Goal: Task Accomplishment & Management: Use online tool/utility

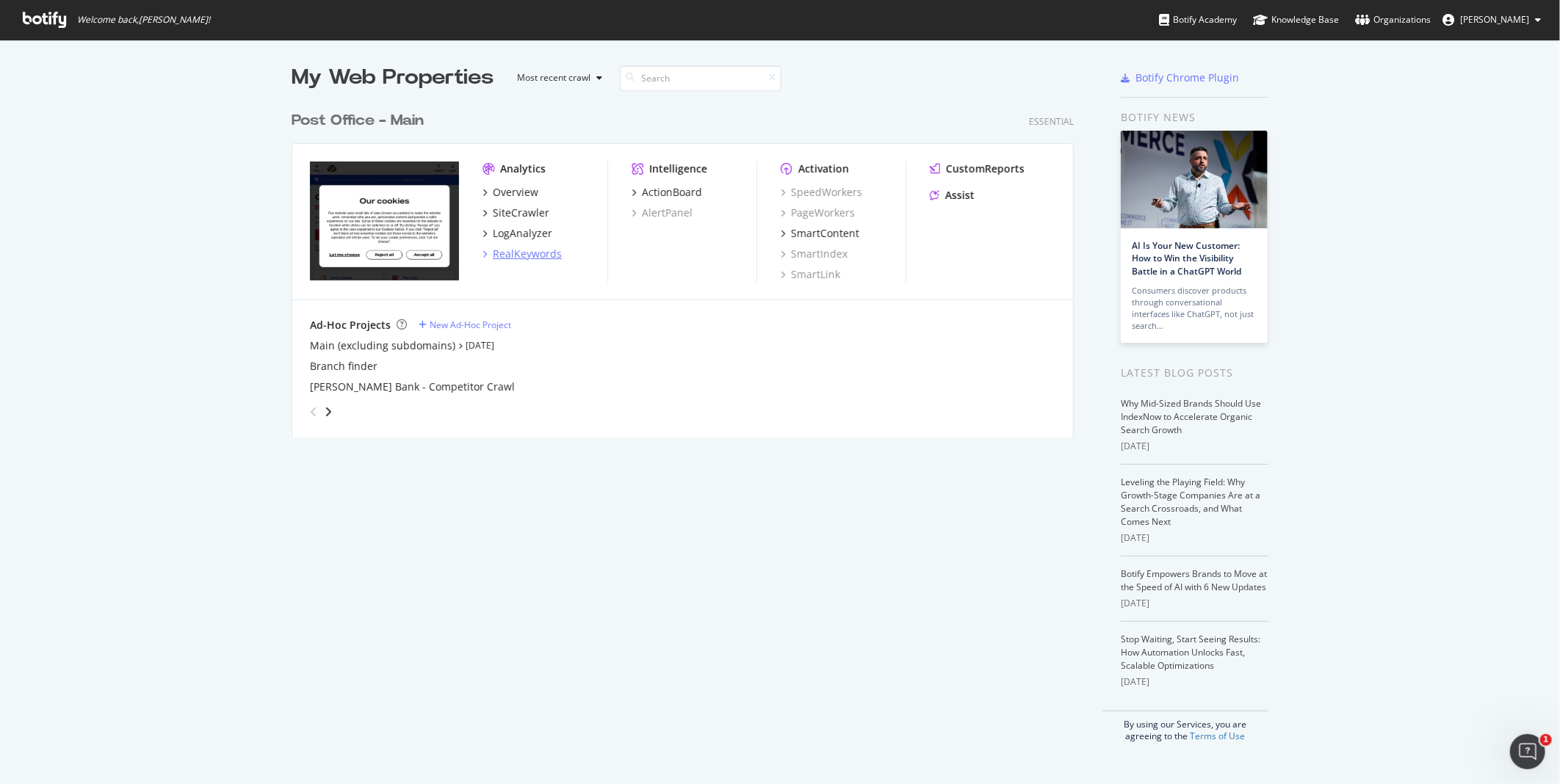
click at [538, 255] on div "RealKeywords" at bounding box center [528, 253] width 69 height 14
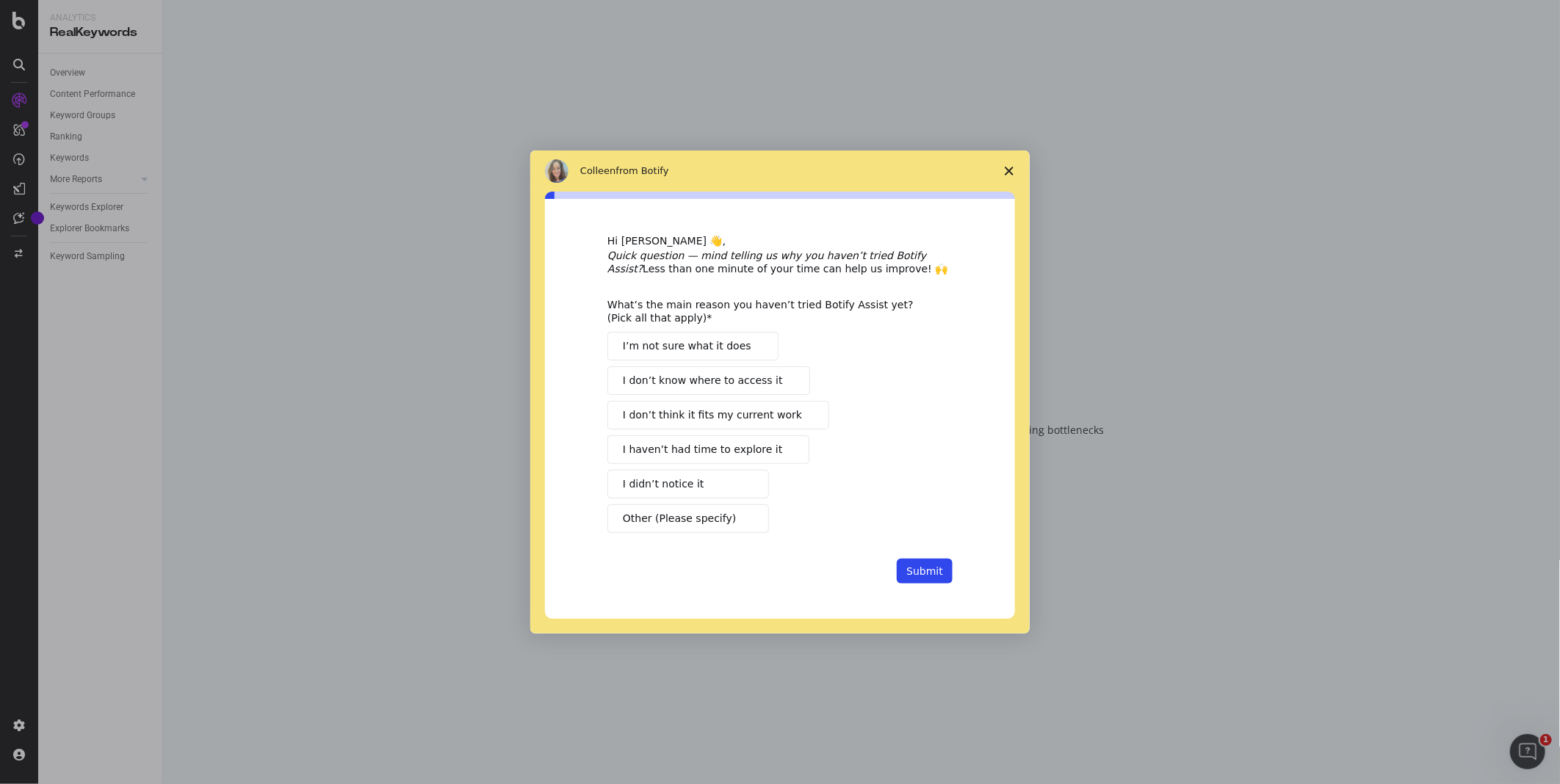
click at [1012, 168] on polygon "Close survey" at bounding box center [1009, 171] width 8 height 8
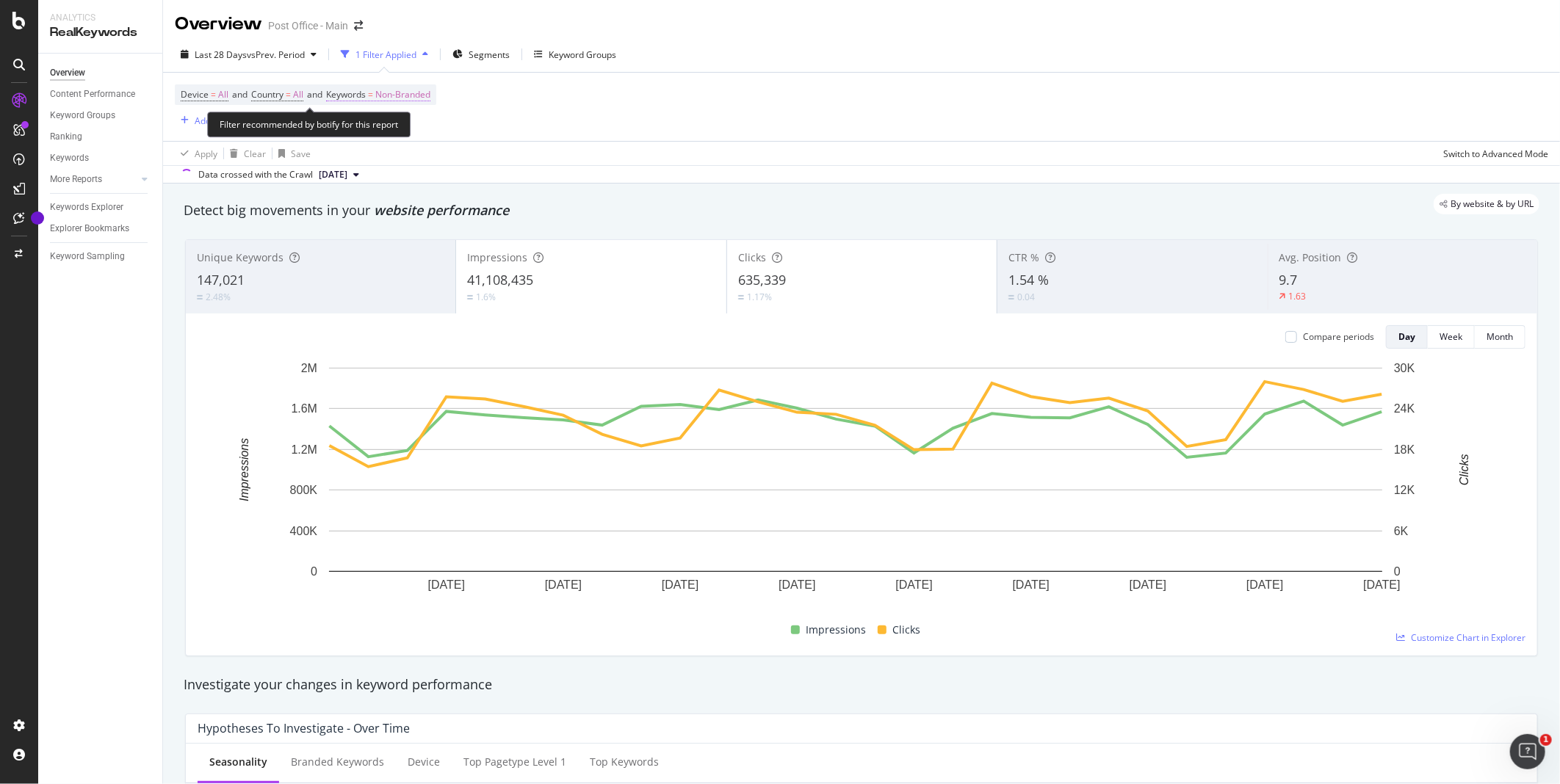
click at [408, 102] on span "Non-Branded" at bounding box center [402, 95] width 55 height 20
click at [390, 130] on span "Non-Branded" at bounding box center [379, 130] width 61 height 13
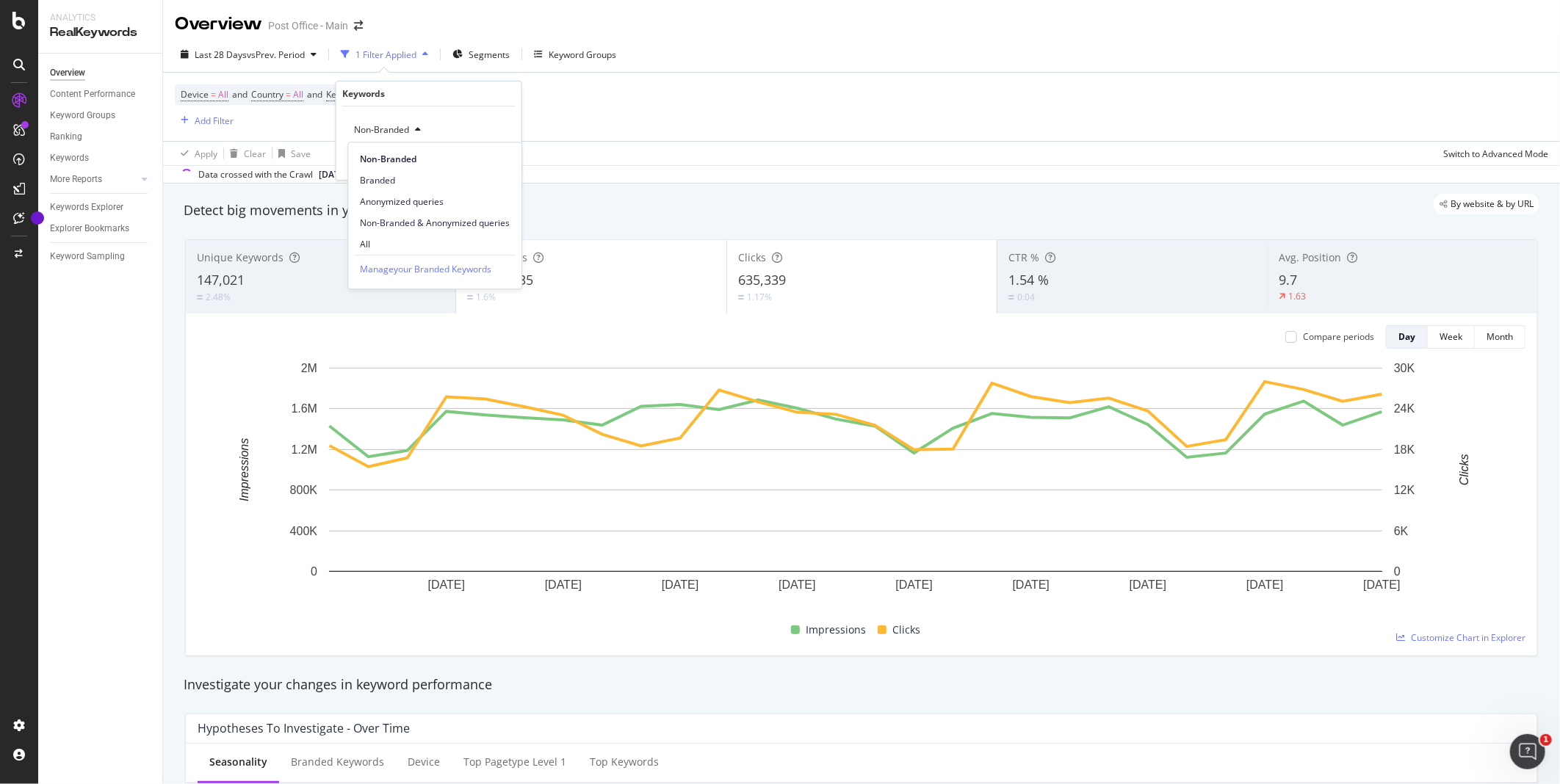
click at [379, 185] on span "Branded" at bounding box center [434, 181] width 150 height 14
click at [504, 163] on div "Apply" at bounding box center [498, 161] width 23 height 13
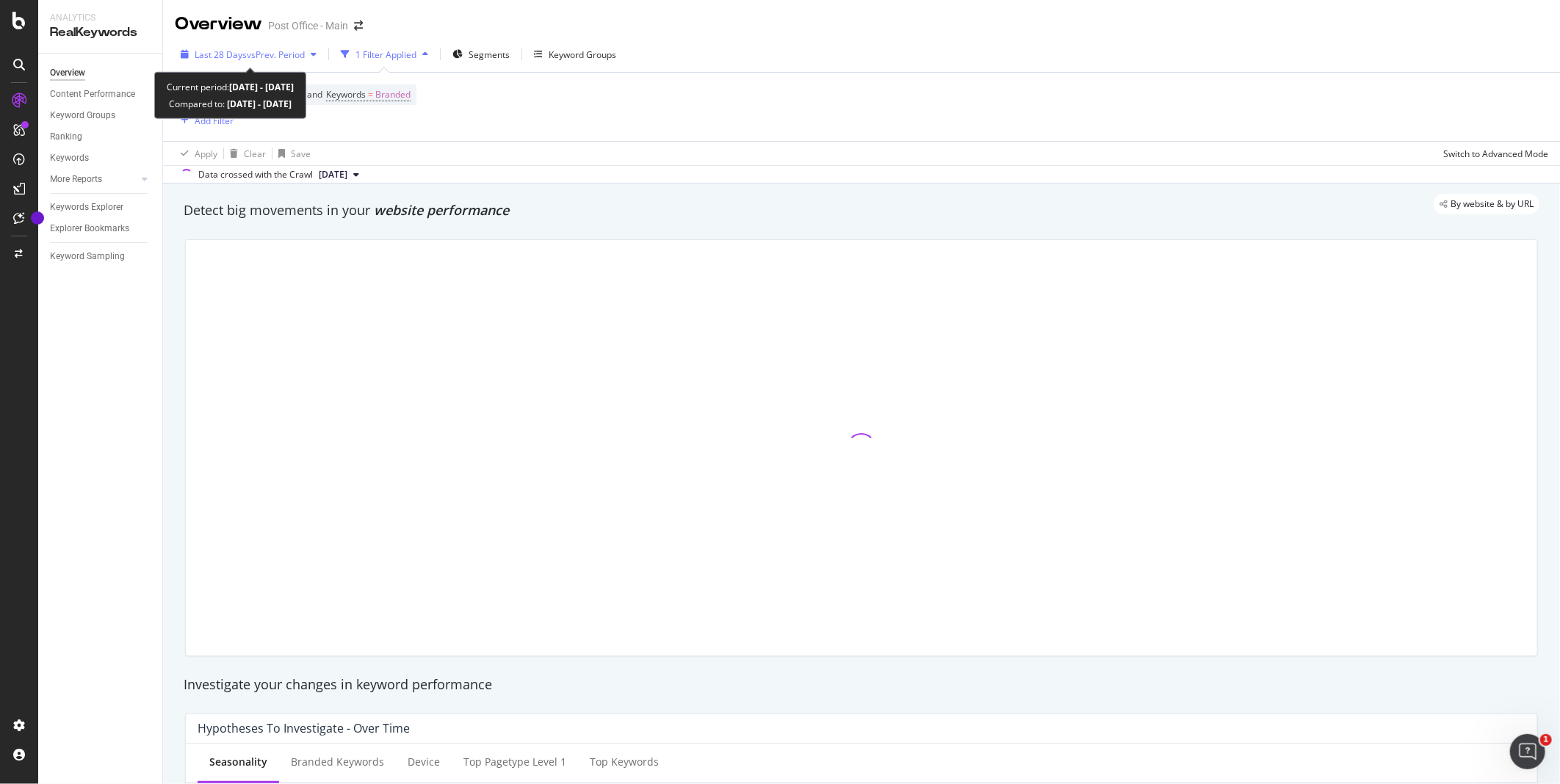
click at [268, 45] on div "Last 28 Days vs Prev. Period" at bounding box center [248, 54] width 147 height 22
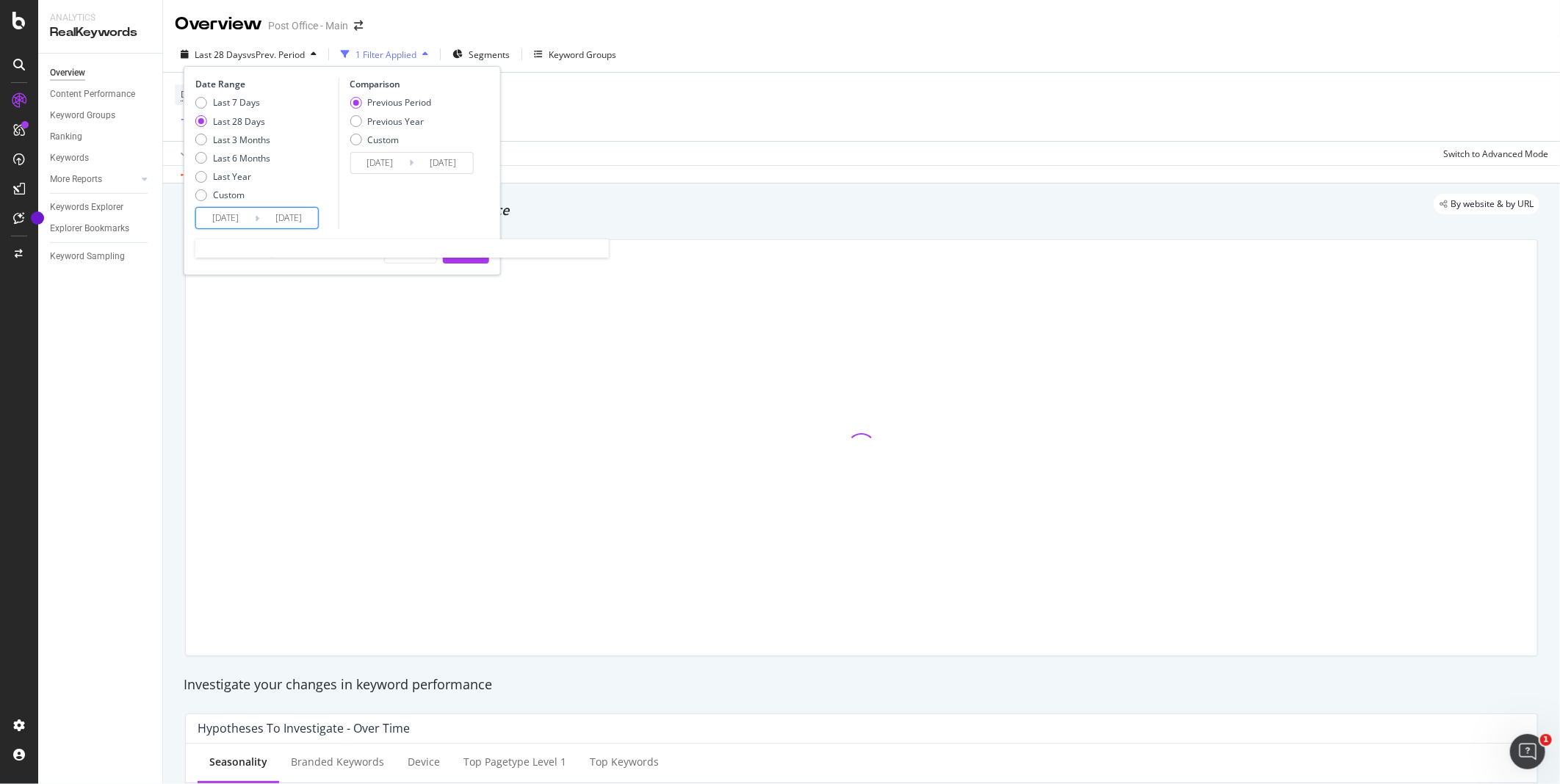
click at [226, 221] on input "[DATE]" at bounding box center [225, 218] width 58 height 20
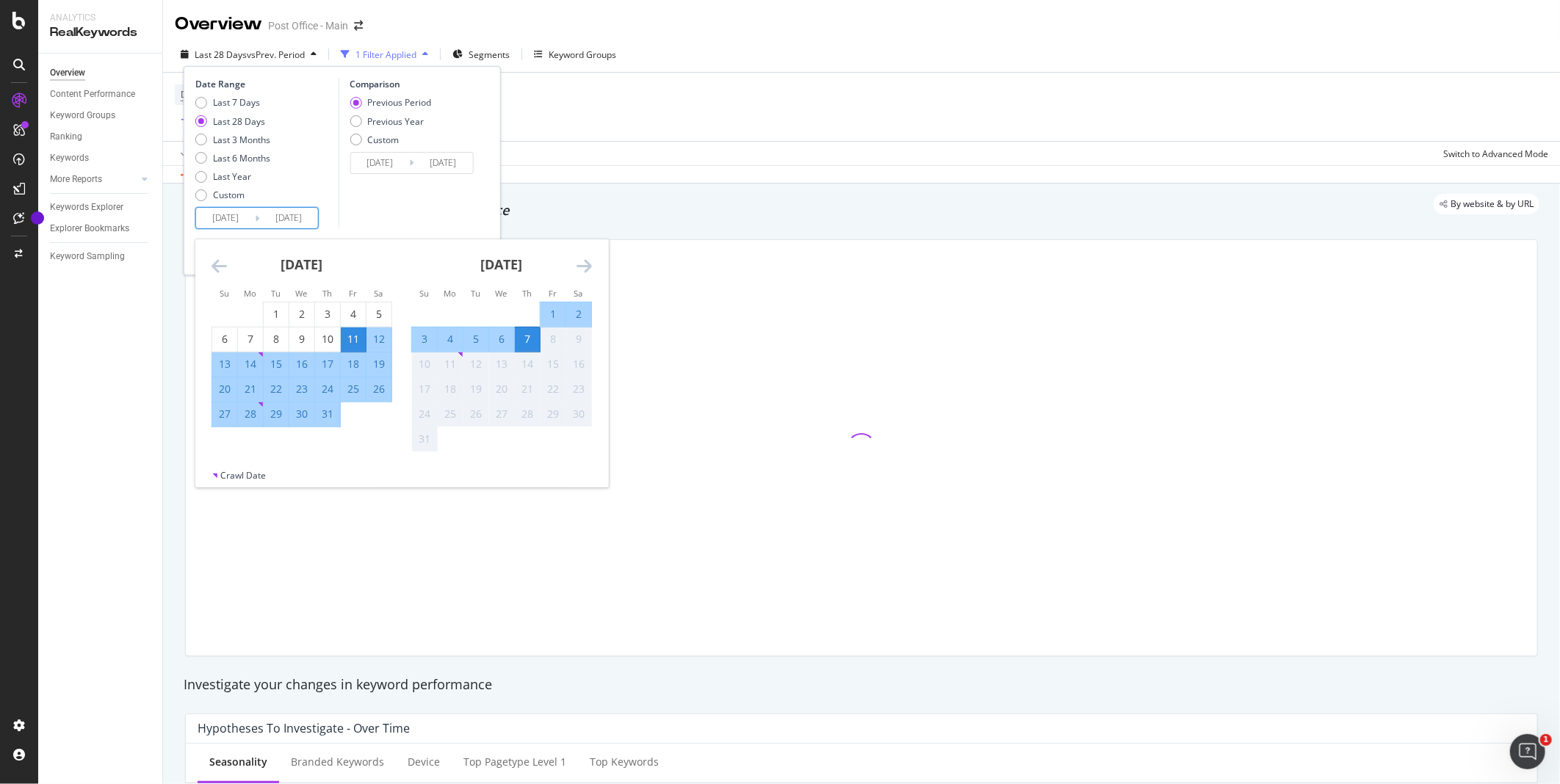
click at [295, 417] on div "30" at bounding box center [301, 413] width 25 height 14
type input "[DATE]"
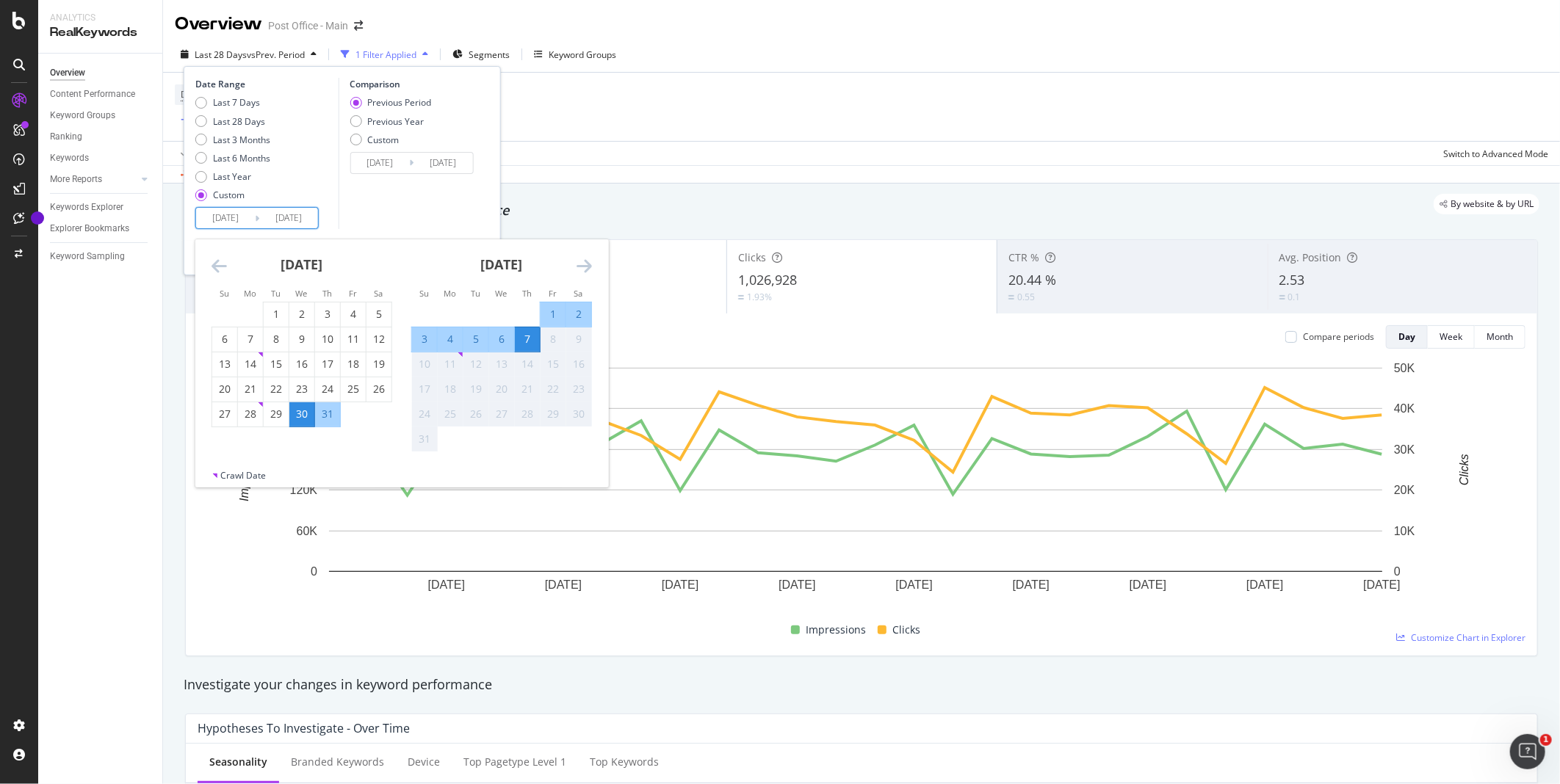
click at [229, 268] on div "[DATE]" at bounding box center [301, 271] width 180 height 63
click at [218, 264] on icon "Move backward to switch to the previous month." at bounding box center [219, 266] width 15 height 18
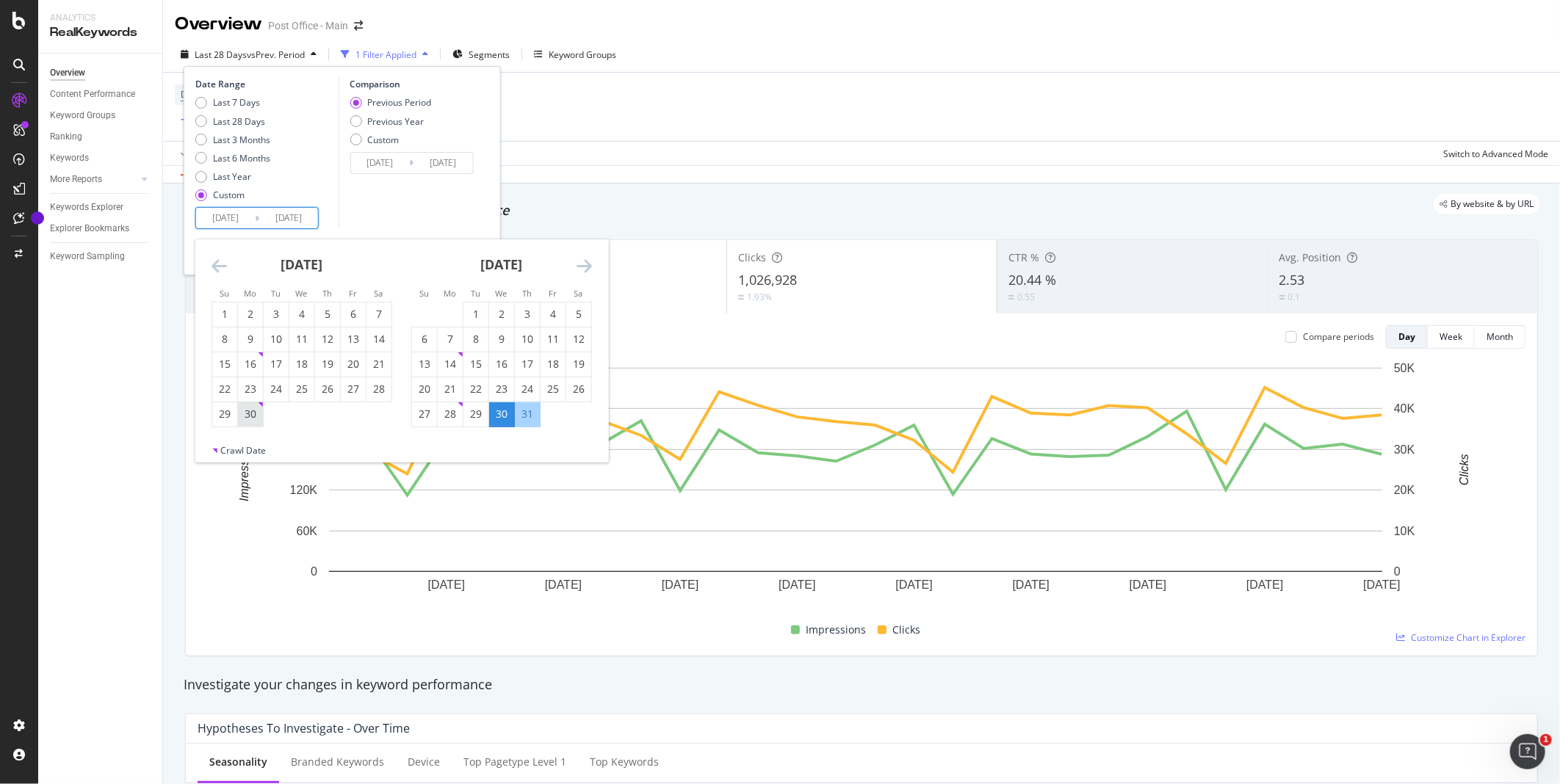
click at [252, 411] on div "30" at bounding box center [250, 413] width 25 height 14
type input "[DATE]"
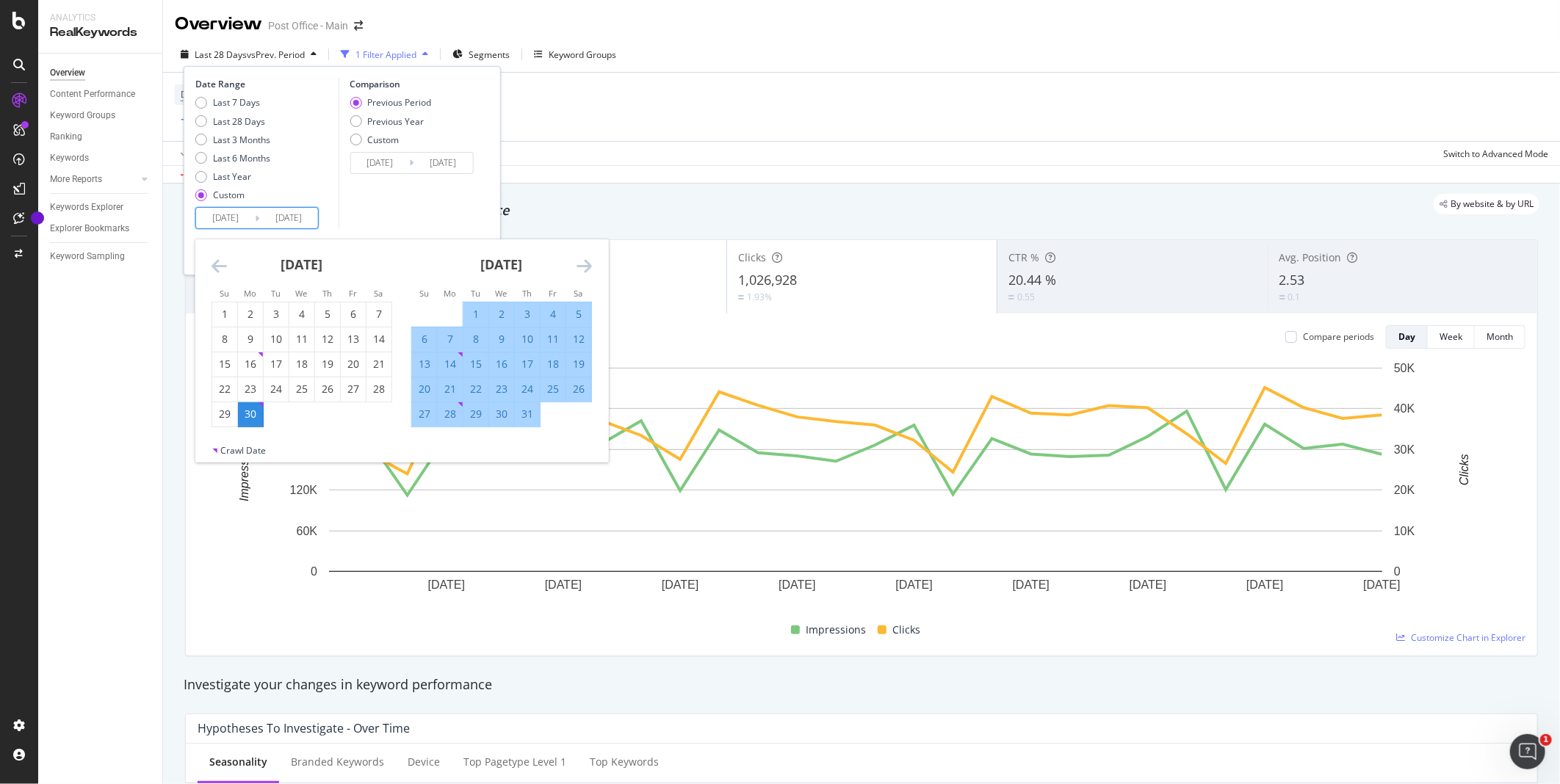
click at [246, 412] on div "30" at bounding box center [250, 413] width 25 height 14
type input "[DATE]"
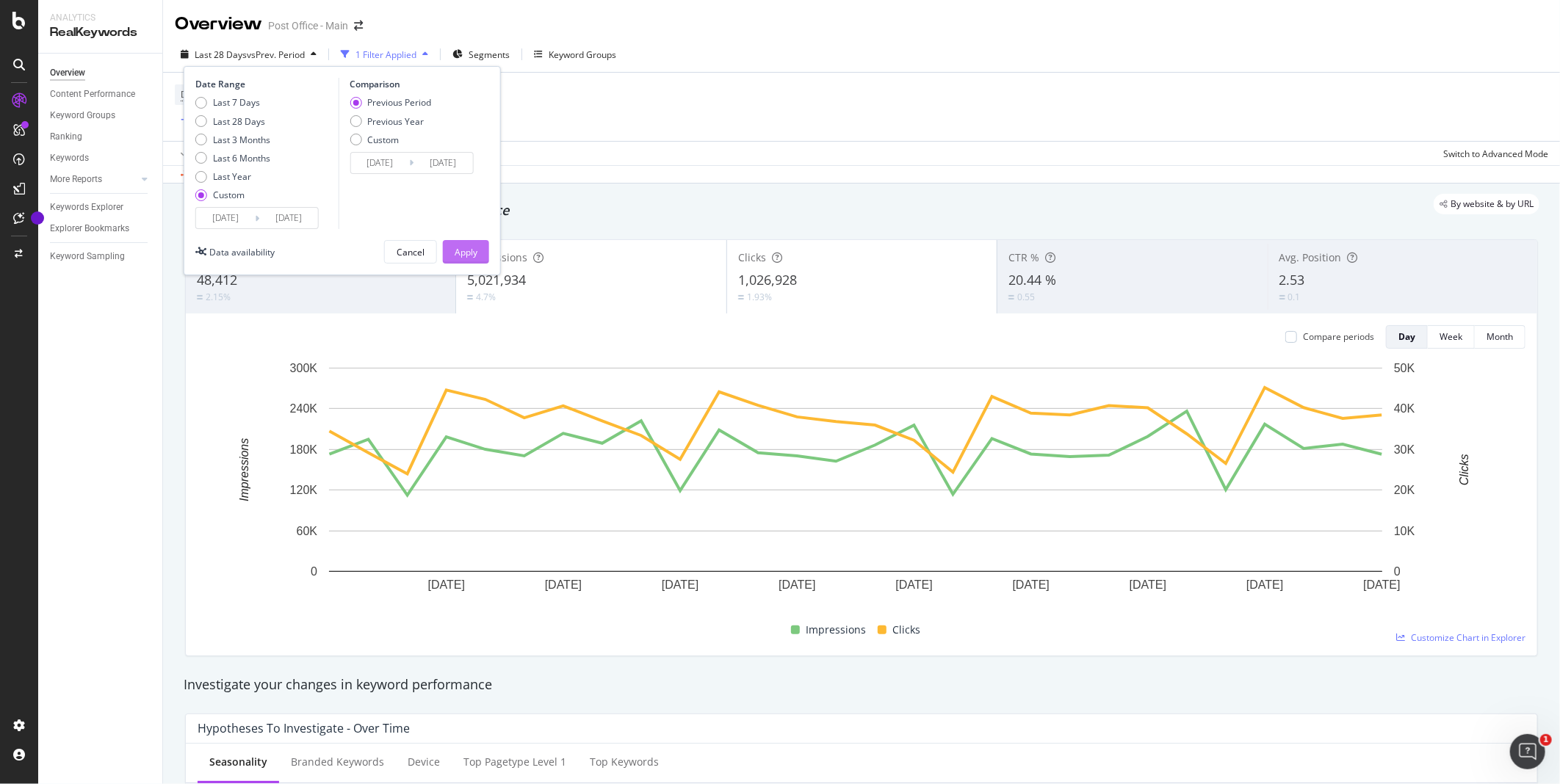
click at [466, 246] on div "Apply" at bounding box center [466, 252] width 23 height 13
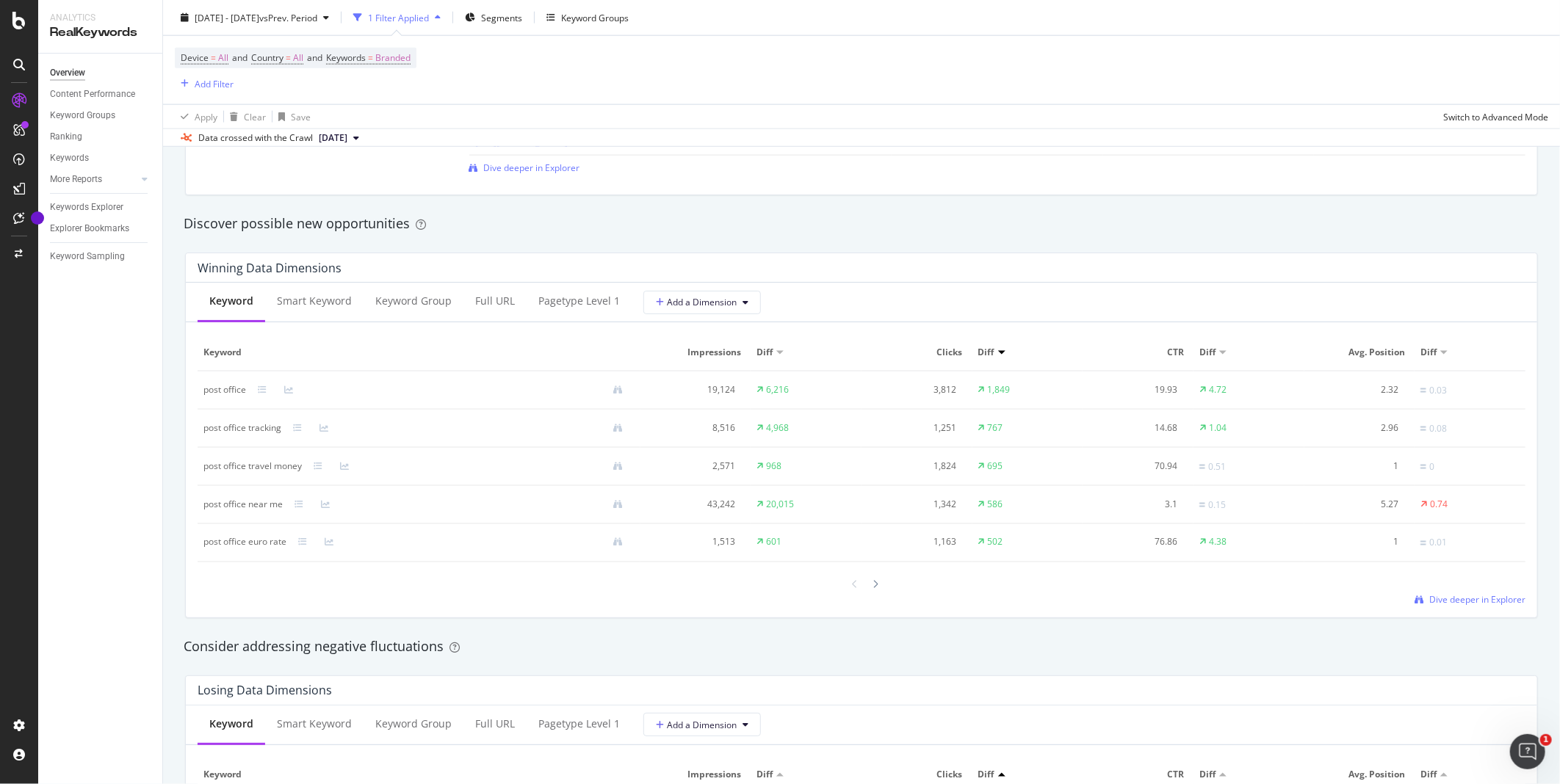
scroll to position [1223, 0]
click at [1456, 599] on span "Dive deeper in Explorer" at bounding box center [1478, 599] width 97 height 13
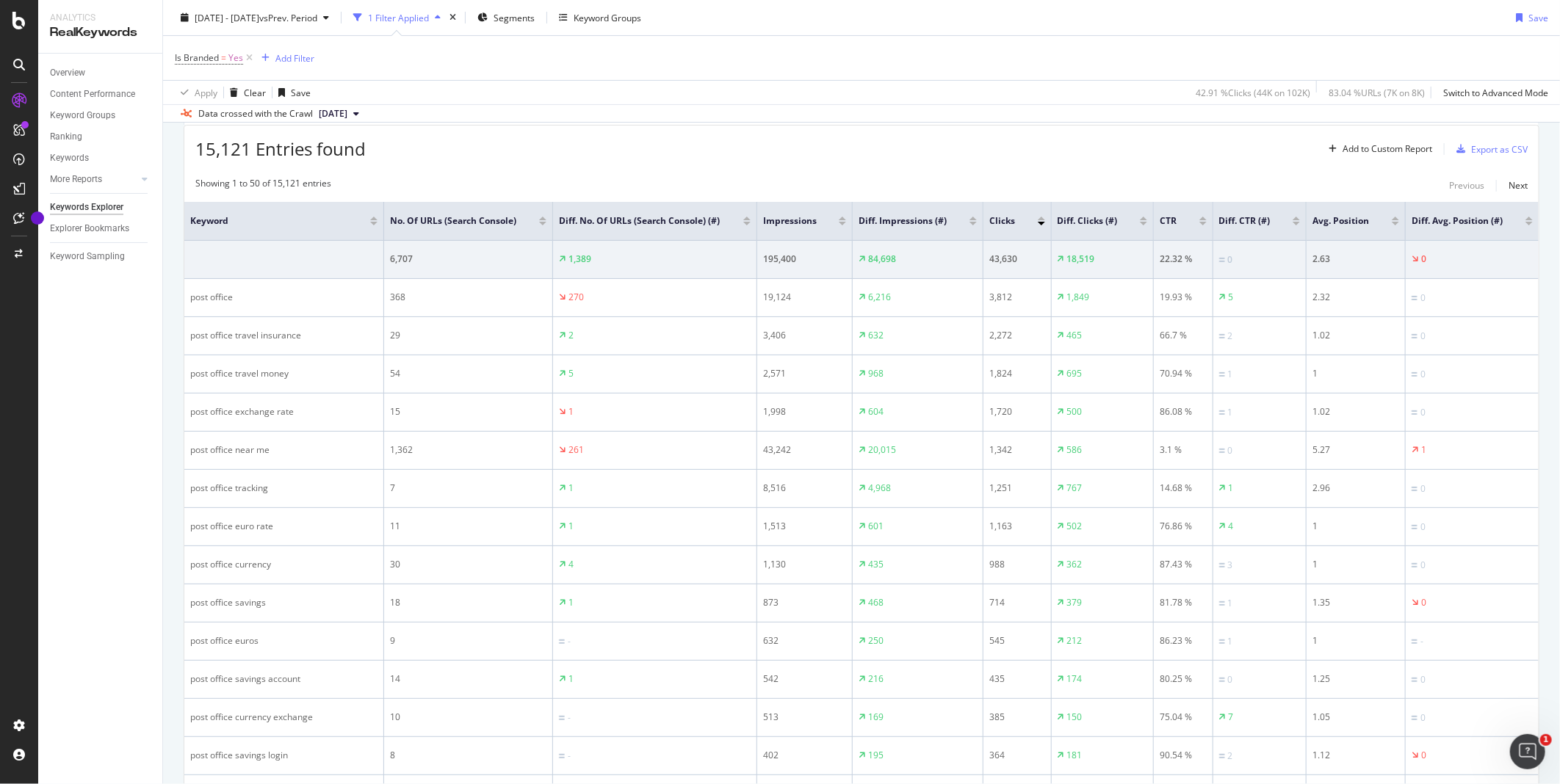
scroll to position [163, 0]
click at [1509, 146] on div "Export as CSV" at bounding box center [1499, 152] width 57 height 13
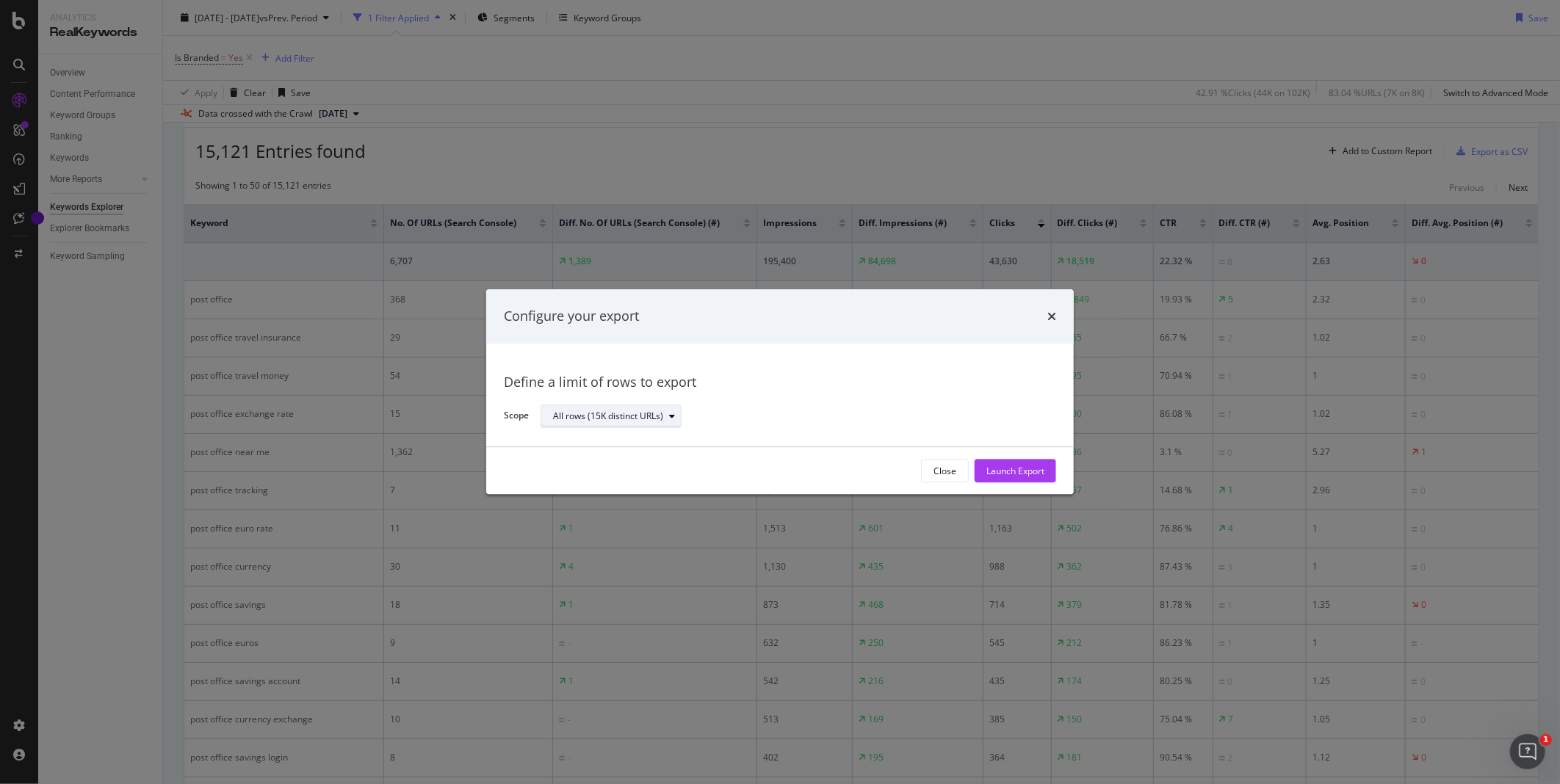
click at [643, 426] on div "All rows (15K distinct URLs)" at bounding box center [617, 417] width 128 height 20
click at [1032, 476] on div "Launch Export" at bounding box center [1015, 471] width 58 height 13
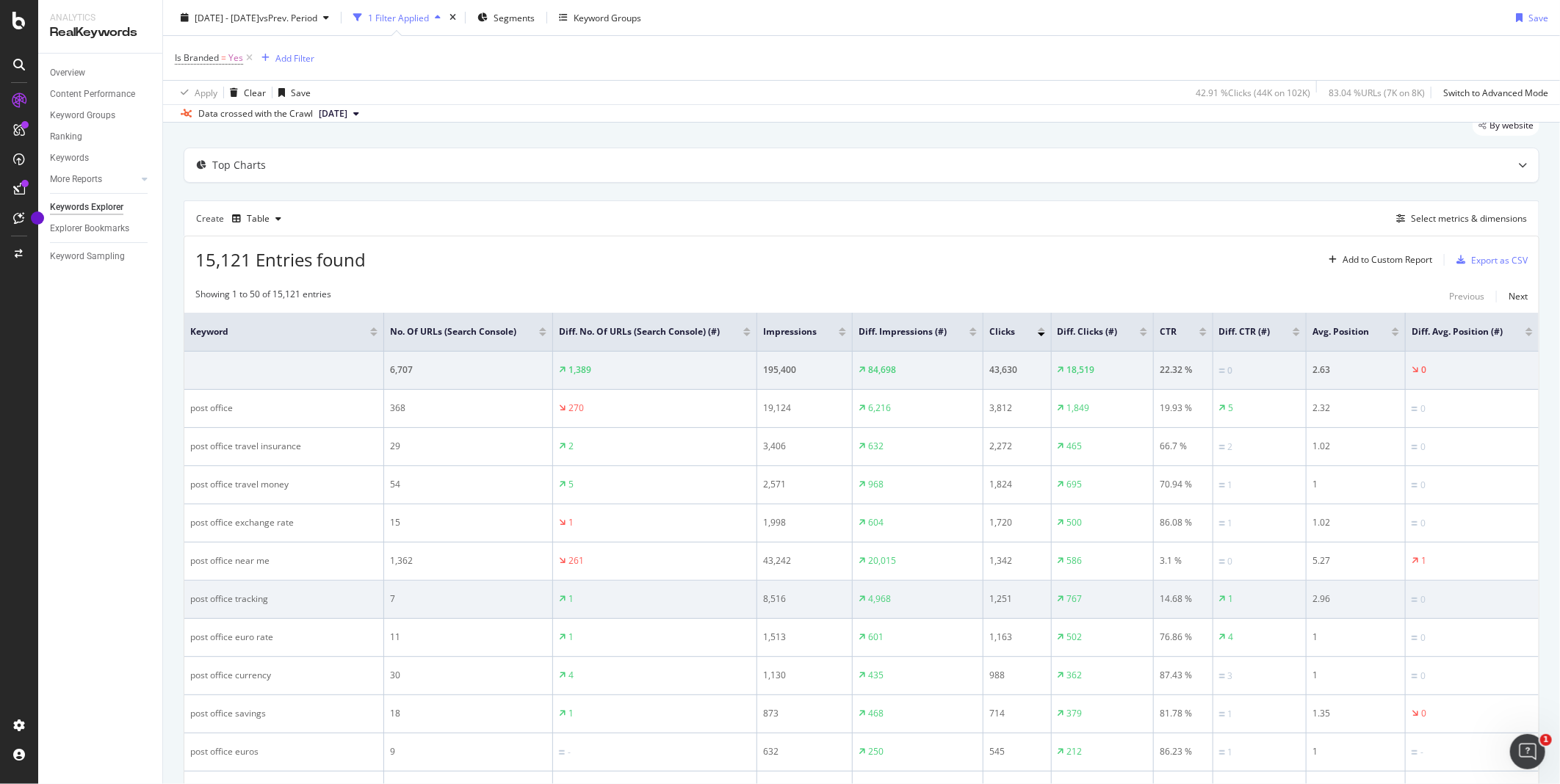
scroll to position [0, 0]
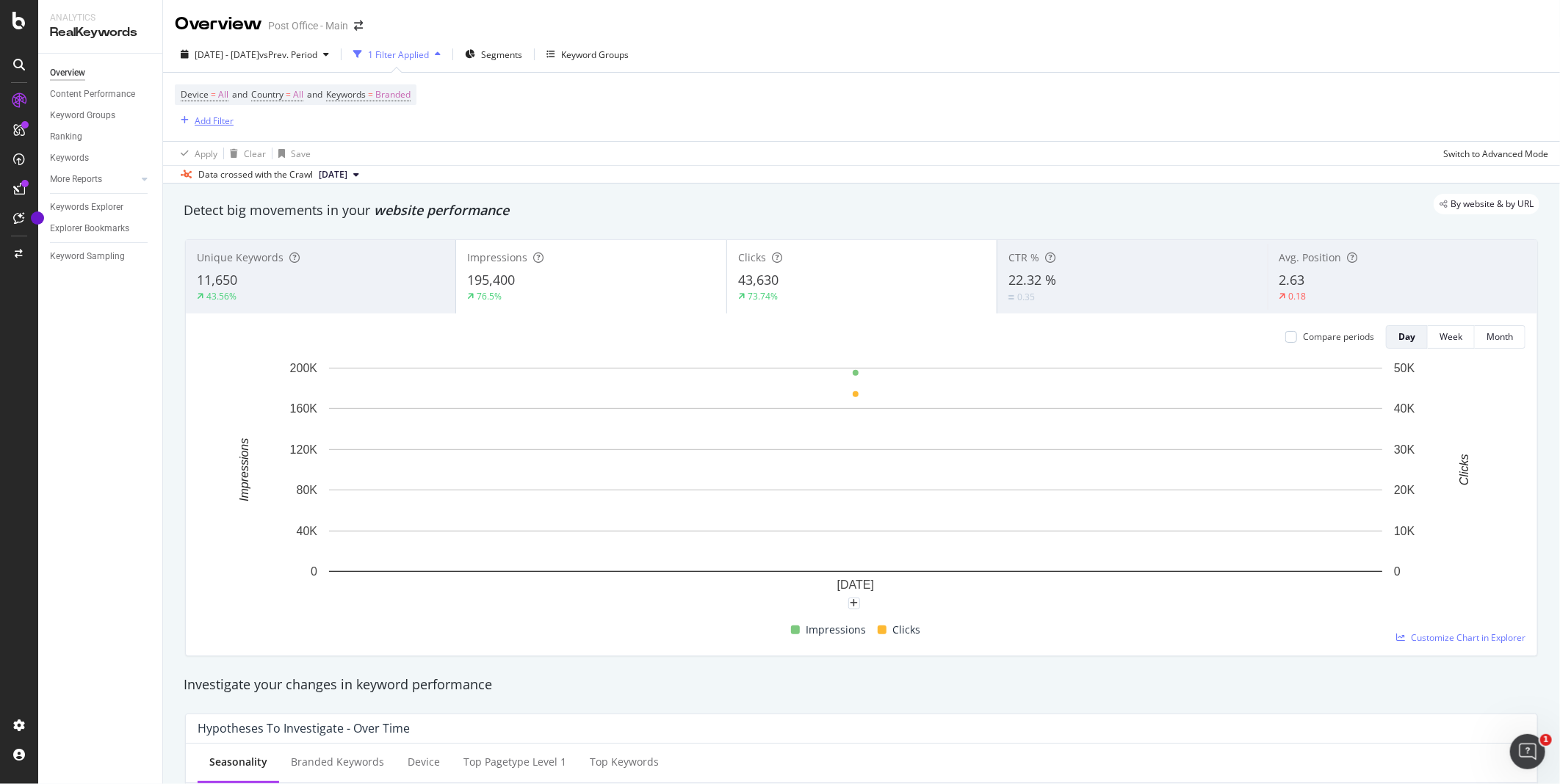
click at [195, 121] on div "Add Filter" at bounding box center [214, 120] width 39 height 13
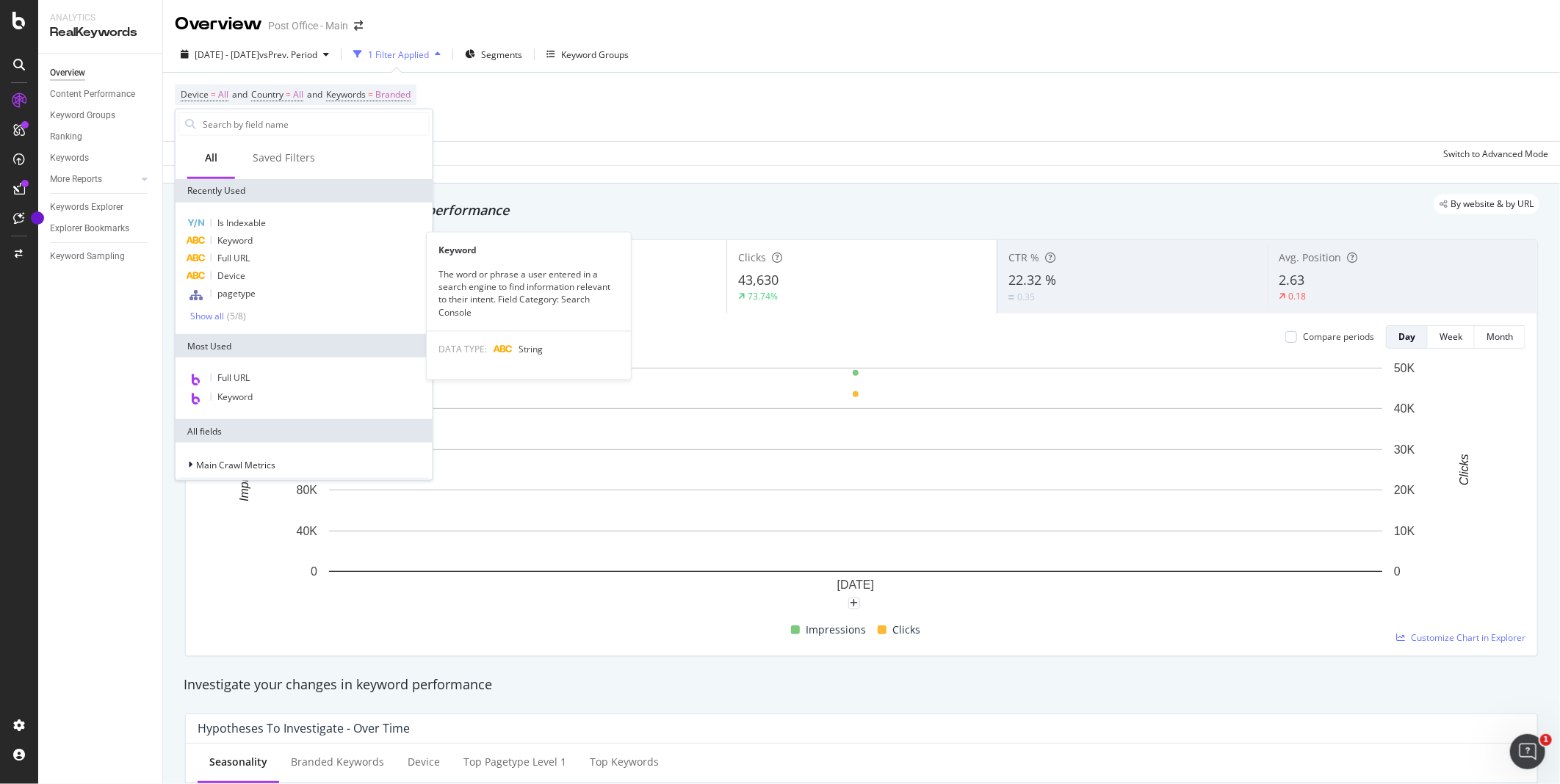
click at [278, 240] on div "Keyword" at bounding box center [304, 240] width 252 height 18
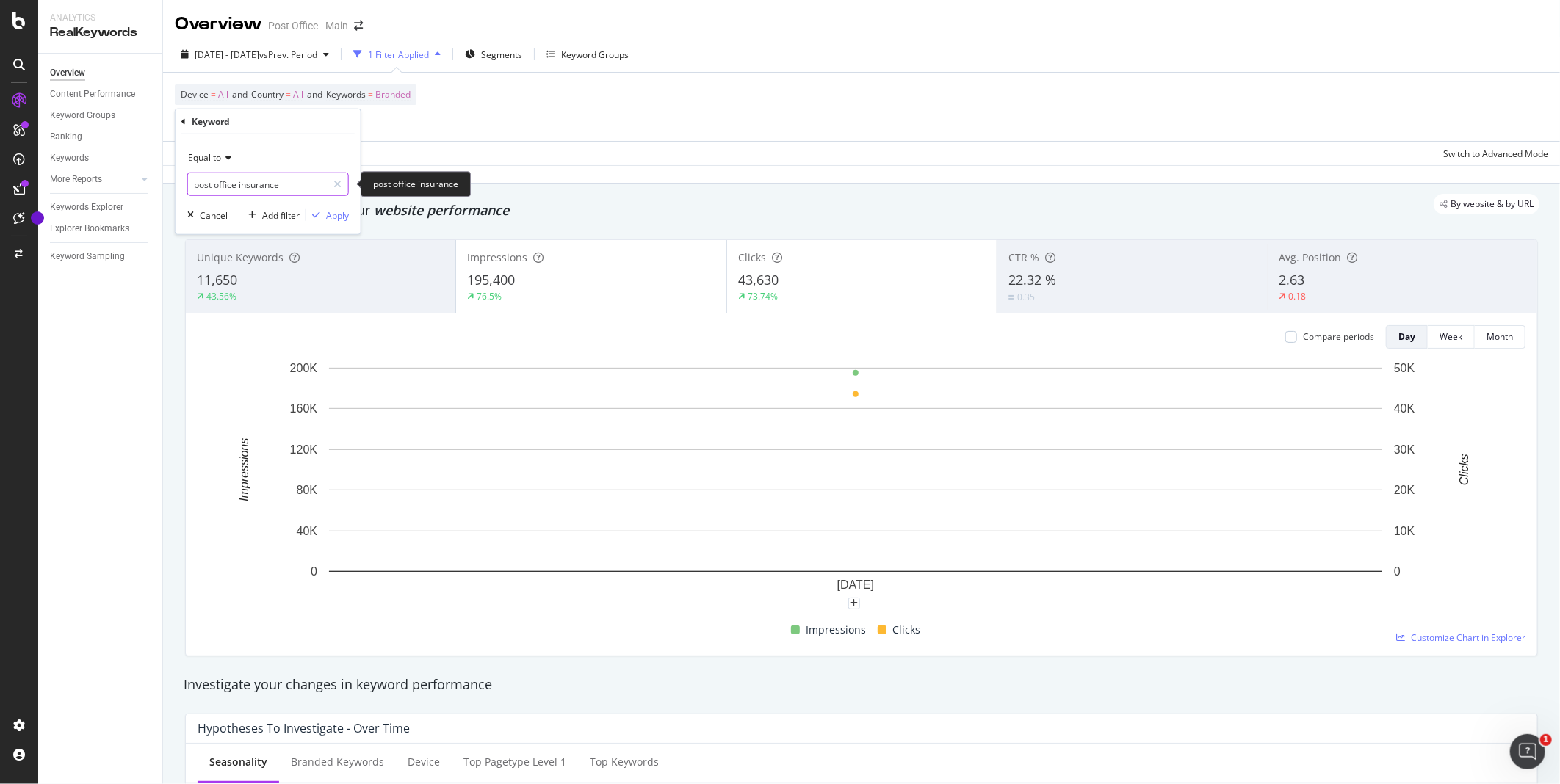
click at [300, 190] on input "post office insurance" at bounding box center [257, 185] width 139 height 24
paste input "www.postoffice/help"
type input "www.postoffice/help"
click at [329, 216] on div "Apply" at bounding box center [337, 214] width 23 height 13
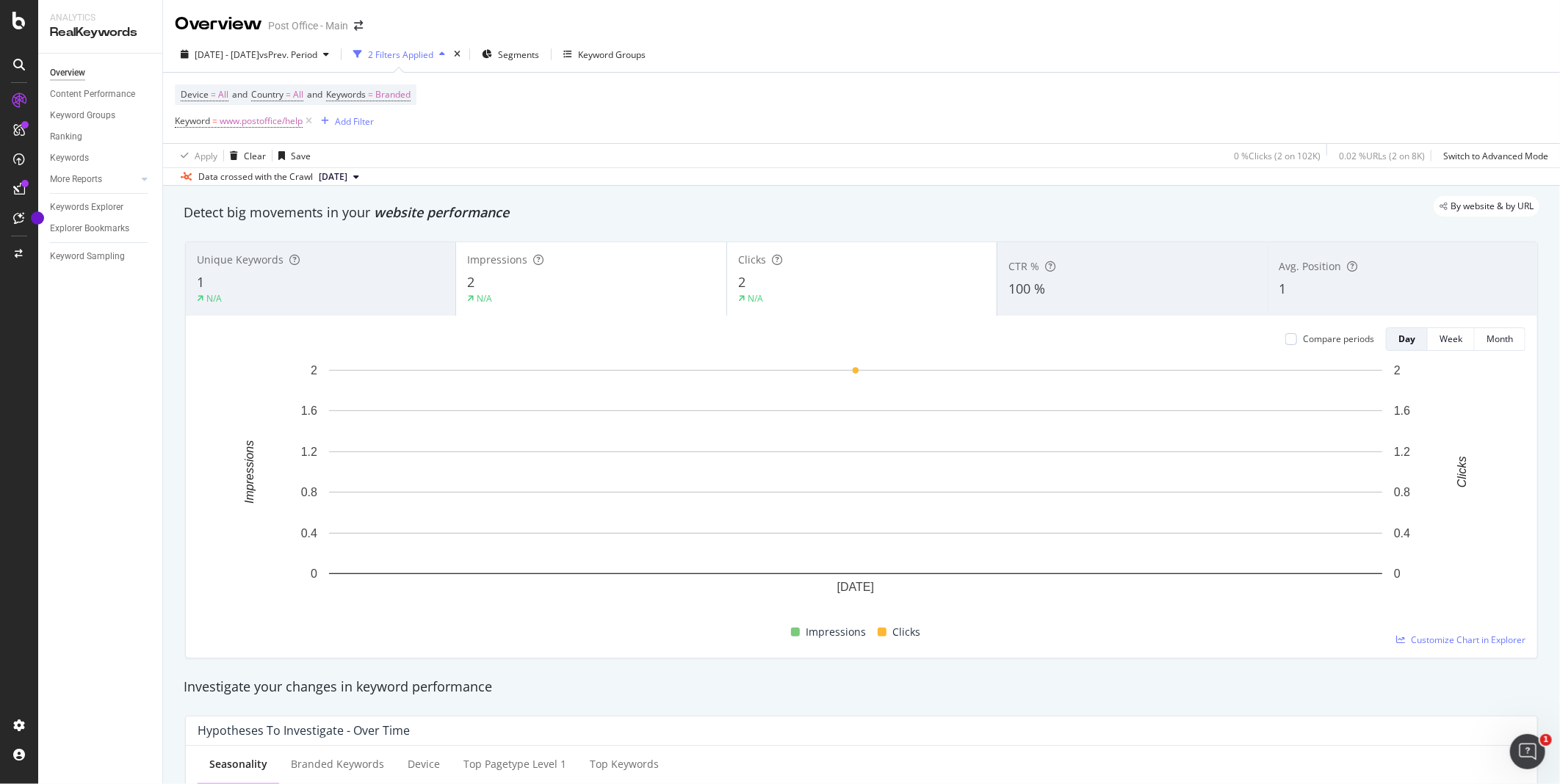
drag, startPoint x: 297, startPoint y: 703, endPoint x: 287, endPoint y: 737, distance: 35.4
click at [75, 114] on div "Keyword Groups" at bounding box center [82, 115] width 65 height 15
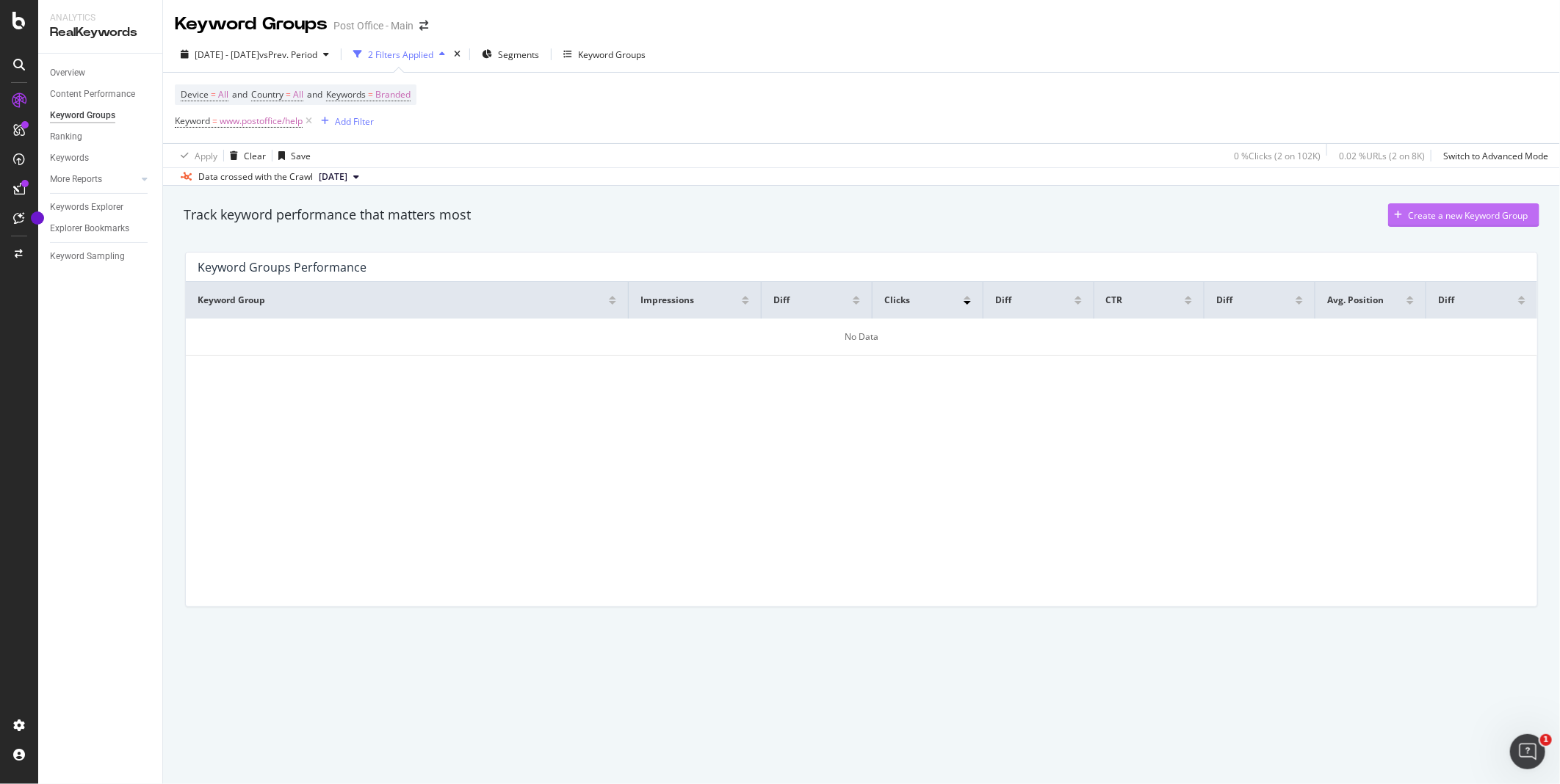
click at [1499, 209] on div "Create a new Keyword Group" at bounding box center [1458, 215] width 140 height 22
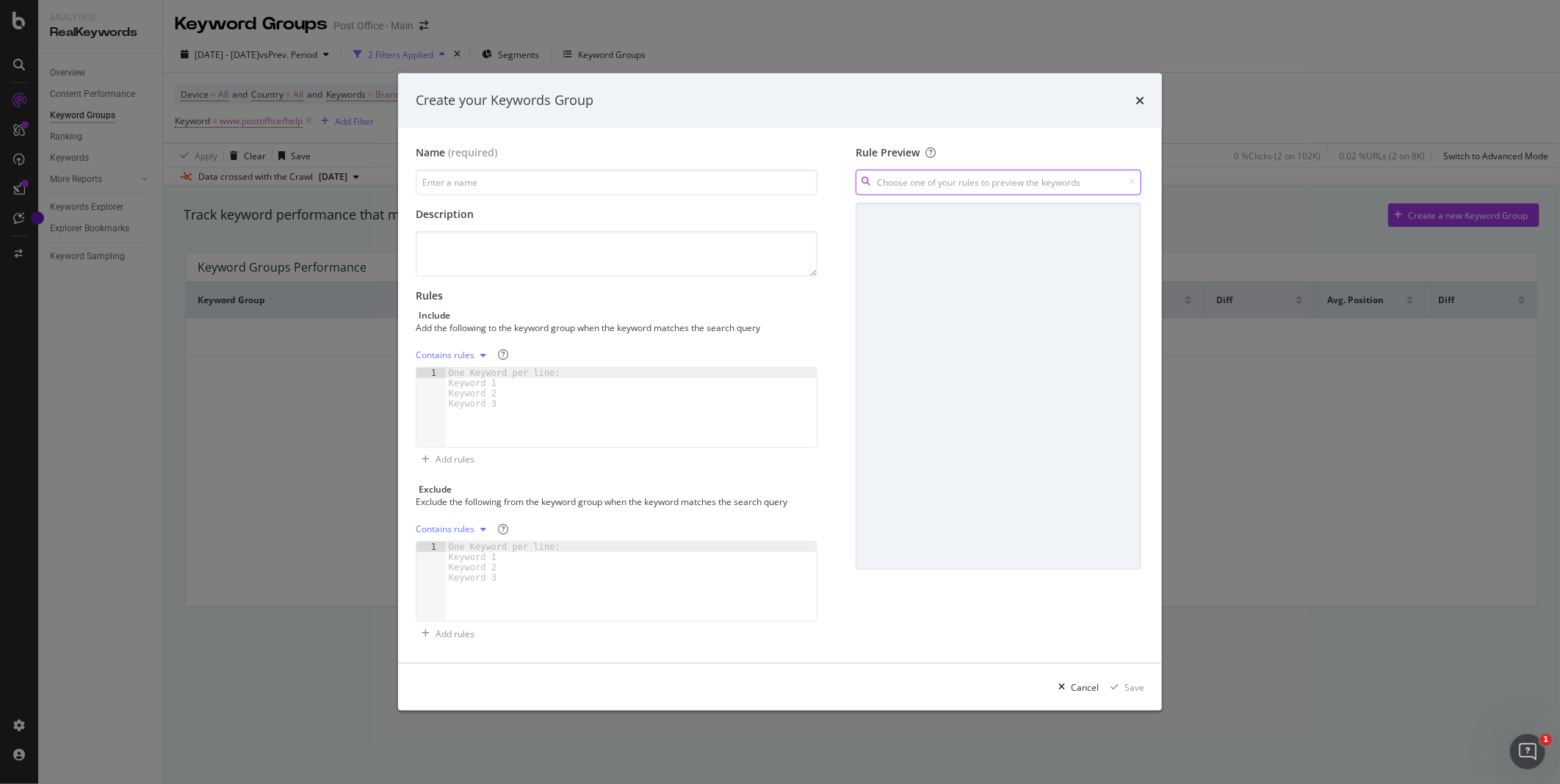
click at [949, 185] on input "modal" at bounding box center [998, 182] width 285 height 25
click at [479, 356] on div "modal" at bounding box center [483, 356] width 18 height 8
click at [476, 428] on div "Regex rules" at bounding box center [458, 428] width 47 height 13
click at [575, 436] on div "modal" at bounding box center [631, 417] width 371 height 100
click at [618, 400] on div "modal" at bounding box center [631, 417] width 371 height 100
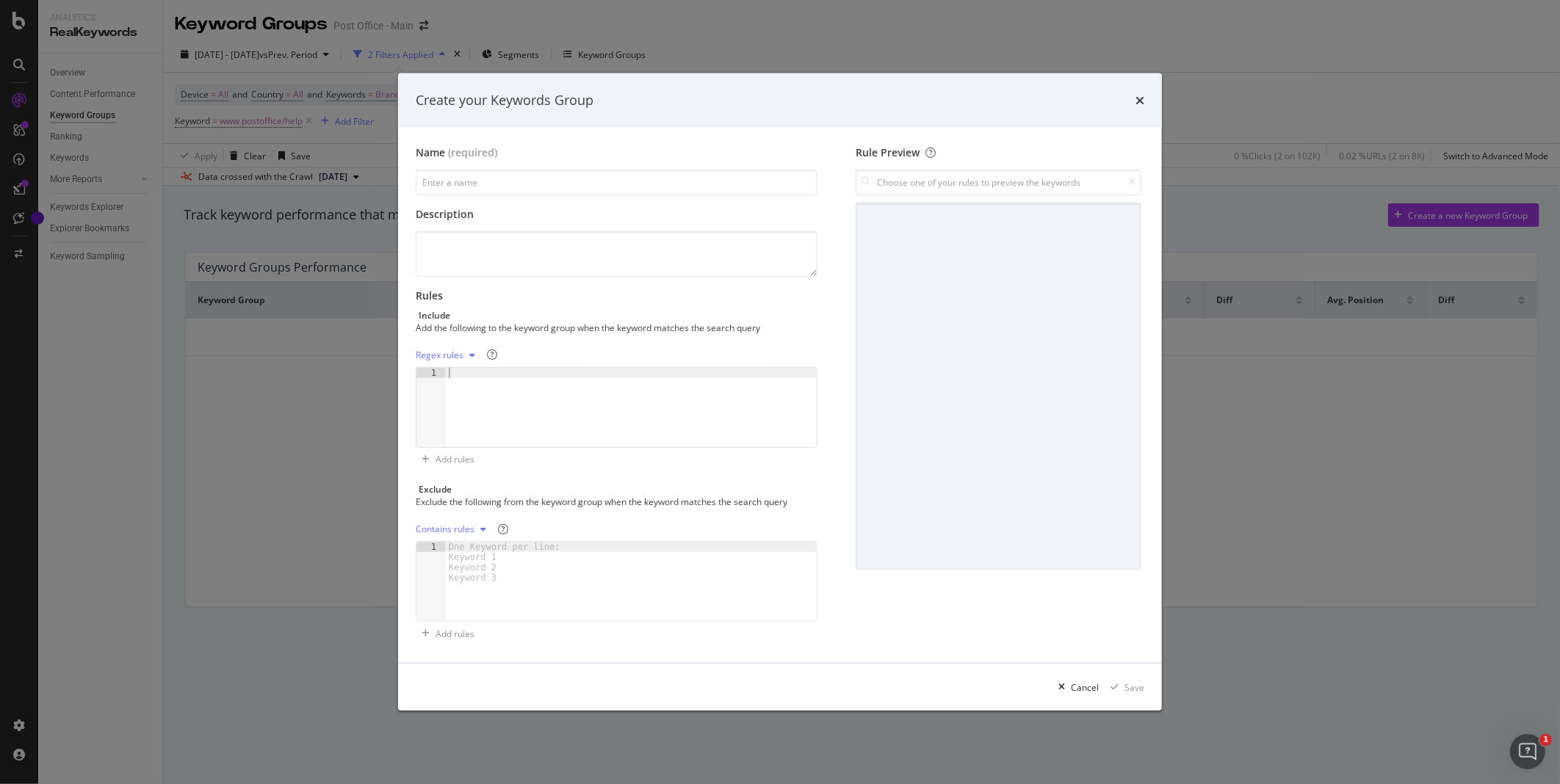
paste textarea "travel insurance|holiday insurance|where is hot|where is warm|holiday checklist…"
type textarea "travel insurance|holiday insurance|where is hot|where is warm|holiday checklist…"
click at [556, 189] on input "modal" at bounding box center [617, 182] width 401 height 25
click at [479, 180] on input "TI Keywords - For Report" at bounding box center [617, 182] width 401 height 25
click at [490, 179] on input "TI Keywords For Report" at bounding box center [617, 182] width 401 height 25
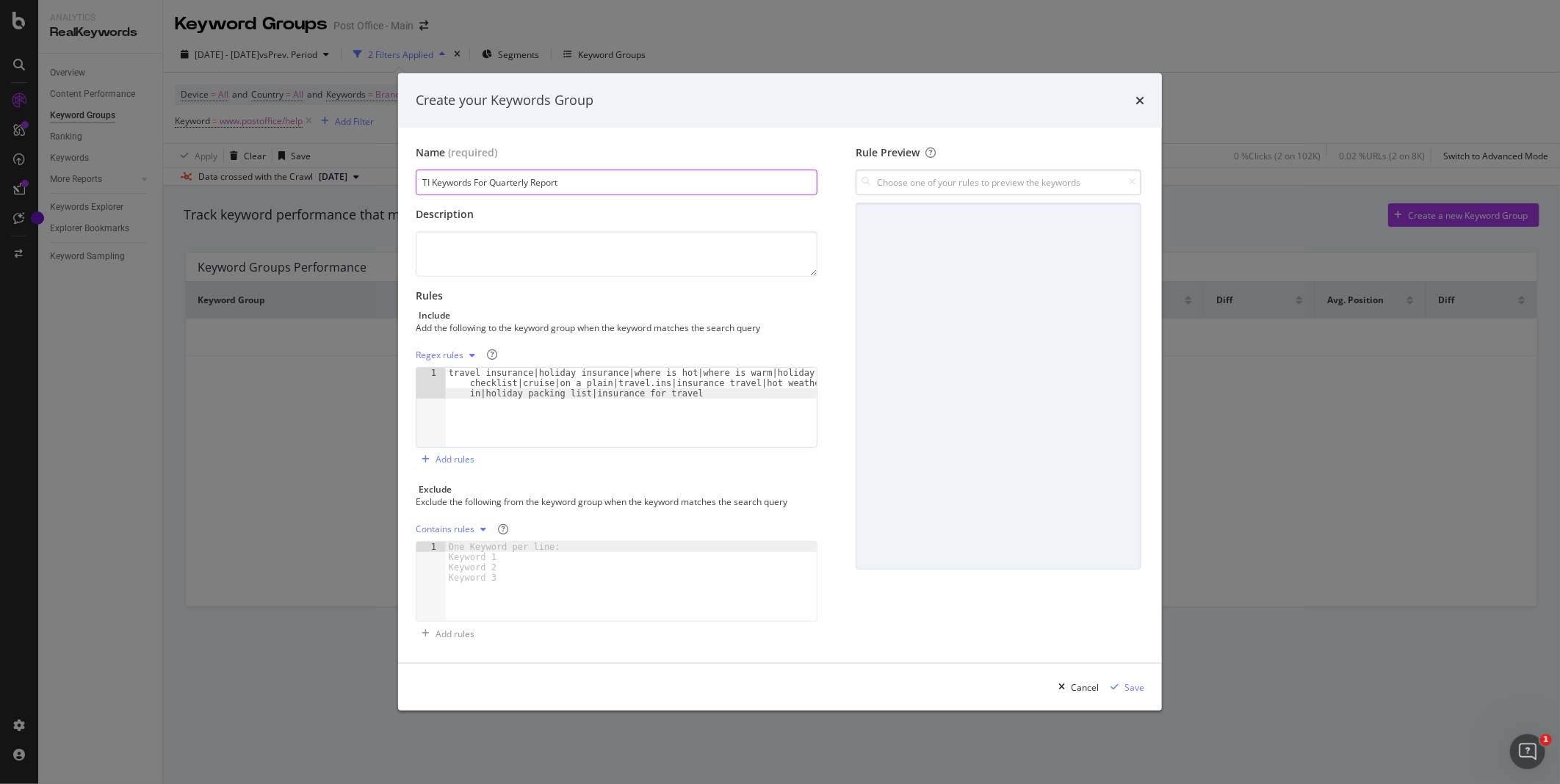
type input "TI Keywords For Quarterly Report"
click at [1058, 186] on input "modal" at bounding box center [998, 182] width 285 height 25
click at [987, 390] on div "modal" at bounding box center [998, 386] width 285 height 367
click at [954, 190] on input "travel insurance" at bounding box center [998, 182] width 285 height 25
click at [965, 251] on div "travel insurance|holiday insurance|where is hot|where is warm|holiday checklist…" at bounding box center [999, 225] width 308 height 61
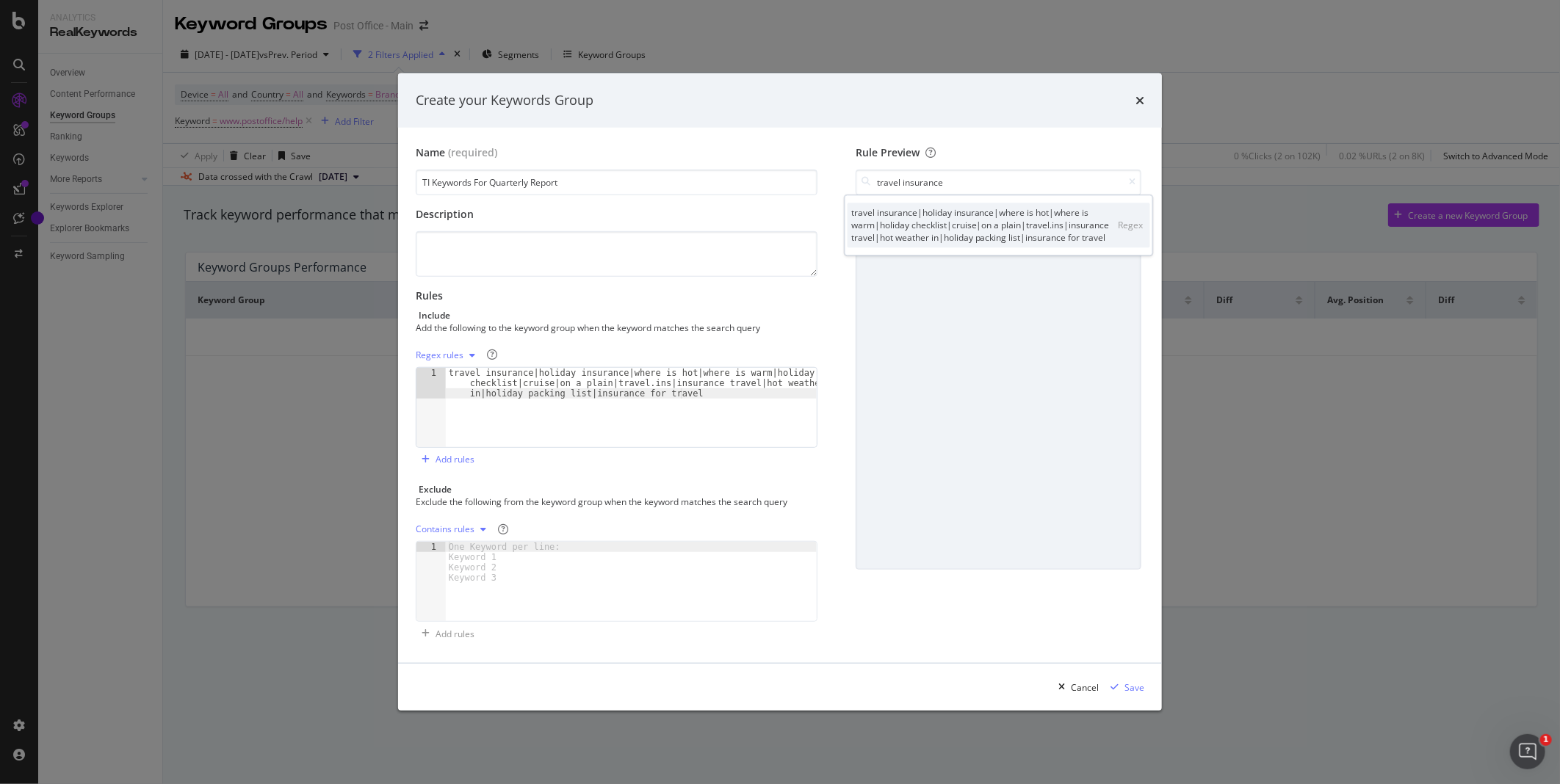
click at [965, 216] on div "travel insurance|holiday insurance|where is hot|where is warm|holiday checklist…" at bounding box center [985, 225] width 268 height 37
type input "travel insurance|holiday insurance|where is hot|where is warm|holiday checklist…"
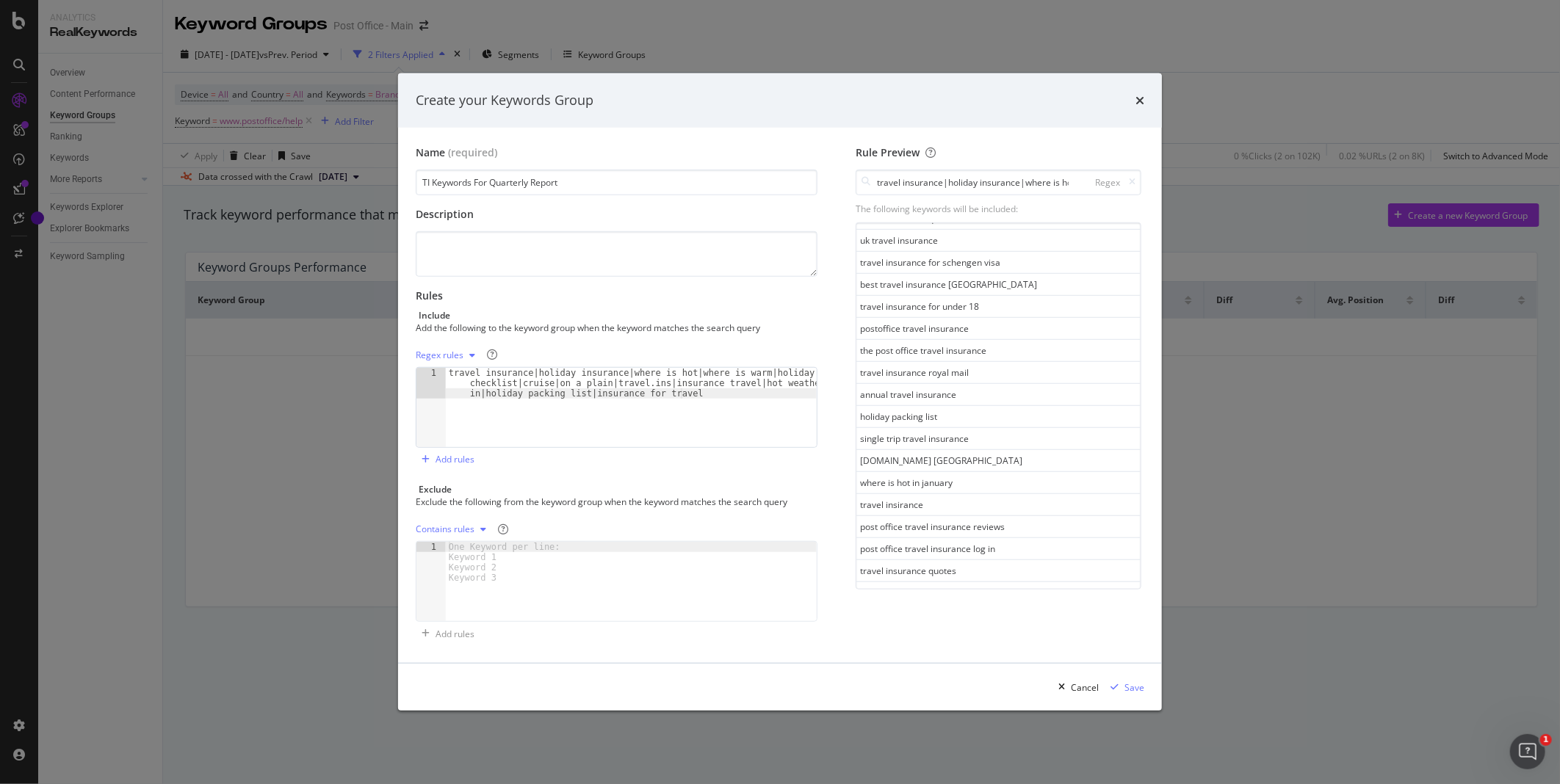
scroll to position [757, 0]
click at [1139, 691] on div "Save" at bounding box center [1134, 687] width 19 height 13
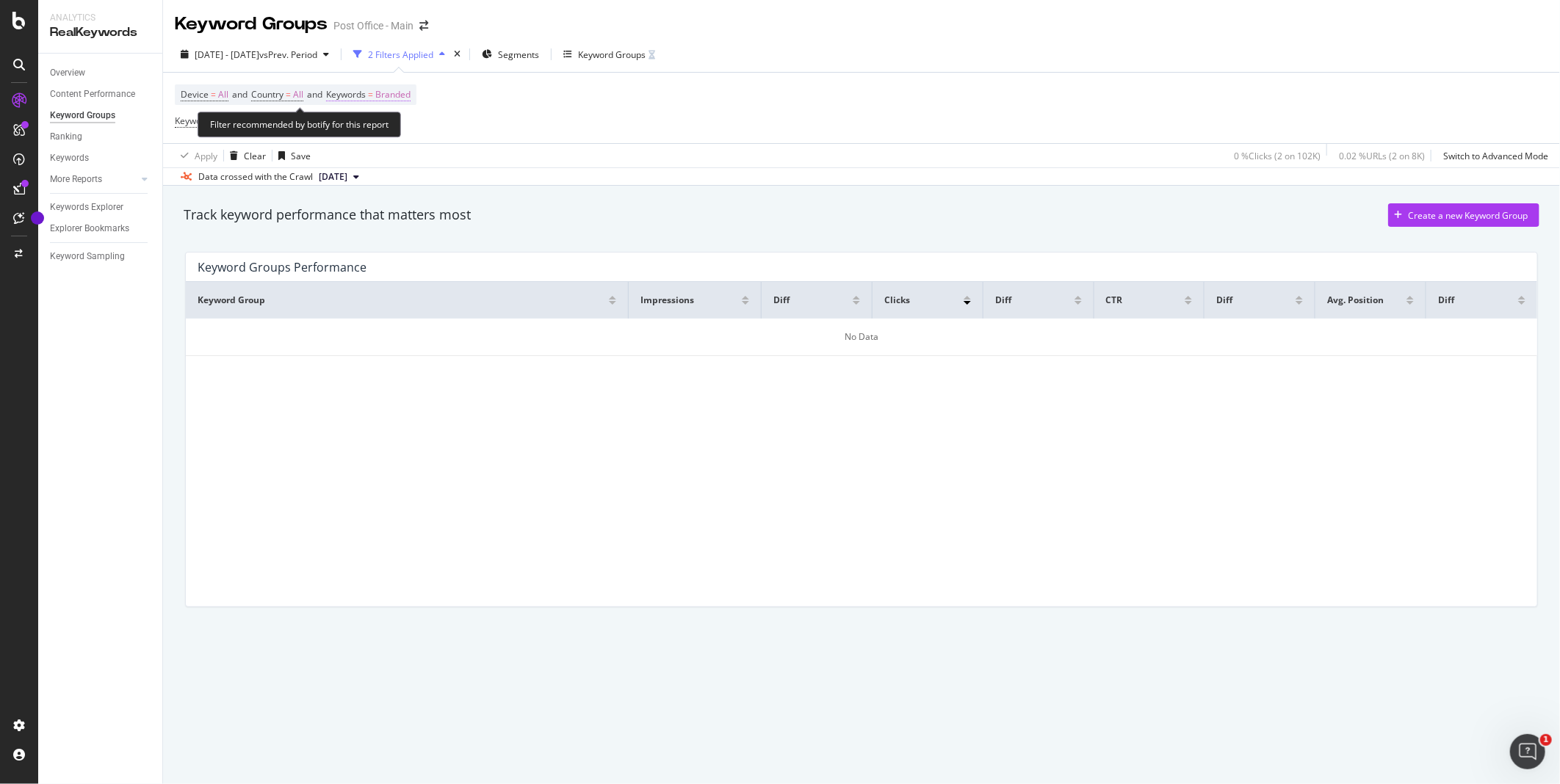
click at [406, 98] on span "Branded" at bounding box center [393, 95] width 36 height 20
click at [396, 130] on icon "button" at bounding box center [398, 130] width 6 height 8
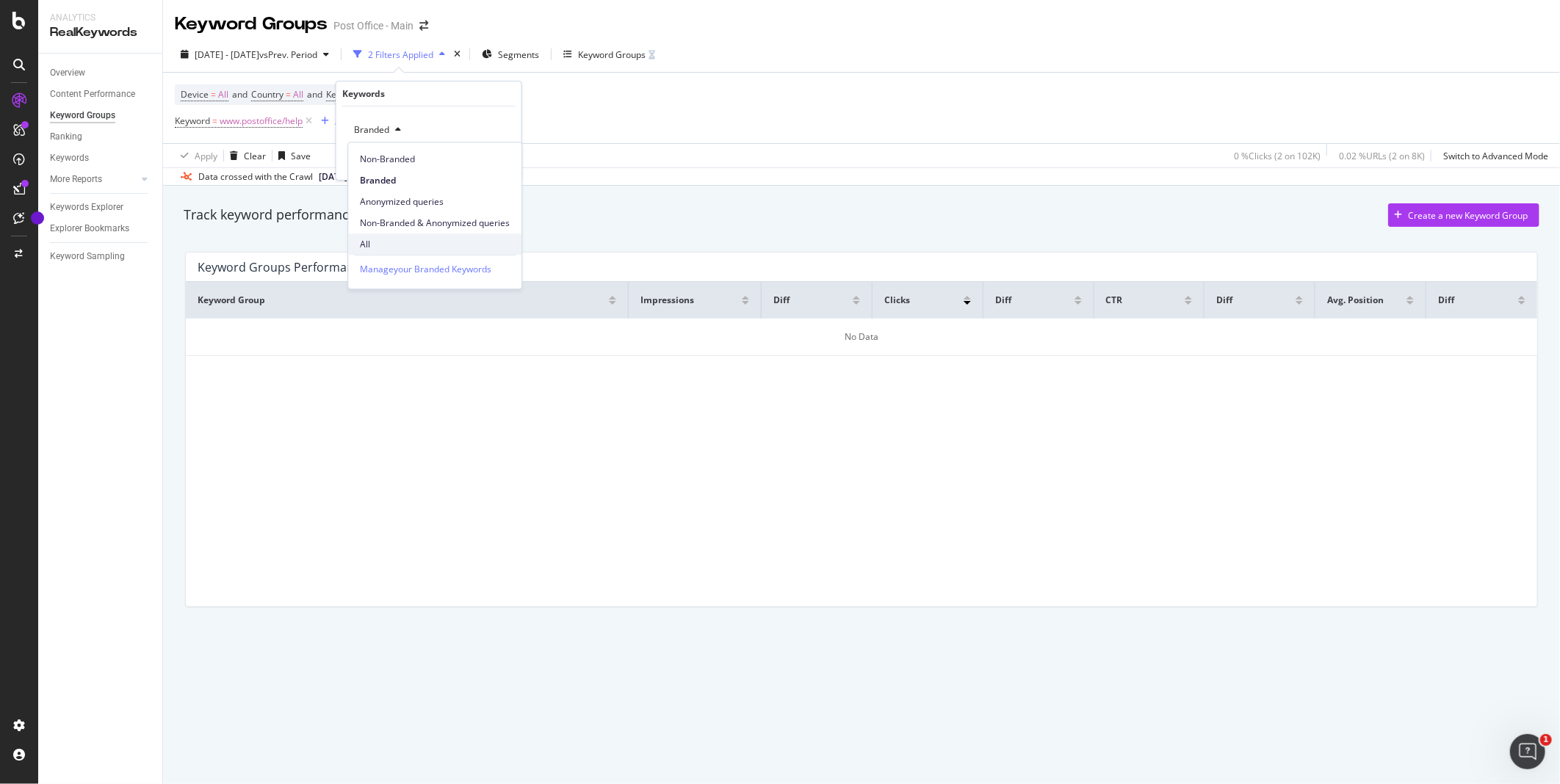
click at [362, 246] on span "All" at bounding box center [434, 245] width 150 height 14
click at [504, 168] on div "All Cancel Add filter Apply" at bounding box center [429, 143] width 185 height 74
click at [503, 160] on div "Apply" at bounding box center [498, 161] width 23 height 13
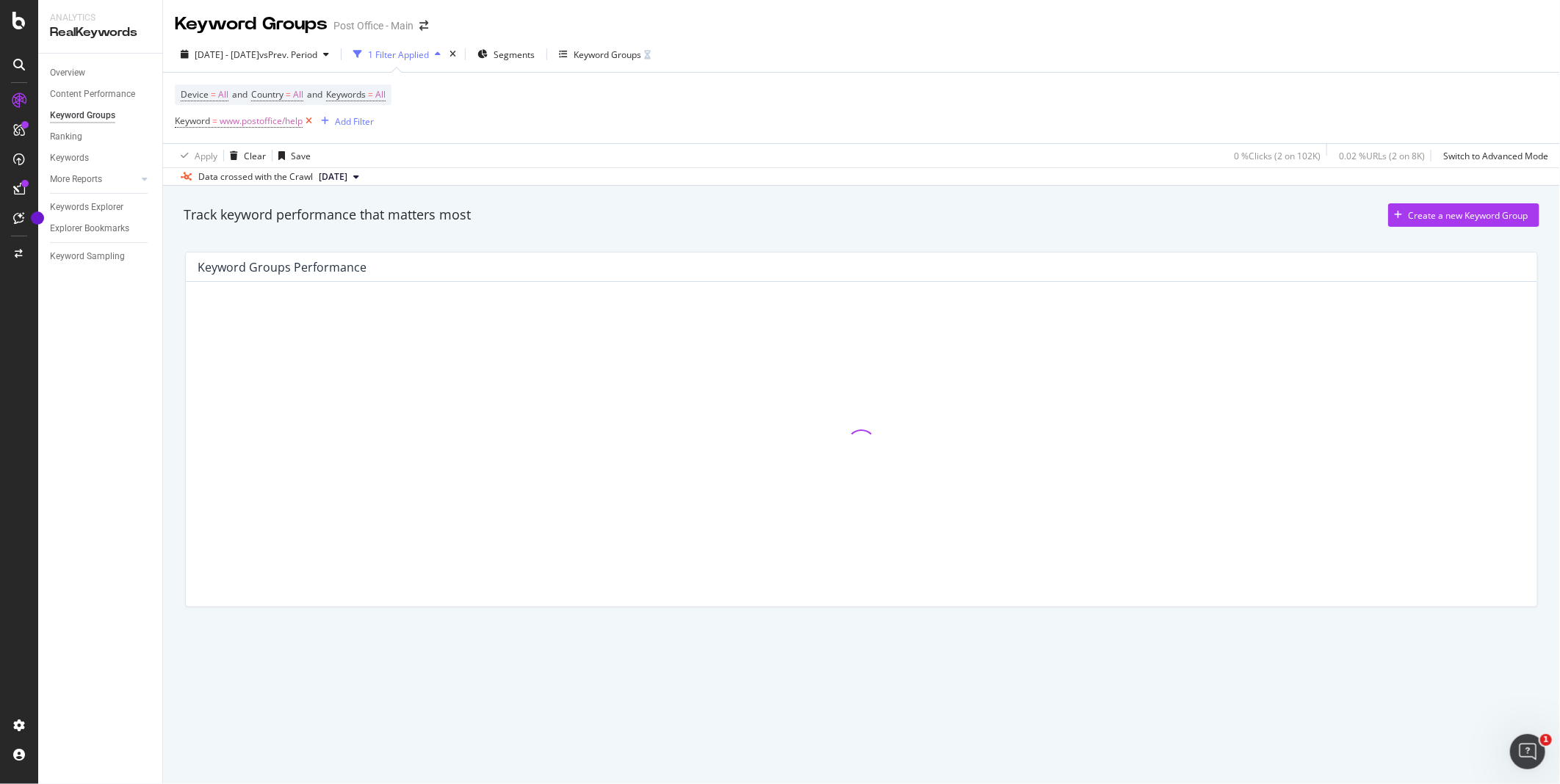
click at [312, 123] on icon at bounding box center [308, 120] width 13 height 14
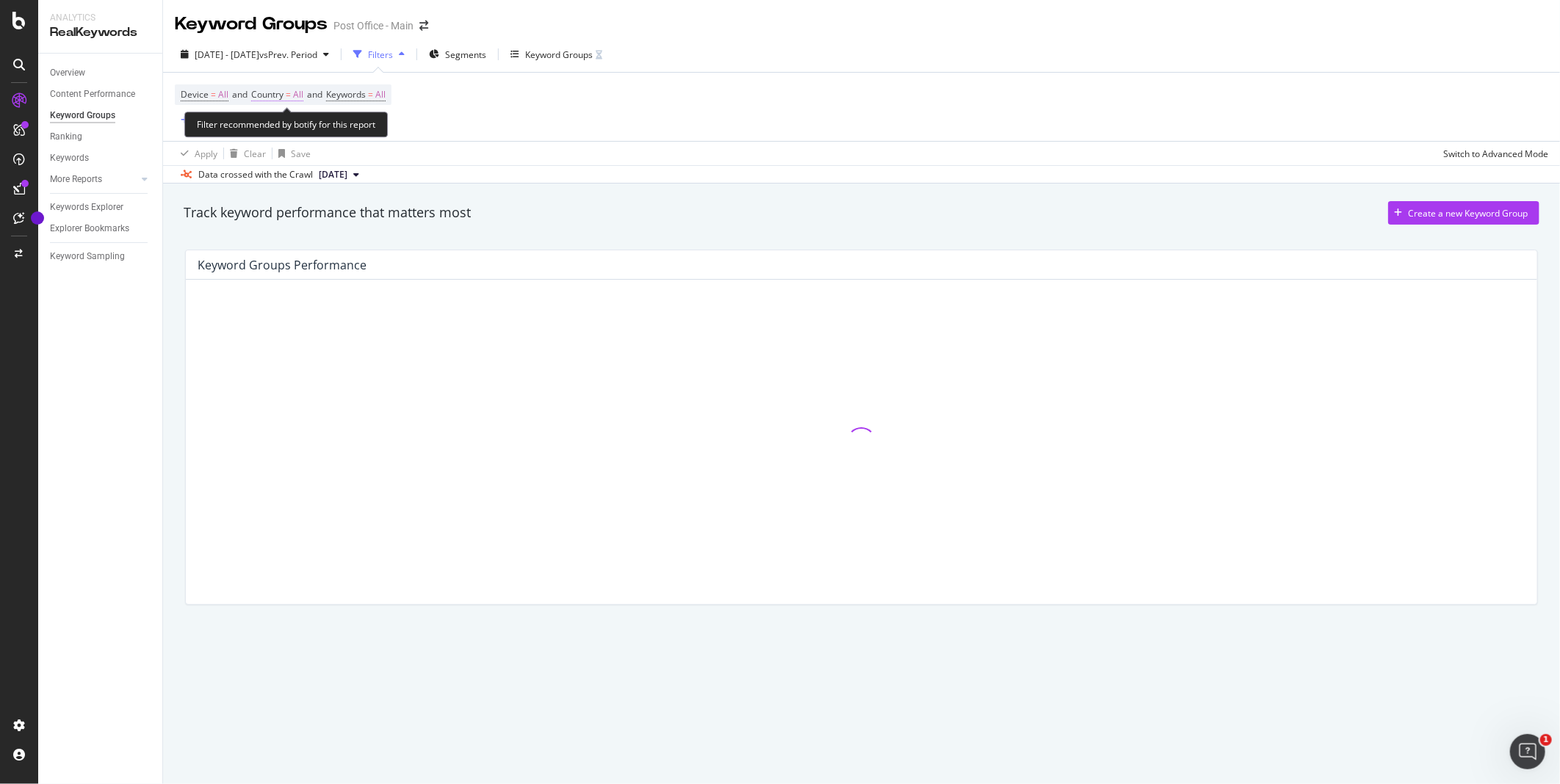
click at [260, 91] on span "Country" at bounding box center [268, 94] width 32 height 13
click at [276, 130] on span "All" at bounding box center [274, 130] width 10 height 13
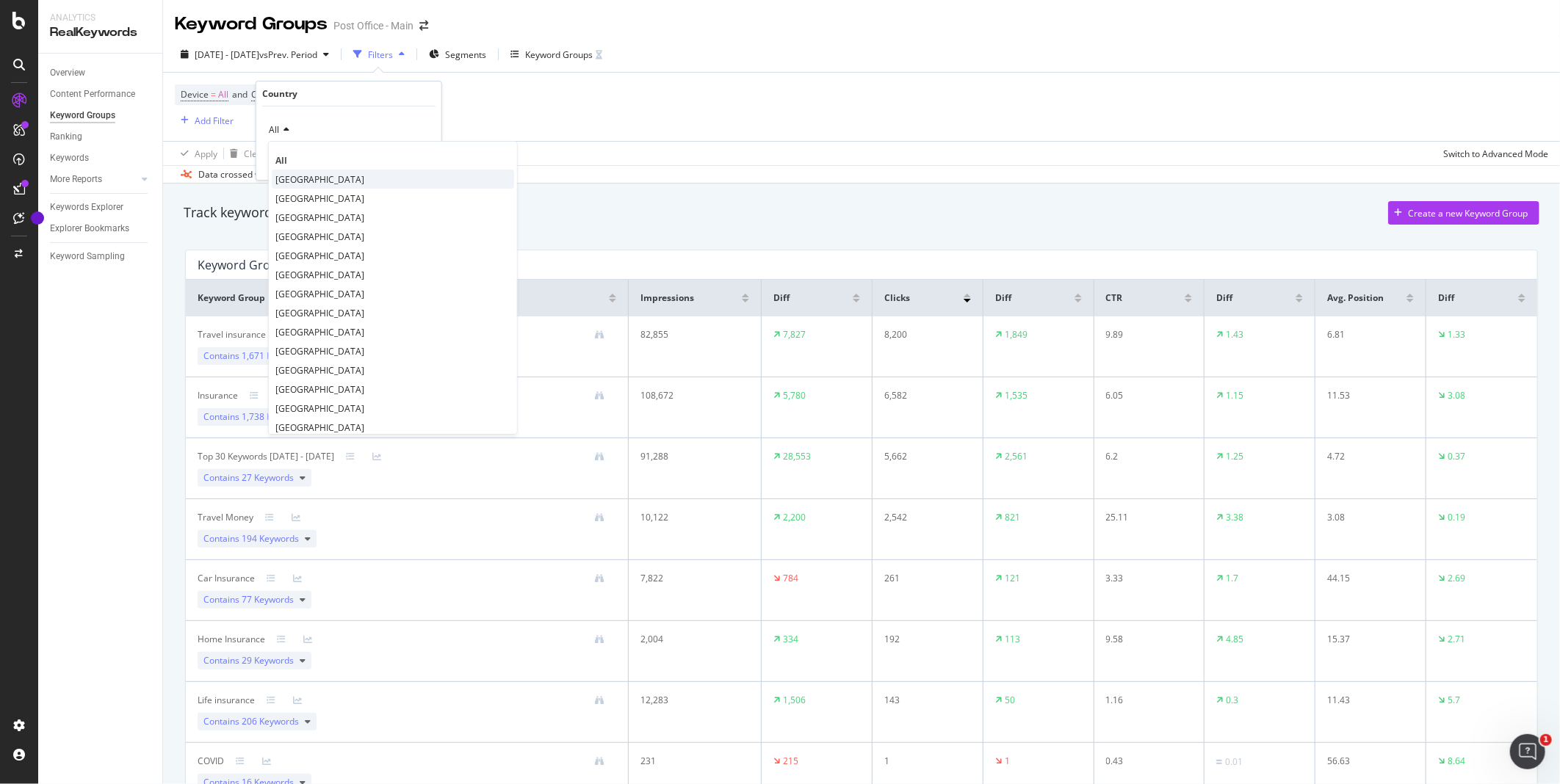
click at [329, 182] on span "[GEOGRAPHIC_DATA]" at bounding box center [319, 179] width 89 height 13
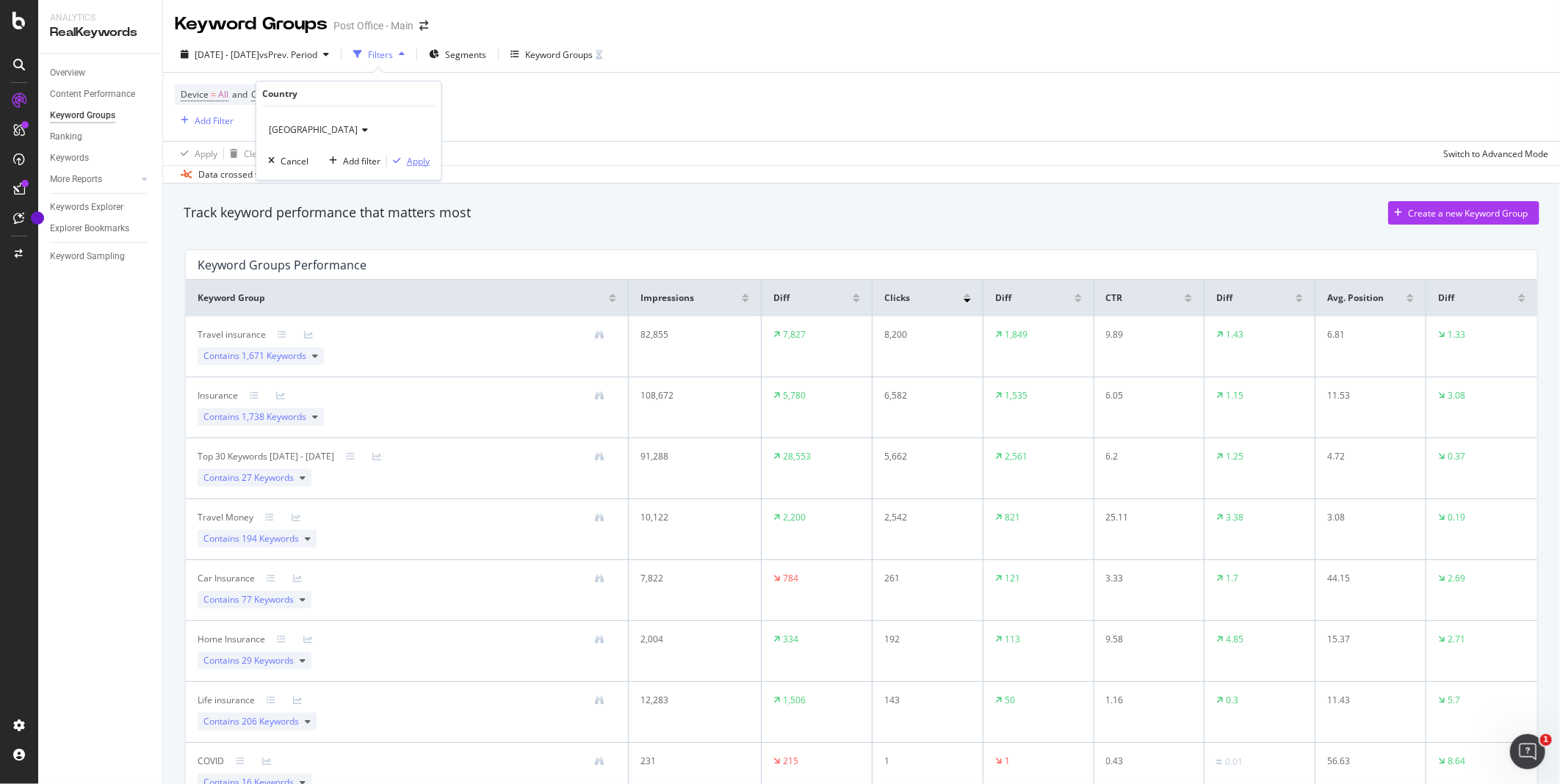
click at [408, 158] on div "Apply" at bounding box center [418, 161] width 23 height 13
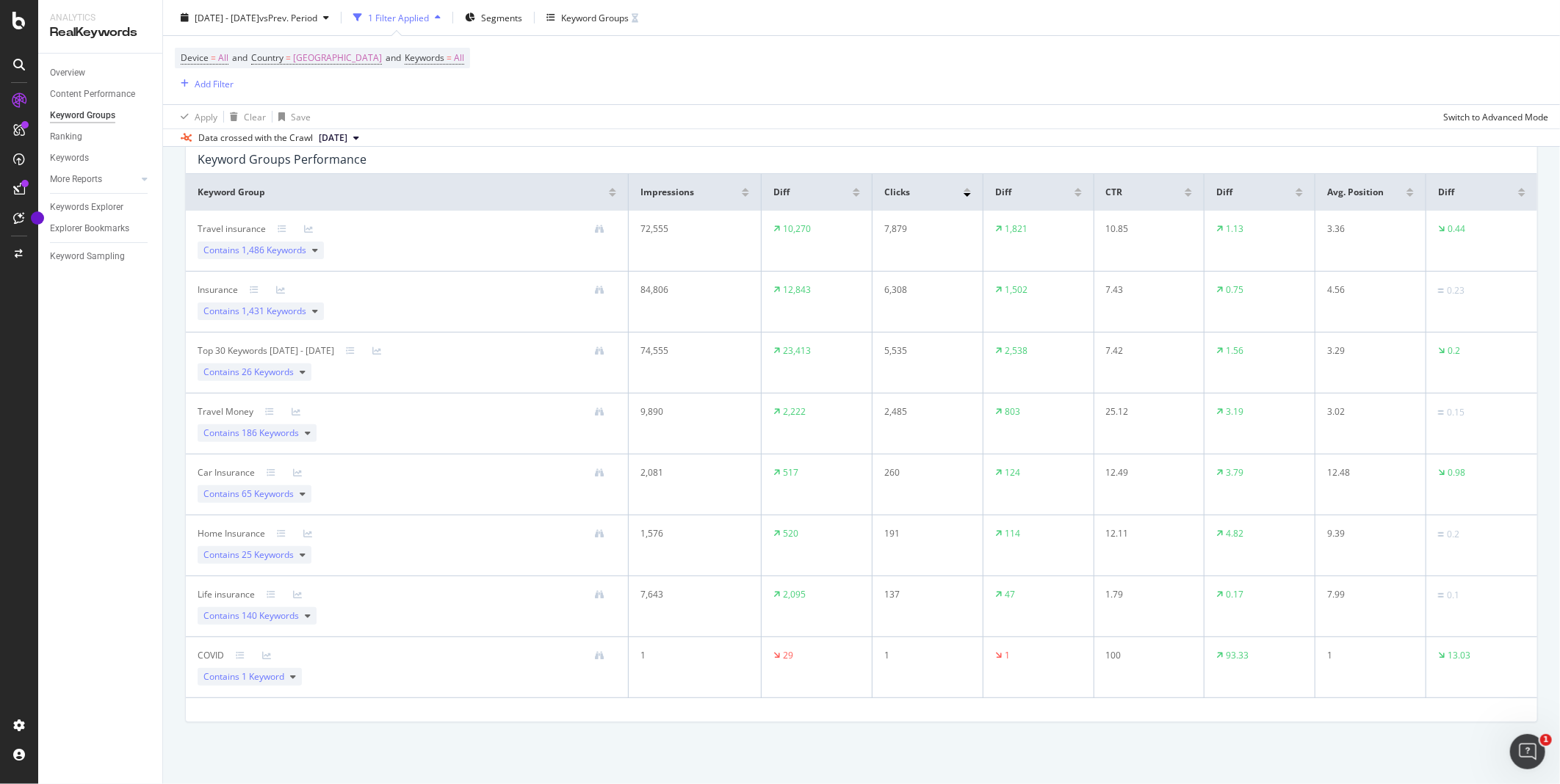
scroll to position [108, 0]
click at [60, 118] on div "Keyword Groups" at bounding box center [82, 115] width 65 height 15
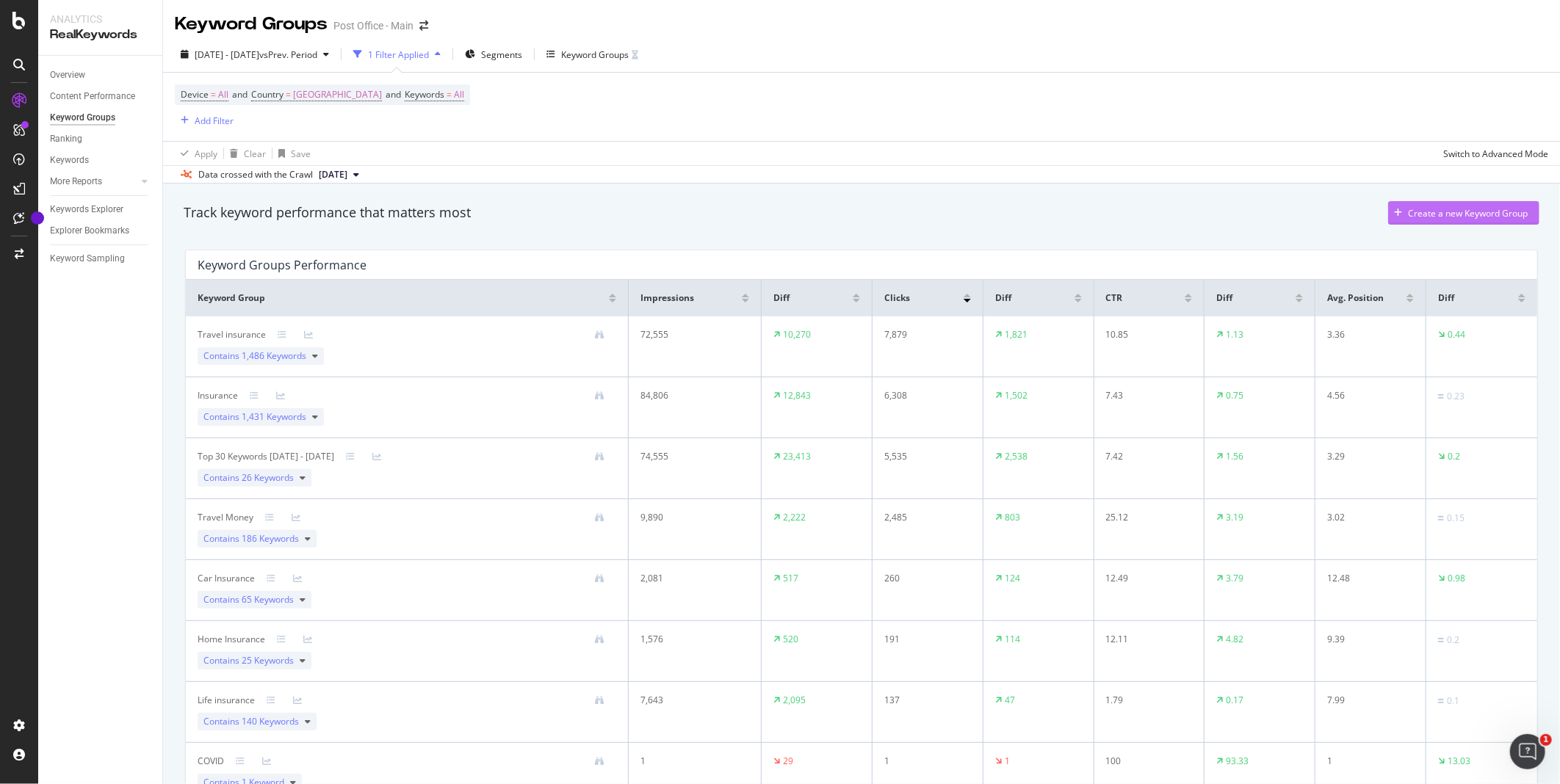
click at [1506, 216] on div "Create a new Keyword Group" at bounding box center [1467, 213] width 119 height 13
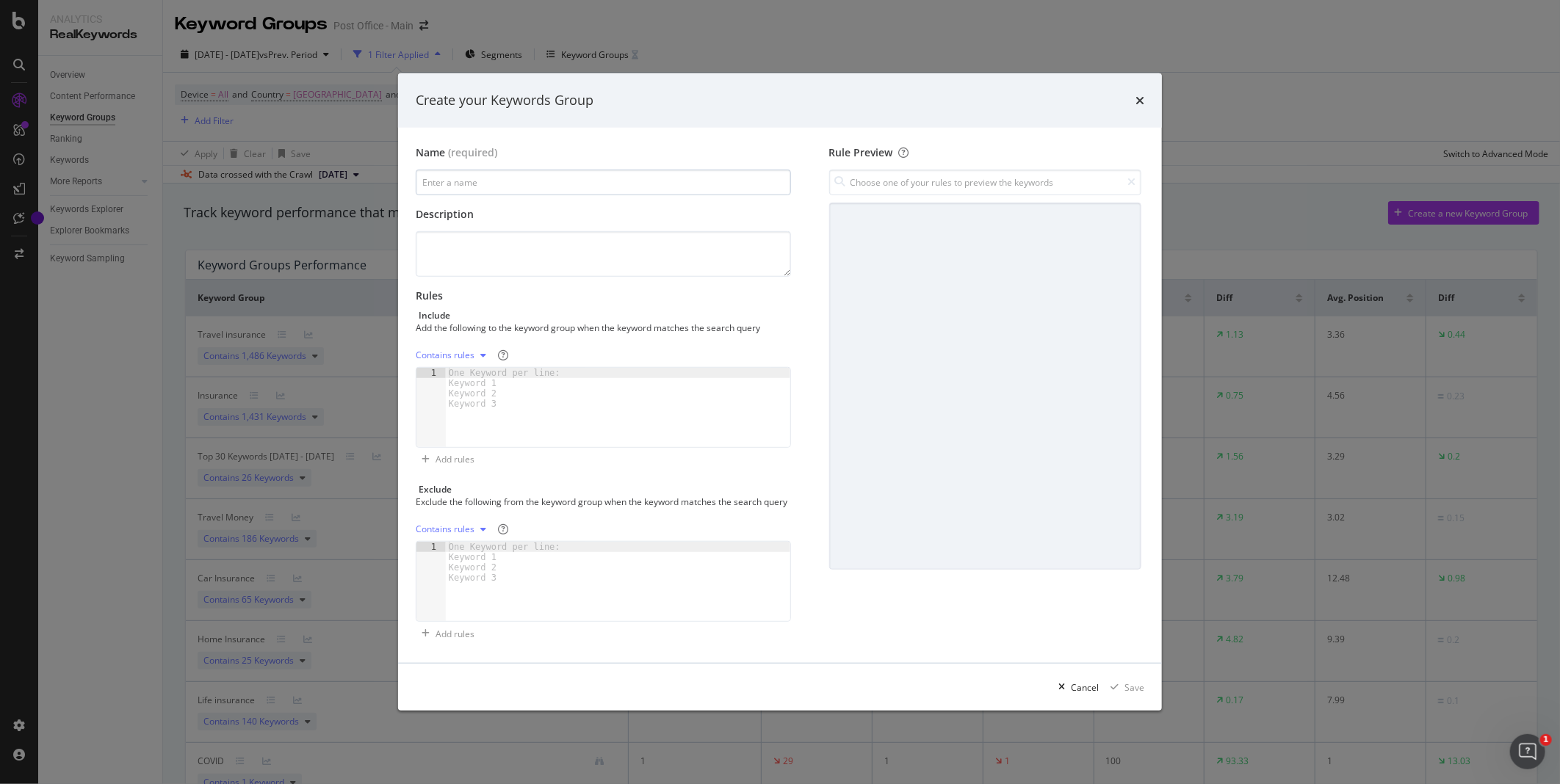
click at [567, 177] on input "modal" at bounding box center [603, 182] width 375 height 25
click at [97, 137] on div "Create your Keywords Group Name (required) Description Rules Include Add the fo…" at bounding box center [780, 392] width 1560 height 784
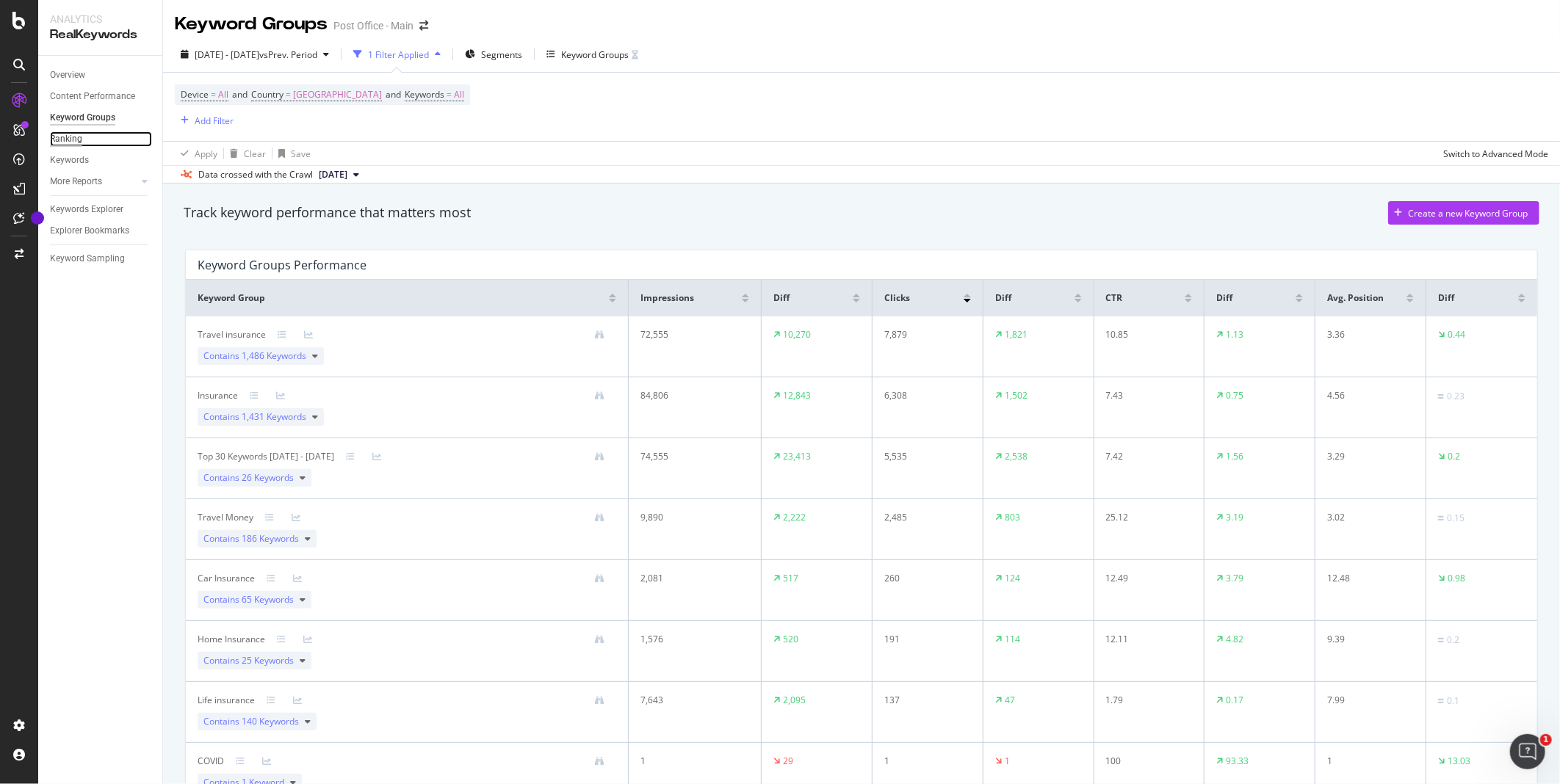
click at [61, 140] on div "Ranking" at bounding box center [66, 139] width 32 height 15
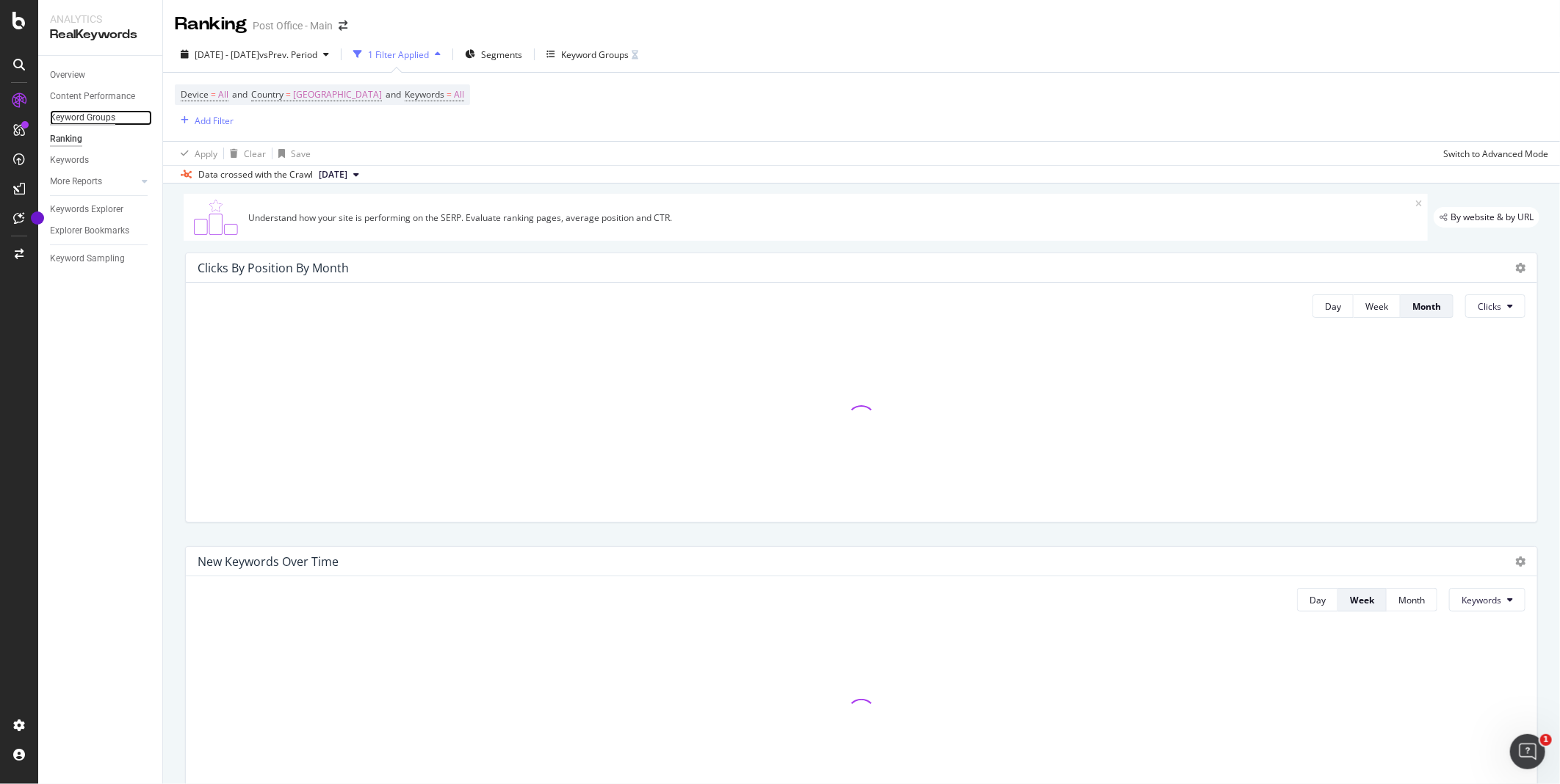
click at [66, 123] on div "Keyword Groups" at bounding box center [82, 118] width 65 height 15
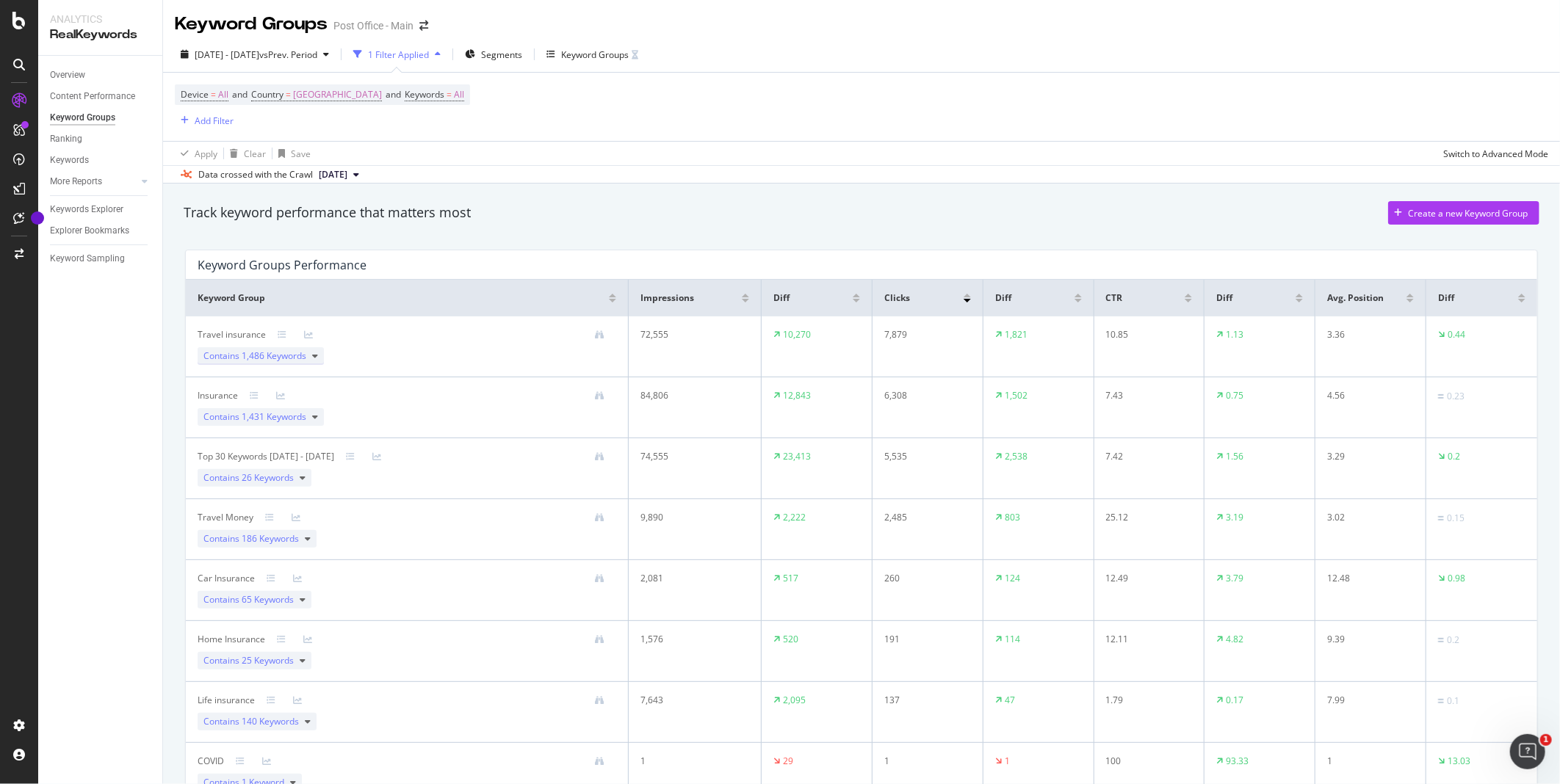
click at [258, 356] on span "1,486 Keywords" at bounding box center [274, 356] width 64 height 13
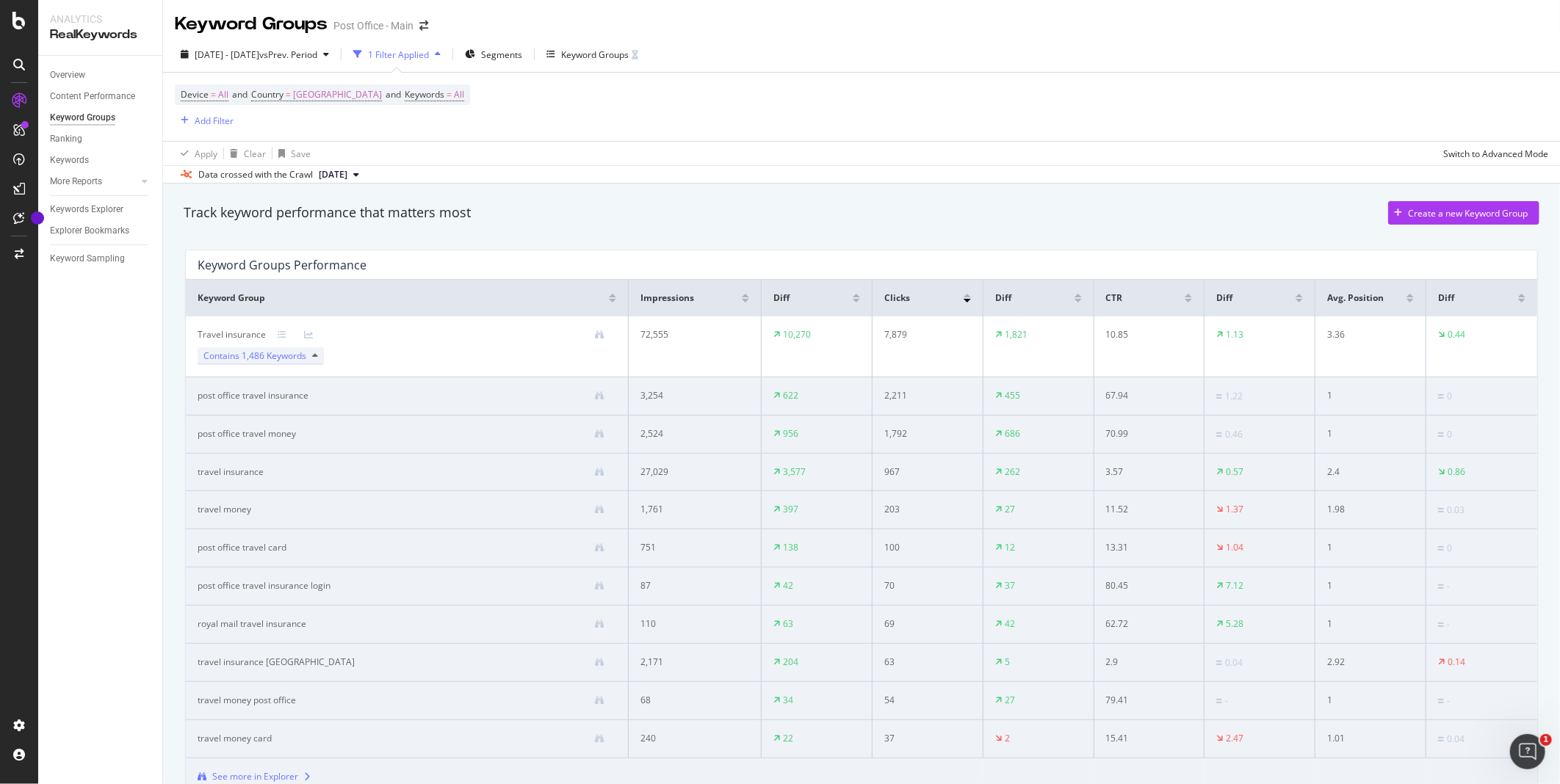
click at [317, 356] on icon at bounding box center [315, 356] width 6 height 8
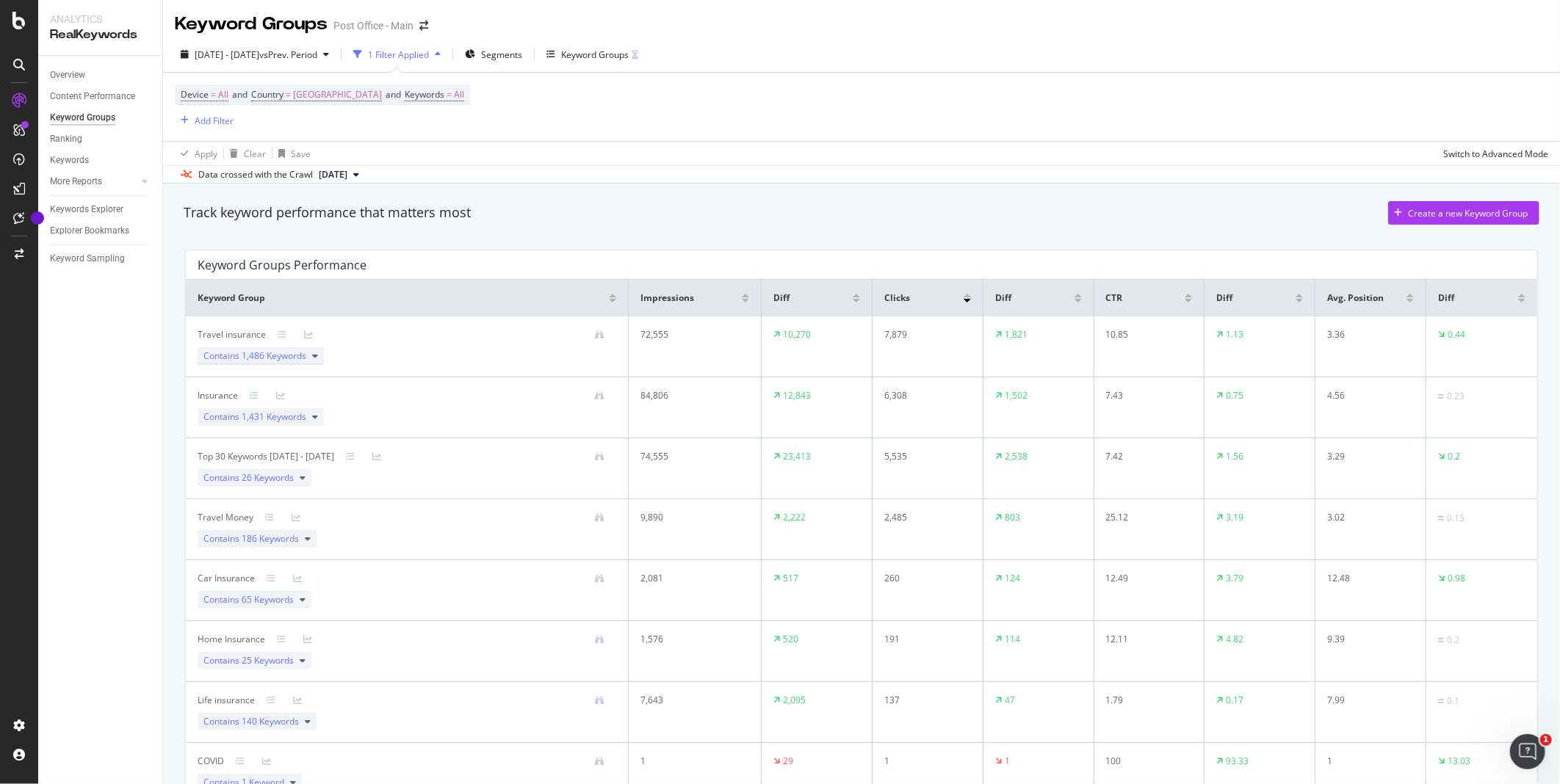
click at [318, 358] on div "Contains 1,486 Keywords" at bounding box center [260, 356] width 126 height 18
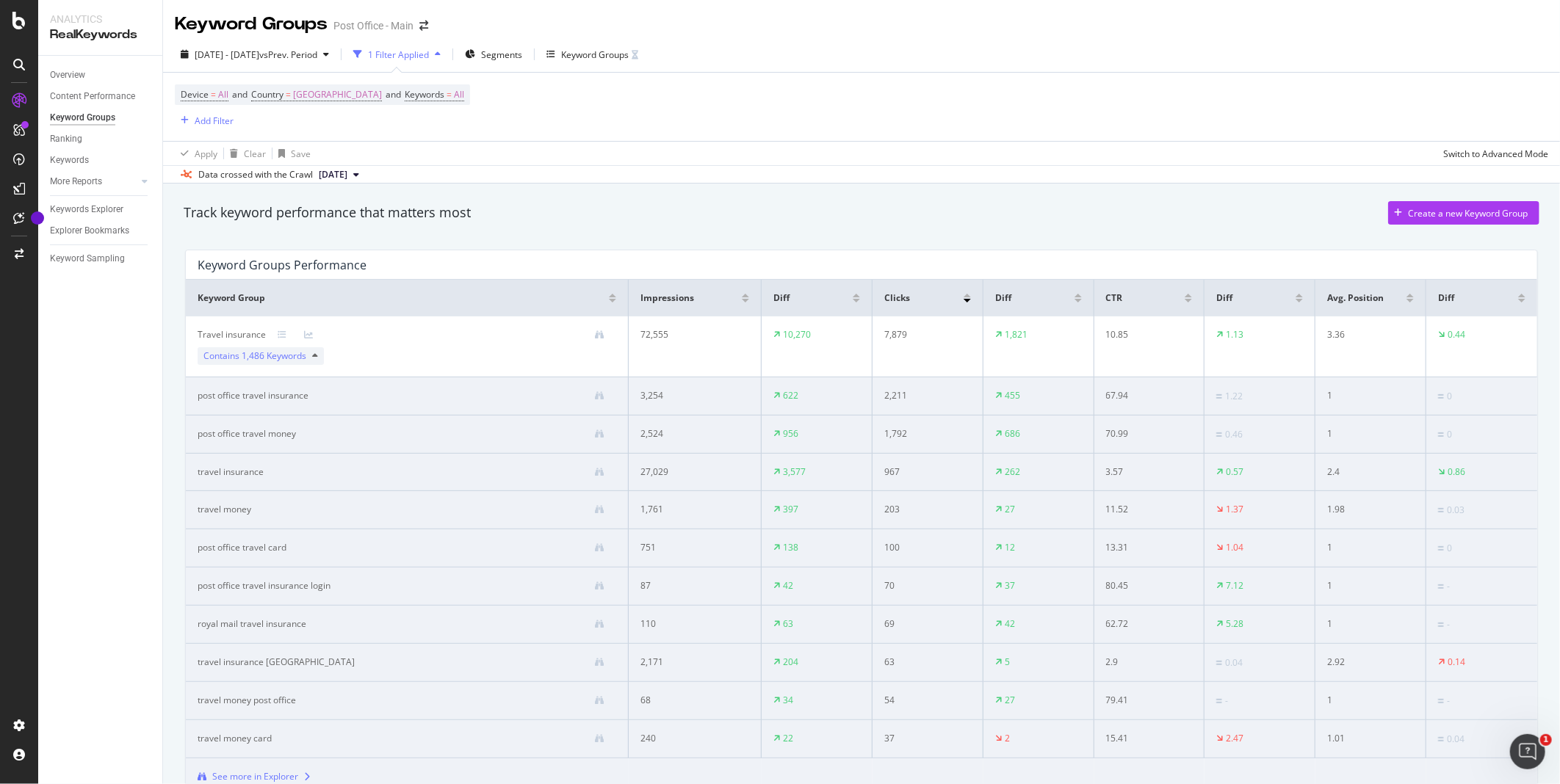
click at [318, 358] on div "Contains 1,486 Keywords" at bounding box center [260, 356] width 126 height 18
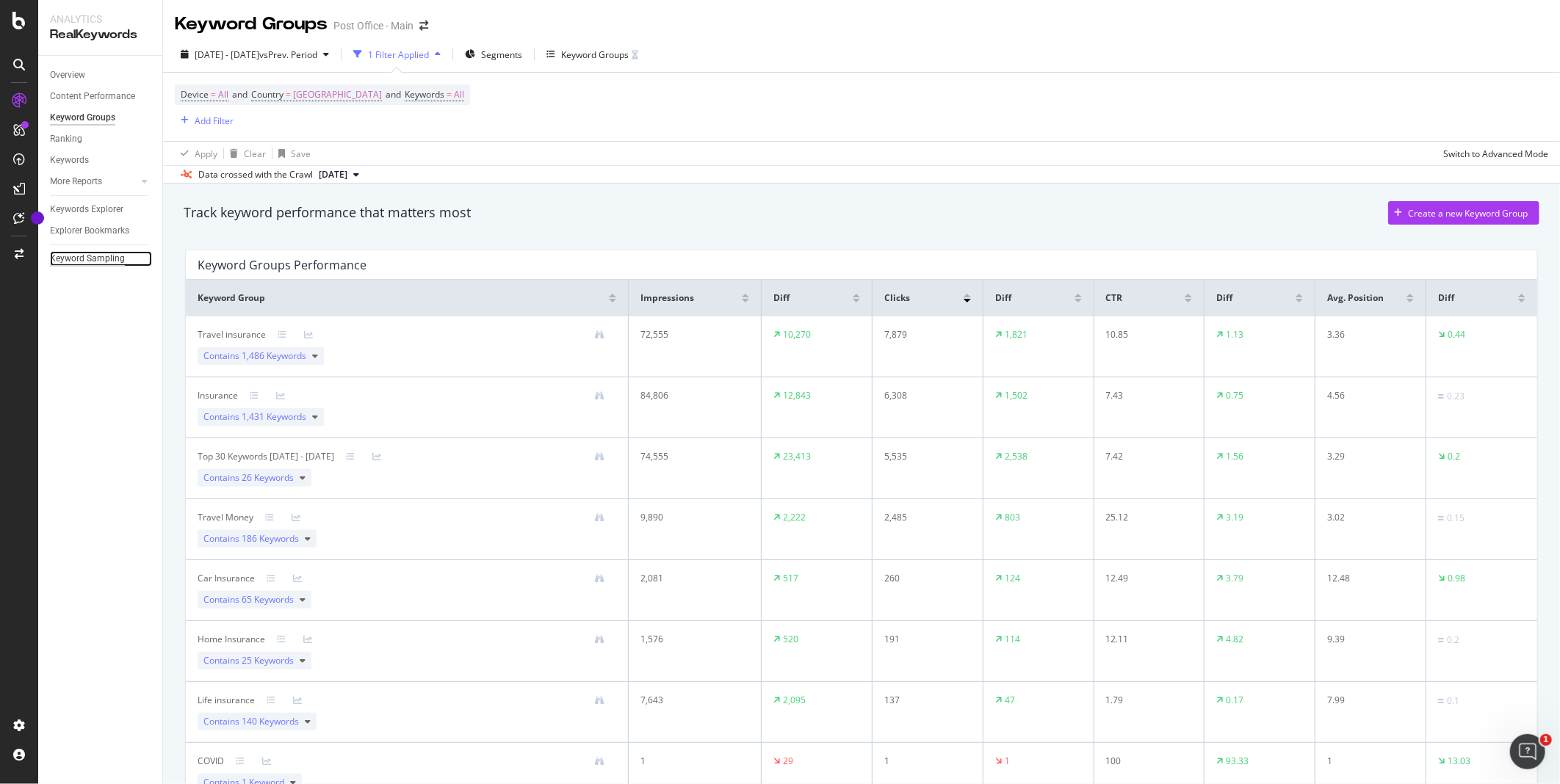
click at [108, 255] on div "Keyword Sampling" at bounding box center [87, 259] width 75 height 15
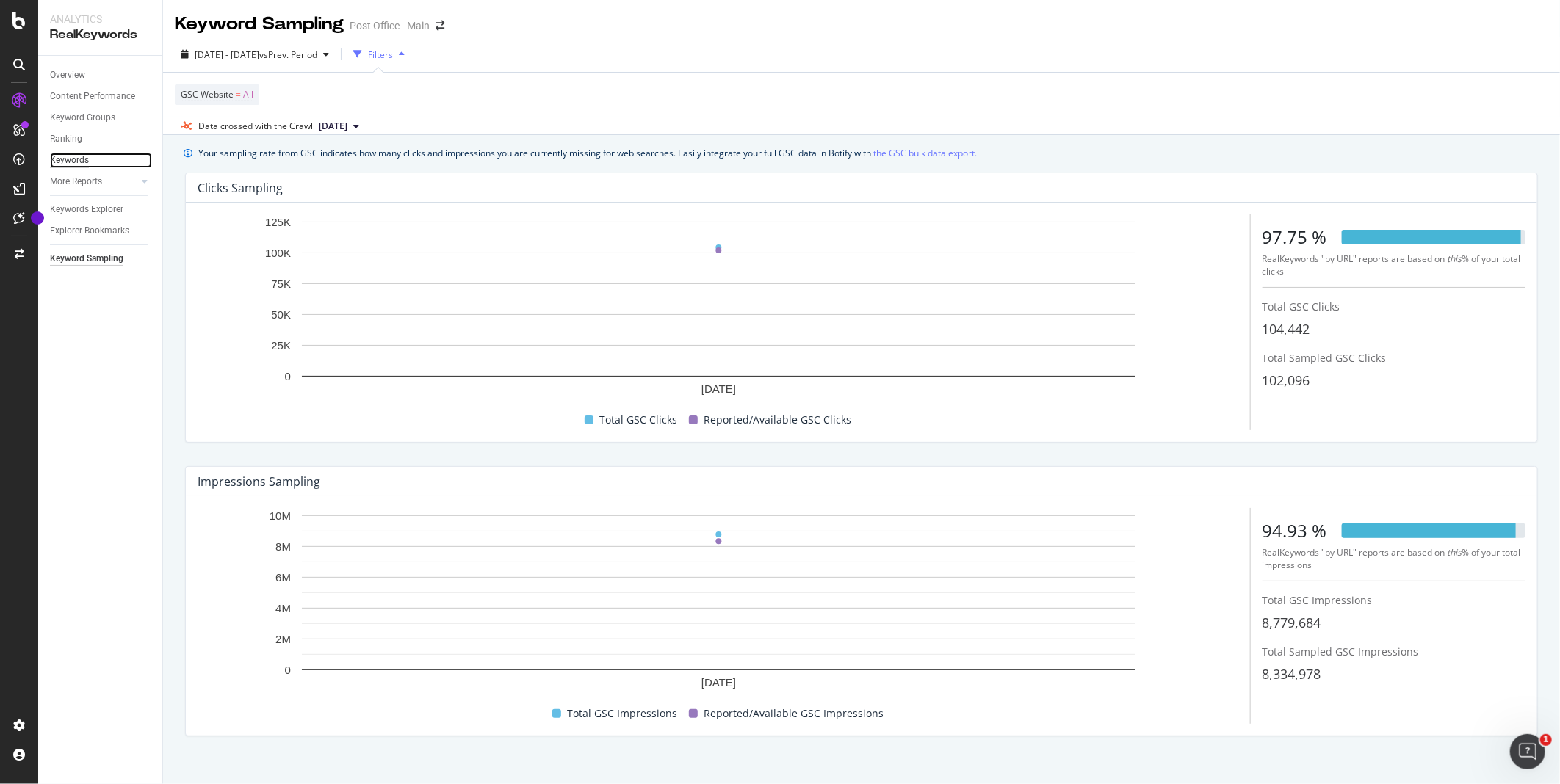
click at [76, 163] on div "Keywords" at bounding box center [69, 160] width 39 height 15
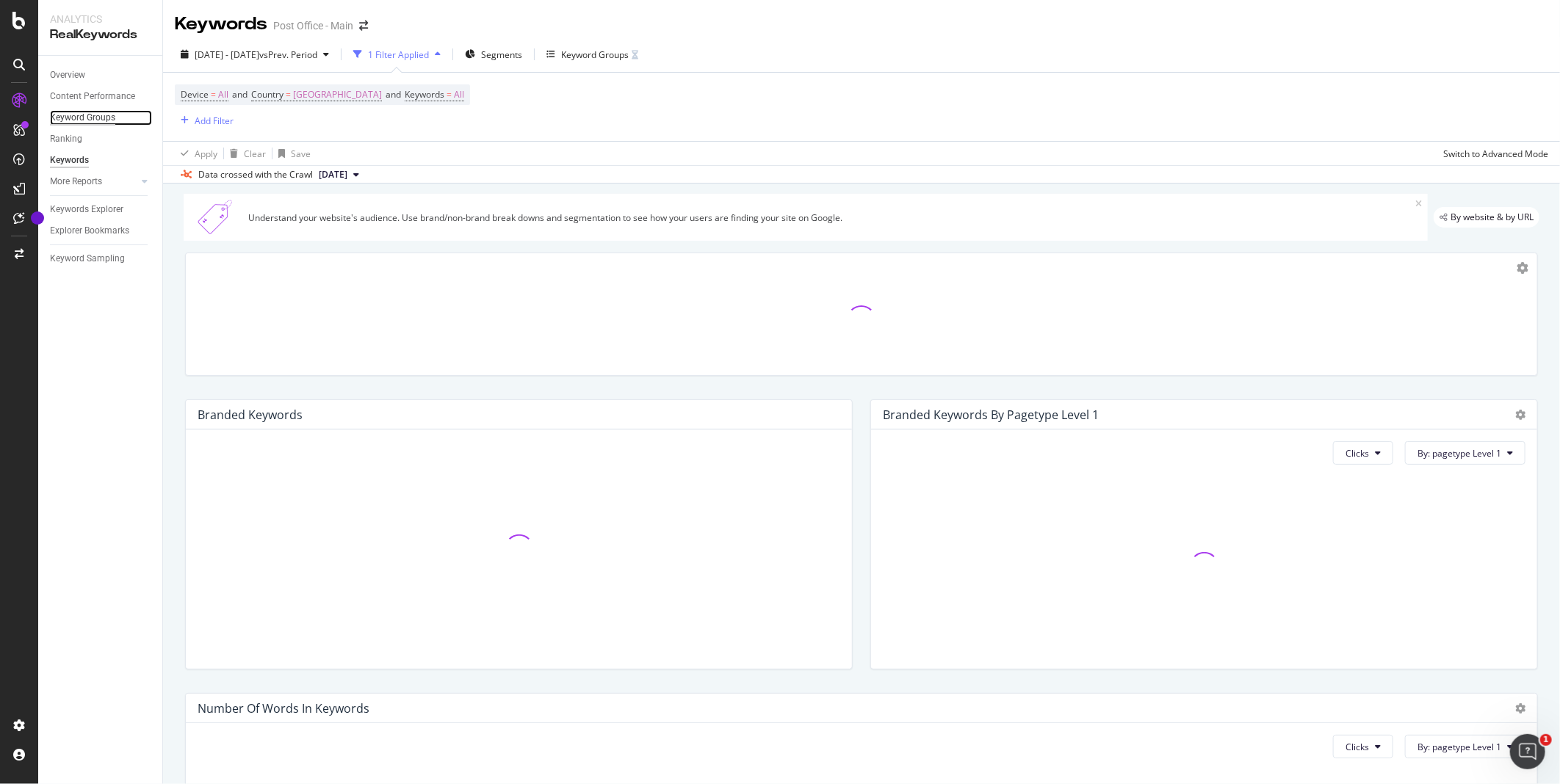
click at [84, 118] on div "Keyword Groups" at bounding box center [82, 118] width 65 height 15
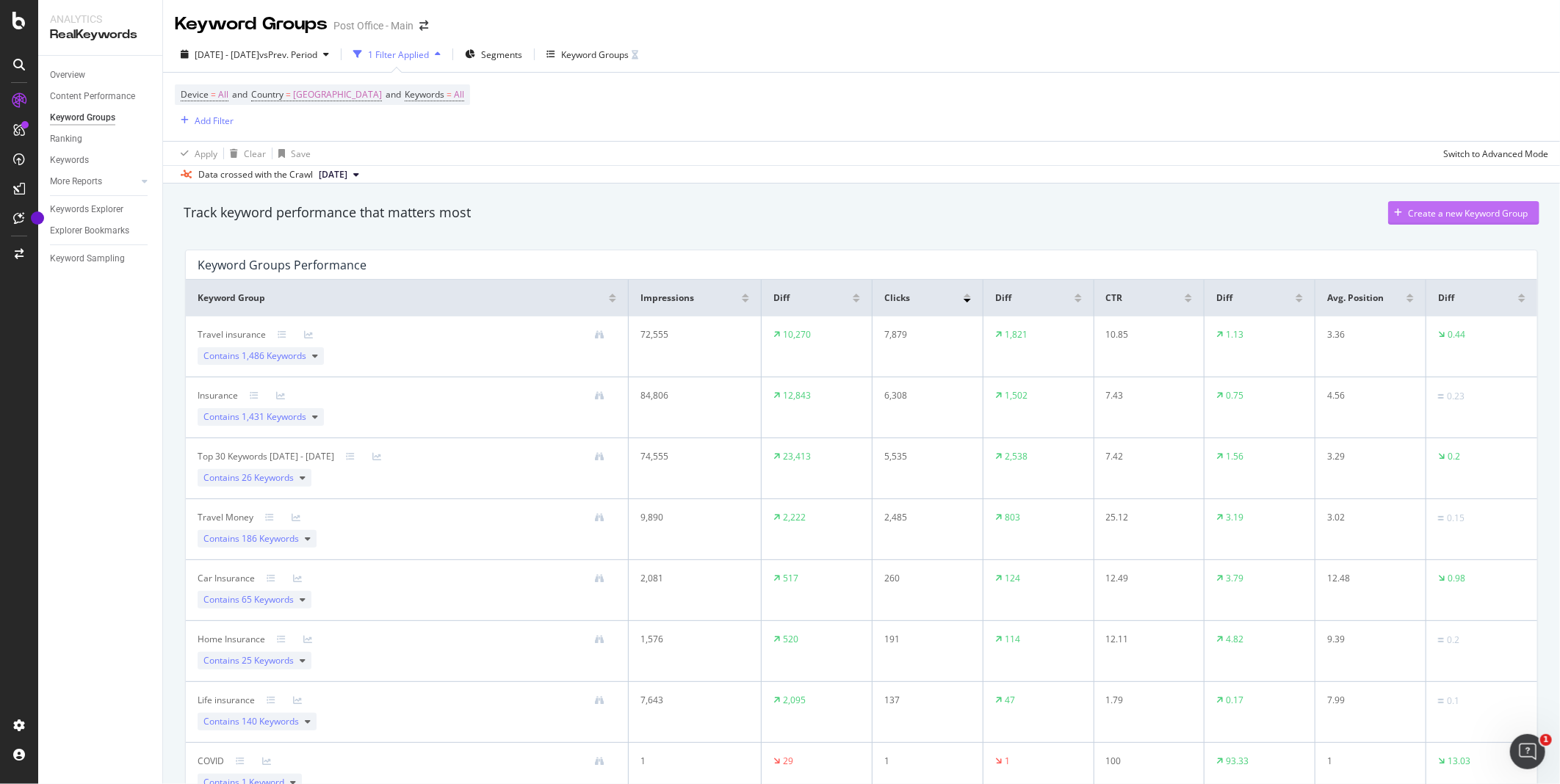
click at [1436, 219] on div "Create a new Keyword Group" at bounding box center [1467, 213] width 119 height 13
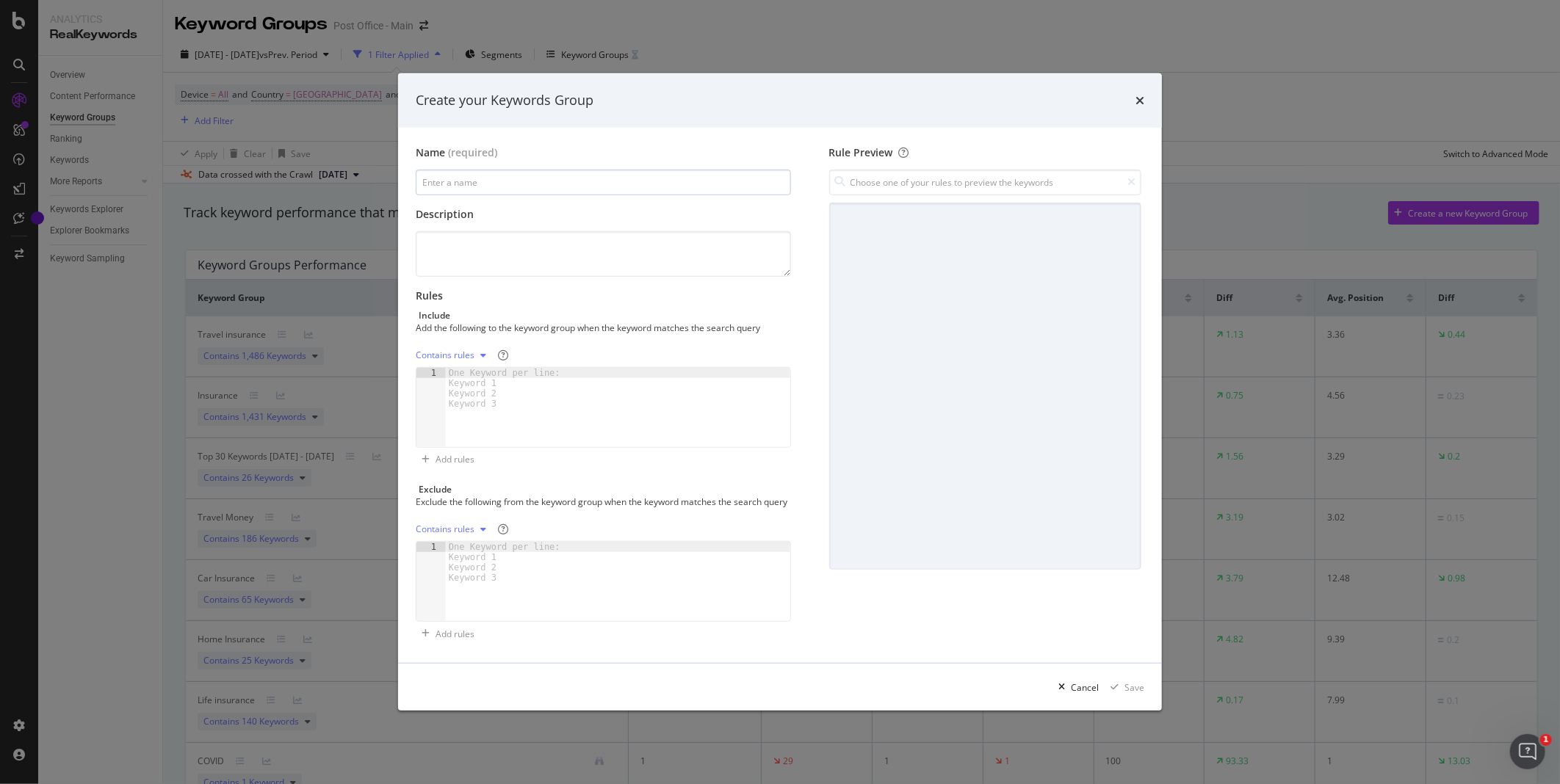
click at [506, 169] on input "modal" at bounding box center [603, 182] width 375 height 25
click at [514, 176] on input "modal" at bounding box center [603, 182] width 375 height 25
click at [474, 378] on div "One Keyword per line: Keyword 1 Keyword 2 Keyword 3" at bounding box center [506, 388] width 123 height 41
paste textarea "travel insurance|holiday insurance|where is hot|where is warm|holiday checklist…"
type textarea "travel insurance|holiday insurance|where is hot|where is warm|holiday checklist…"
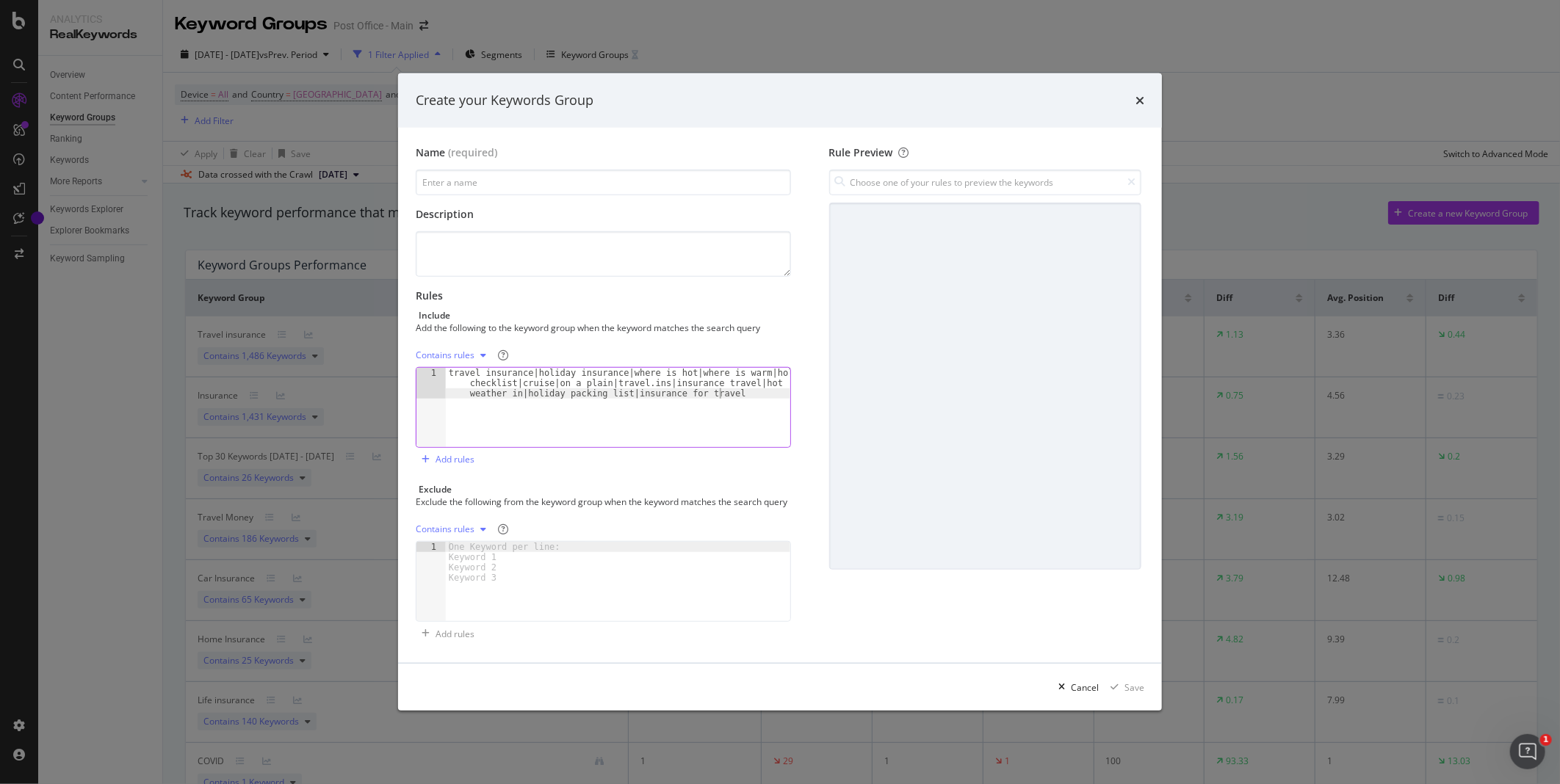
click at [473, 334] on div "Rules Include Add the following to the keyword group when the keyword matches t…" at bounding box center [603, 380] width 375 height 183
click at [473, 358] on div "Contains rules" at bounding box center [454, 356] width 76 height 22
click at [467, 421] on div "Regex rules" at bounding box center [458, 423] width 47 height 13
click at [511, 170] on input "modal" at bounding box center [603, 182] width 375 height 25
drag, startPoint x: 450, startPoint y: 179, endPoint x: 1347, endPoint y: 273, distance: 901.9
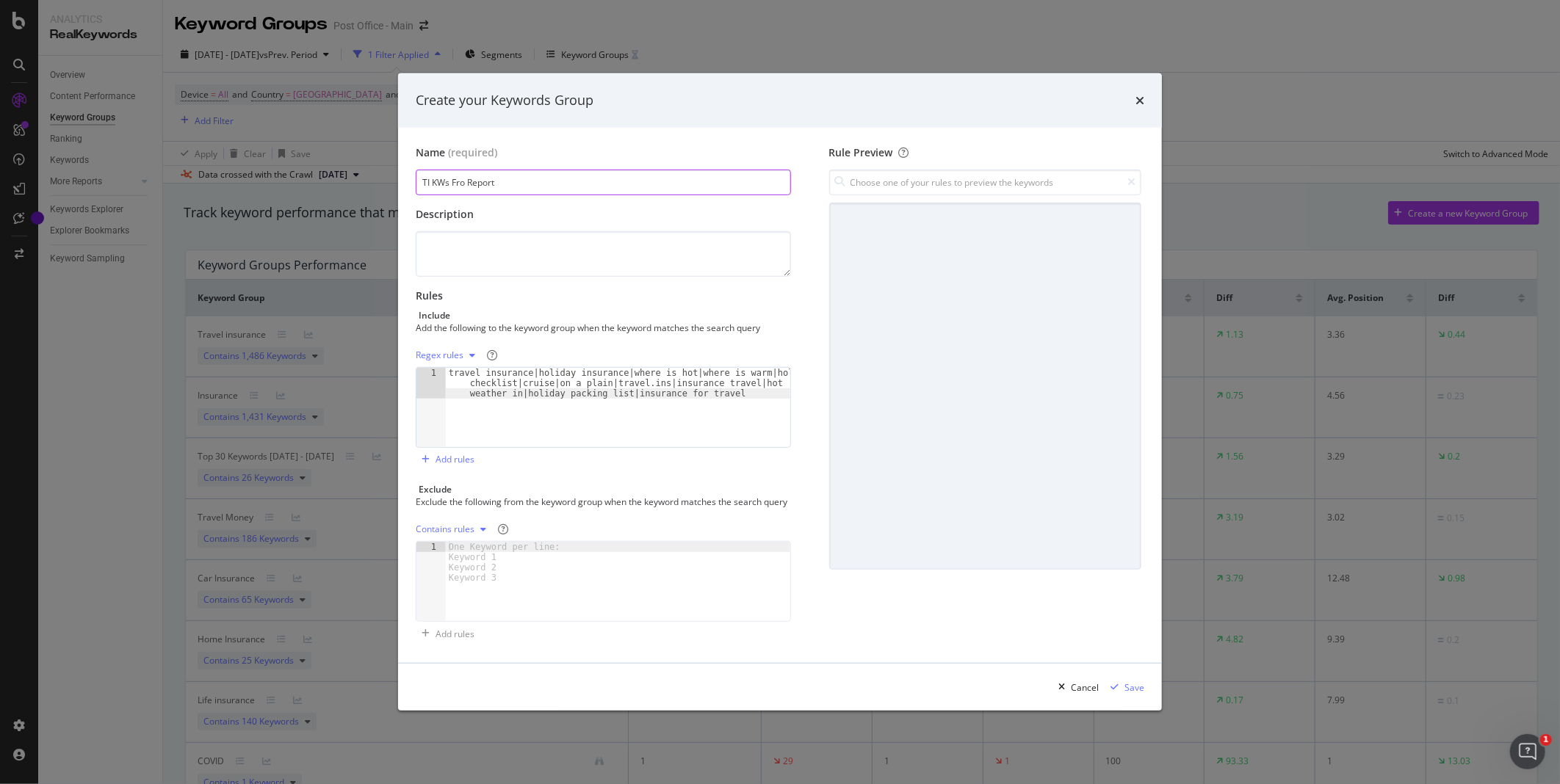
click at [1347, 273] on div "Create your Keywords Group Name (required) TI KWs Fro Report Description Rules …" at bounding box center [780, 392] width 1560 height 784
type input "TI KWs For Quarterly Report"
click at [894, 182] on input "modal" at bounding box center [985, 182] width 313 height 25
click at [910, 218] on div "travel insurance|holiday insurance|where is hot|where is warm|holiday checklist…" at bounding box center [971, 235] width 268 height 58
type input "travel insurance|holiday insurance|where is hot|where is warm|holiday checklist…"
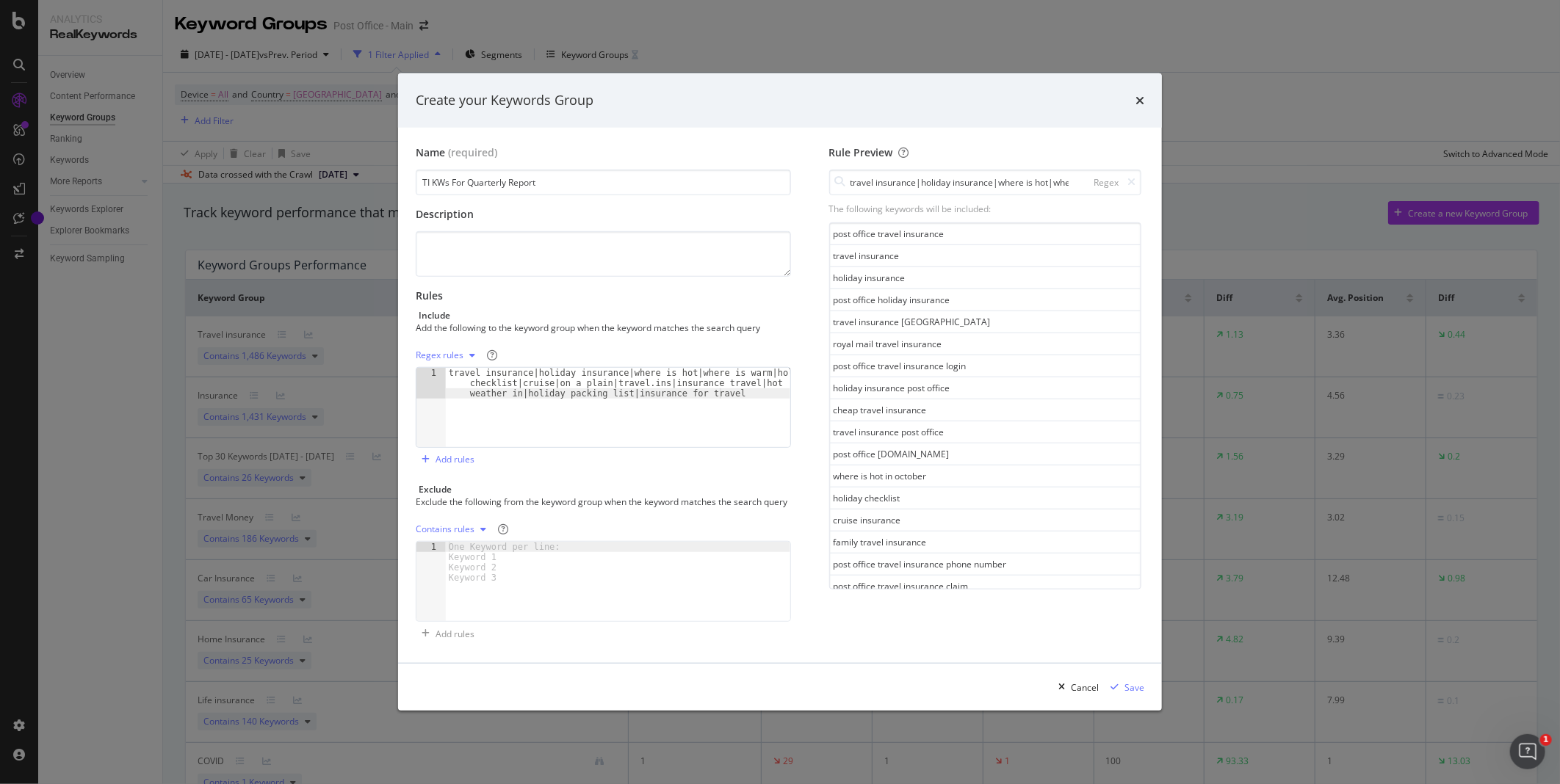
click at [1088, 630] on div "Rule Preview travel insurance|holiday insurance|where is hot|where is warm|holi…" at bounding box center [985, 395] width 318 height 500
click at [583, 599] on div "modal" at bounding box center [617, 592] width 345 height 100
click at [466, 463] on div "Add rules" at bounding box center [445, 460] width 58 height 22
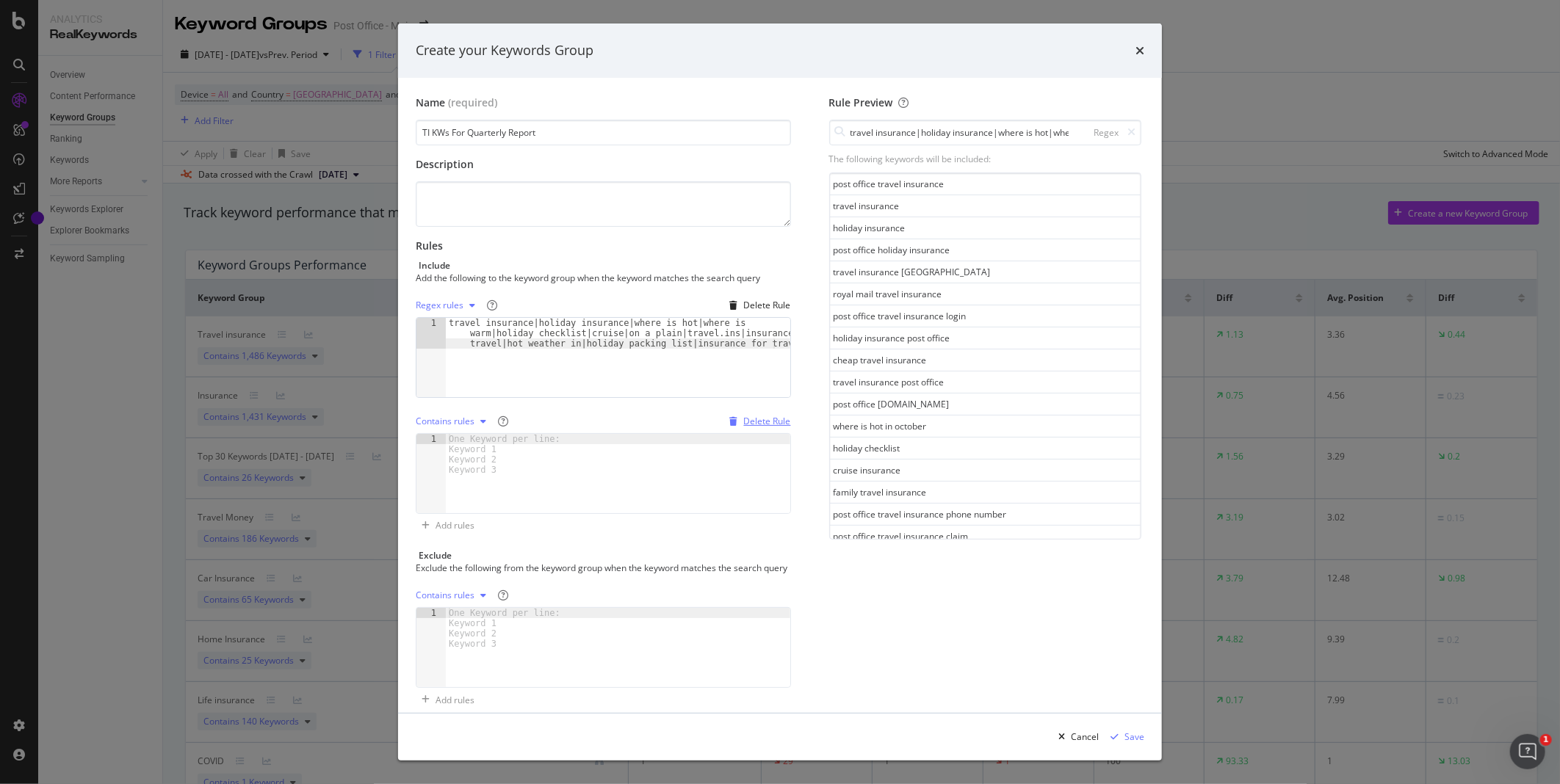
click at [744, 427] on div "Delete Rule" at bounding box center [766, 421] width 47 height 13
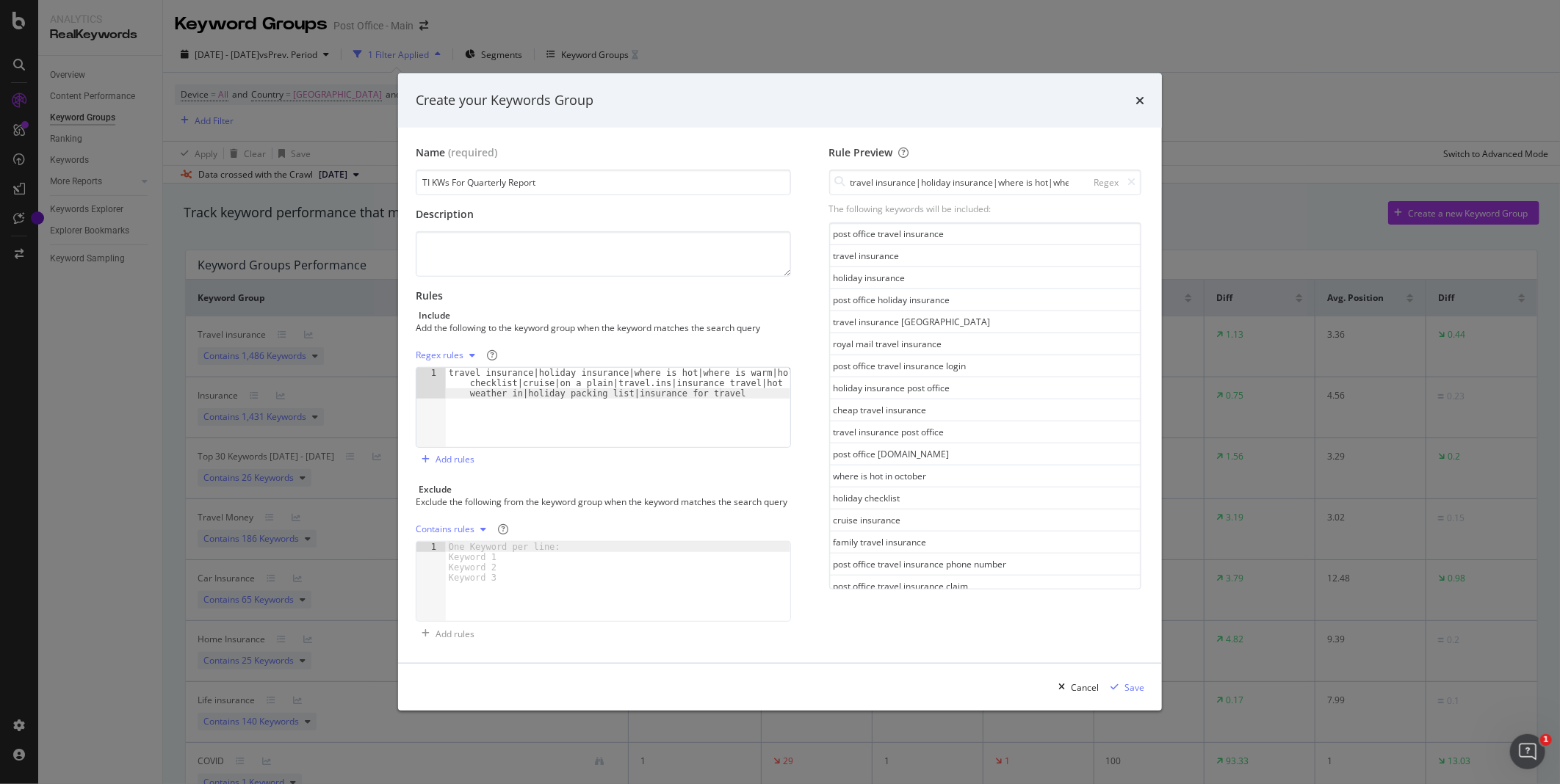
click at [723, 454] on div "Regex rules 1 travel insurance|holiday insurance|where is hot|where is warm|hol…" at bounding box center [603, 407] width 375 height 128
click at [1136, 693] on div "Save" at bounding box center [1134, 687] width 19 height 13
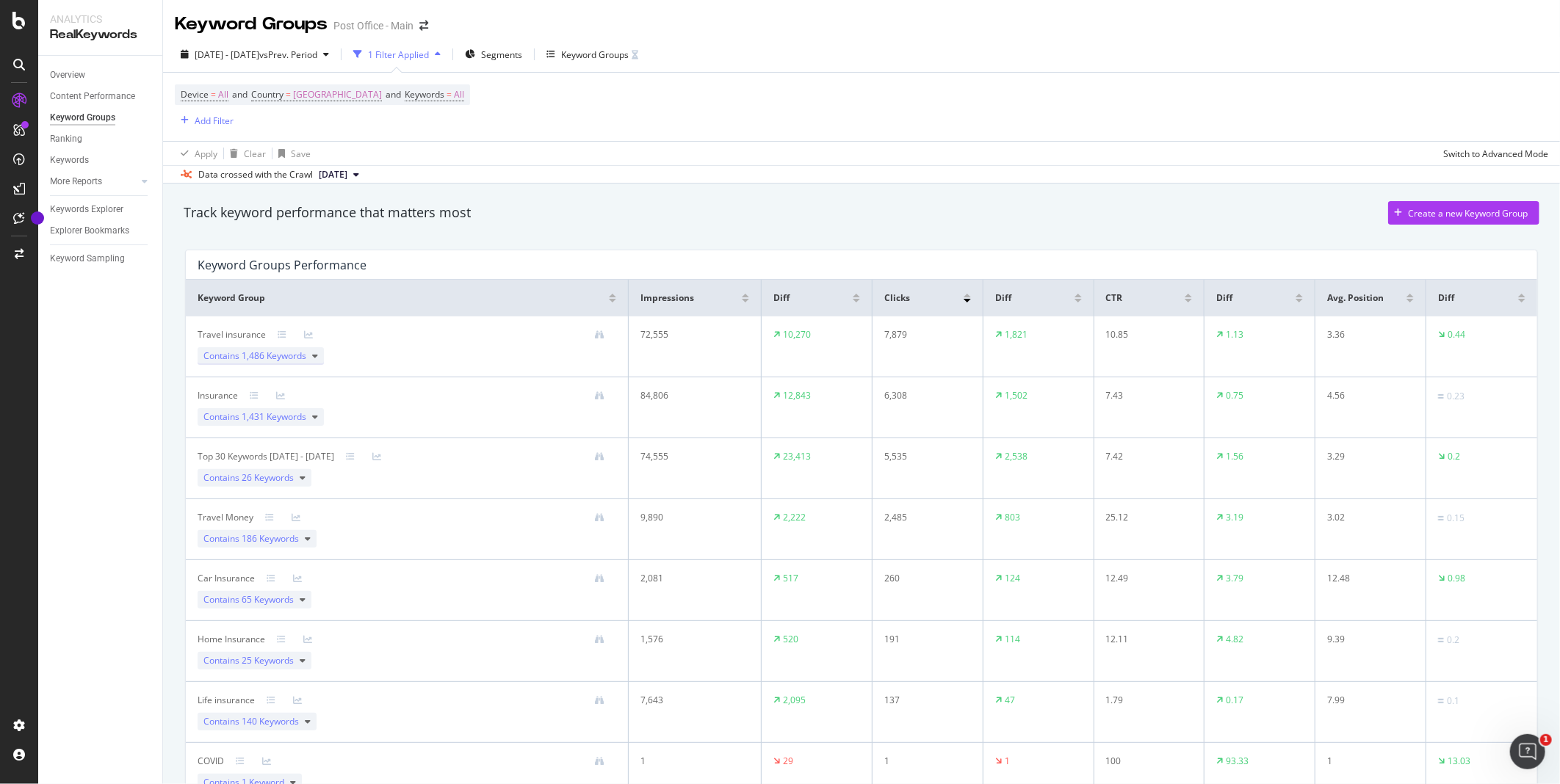
click at [318, 361] on div "Contains 1,486 Keywords" at bounding box center [260, 356] width 126 height 18
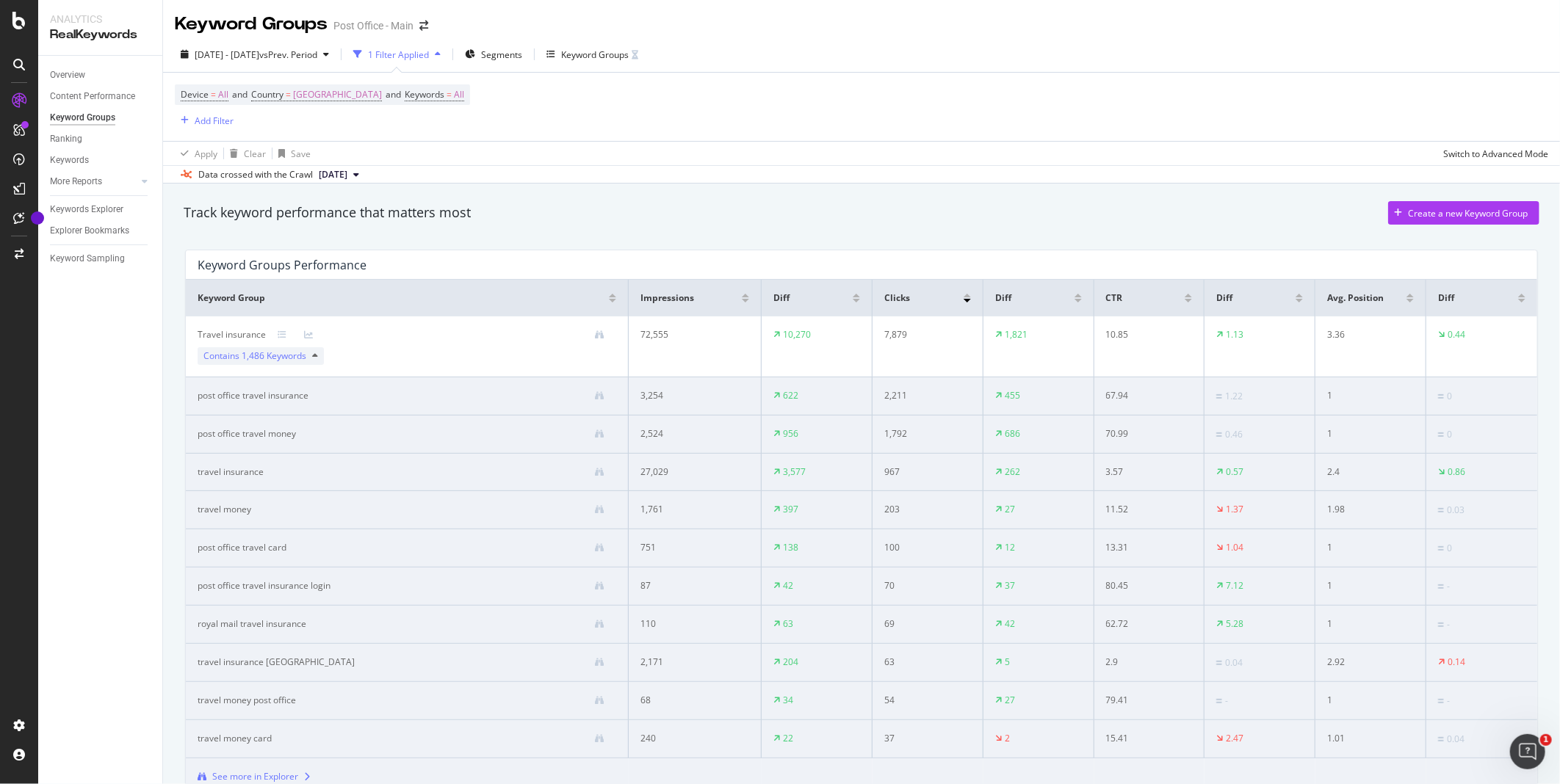
click at [318, 361] on div "Contains 1,486 Keywords" at bounding box center [260, 356] width 126 height 18
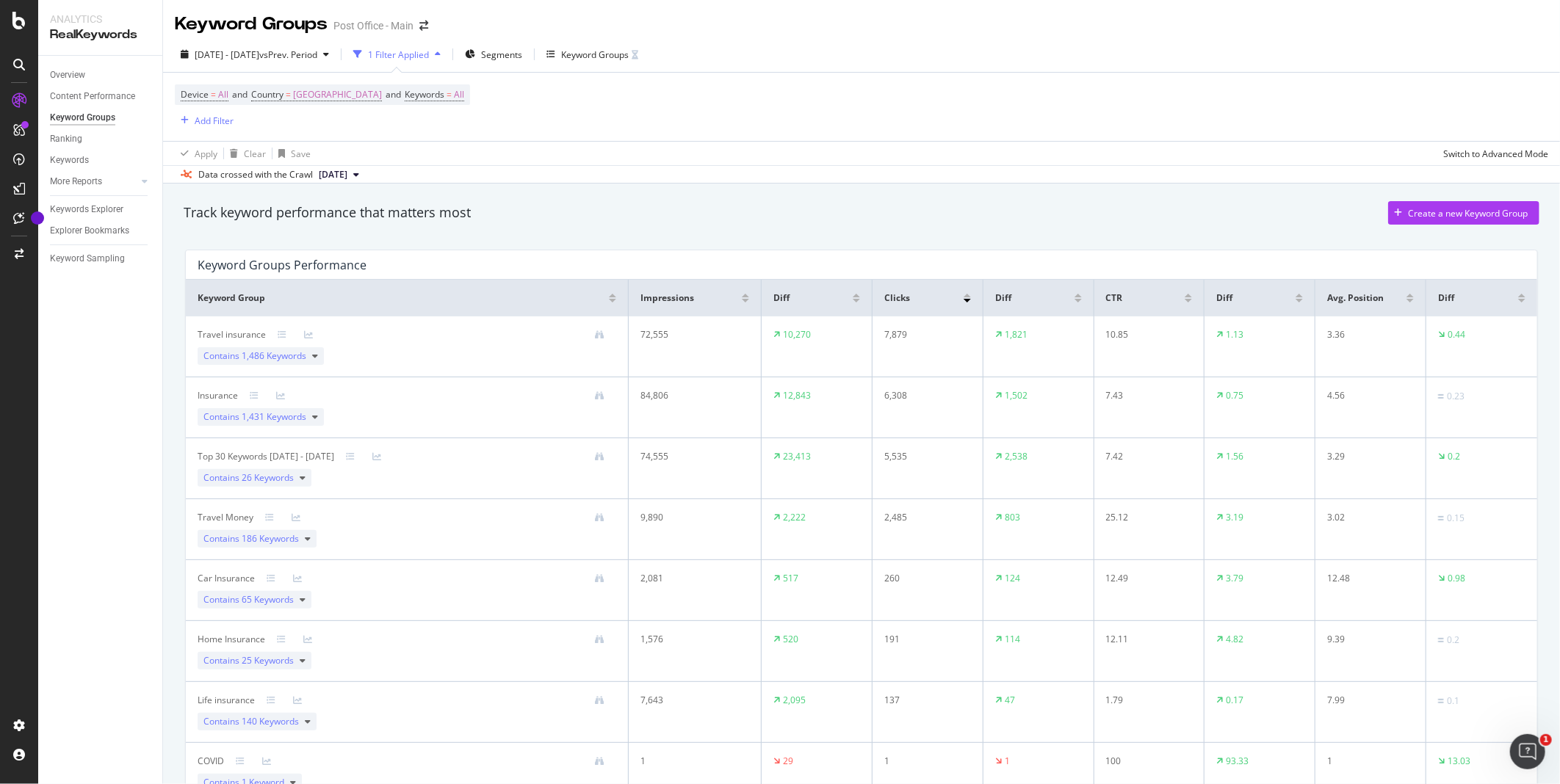
click at [246, 334] on div "Travel insurance" at bounding box center [231, 335] width 69 height 14
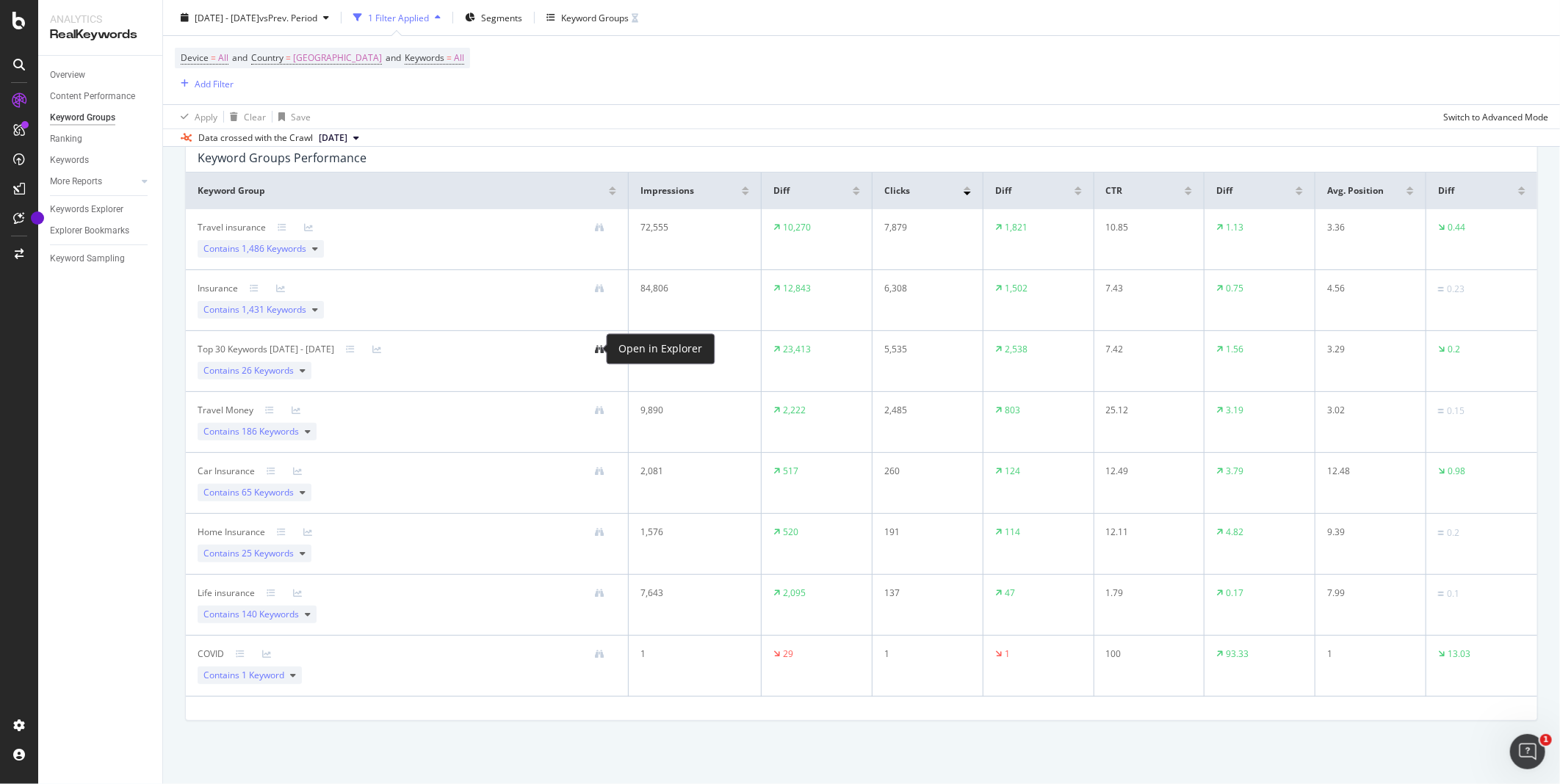
scroll to position [108, 0]
click at [628, 13] on div "Keyword Groups" at bounding box center [595, 17] width 68 height 13
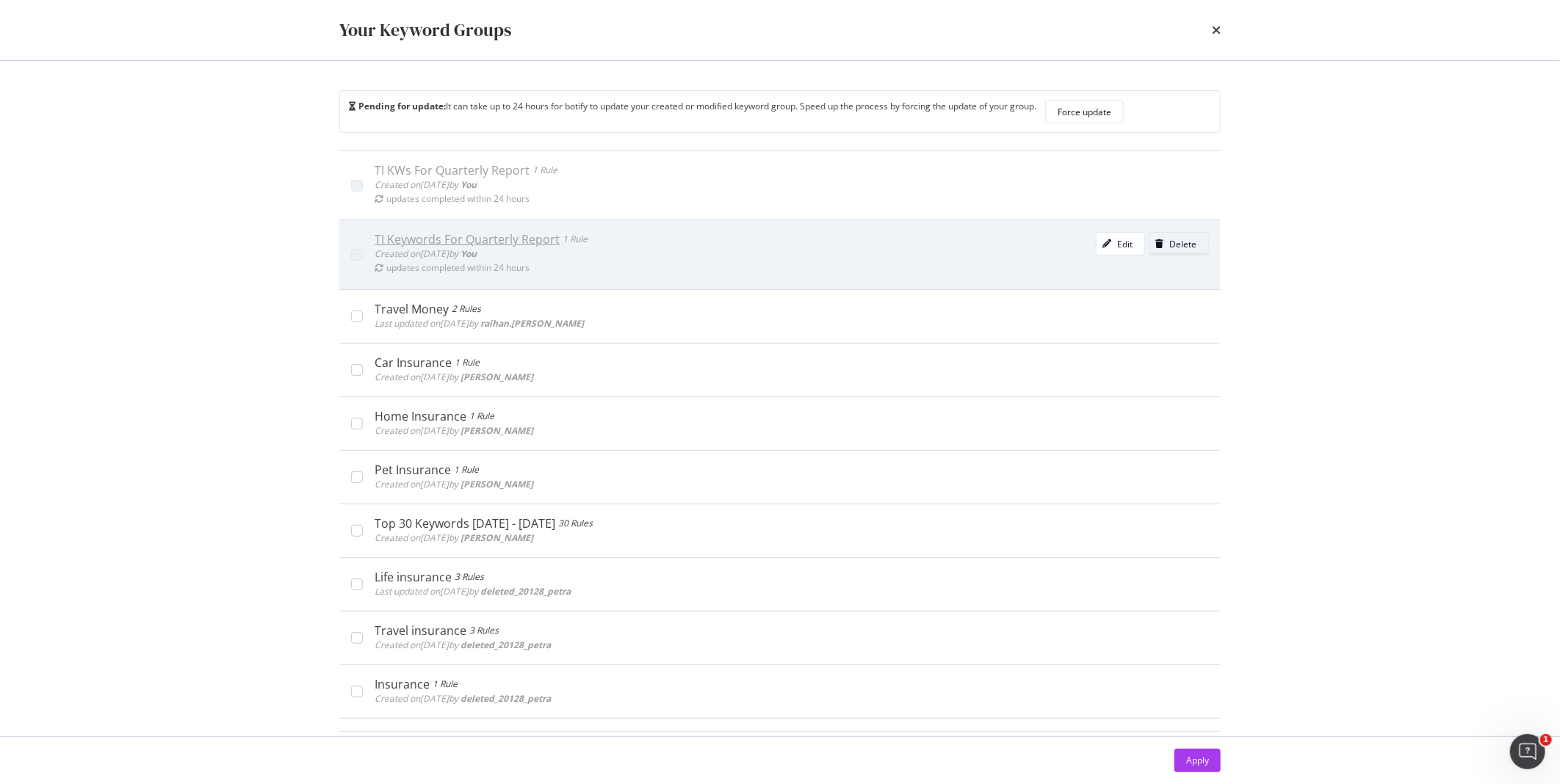
click at [1170, 247] on div "Delete" at bounding box center [1183, 244] width 27 height 13
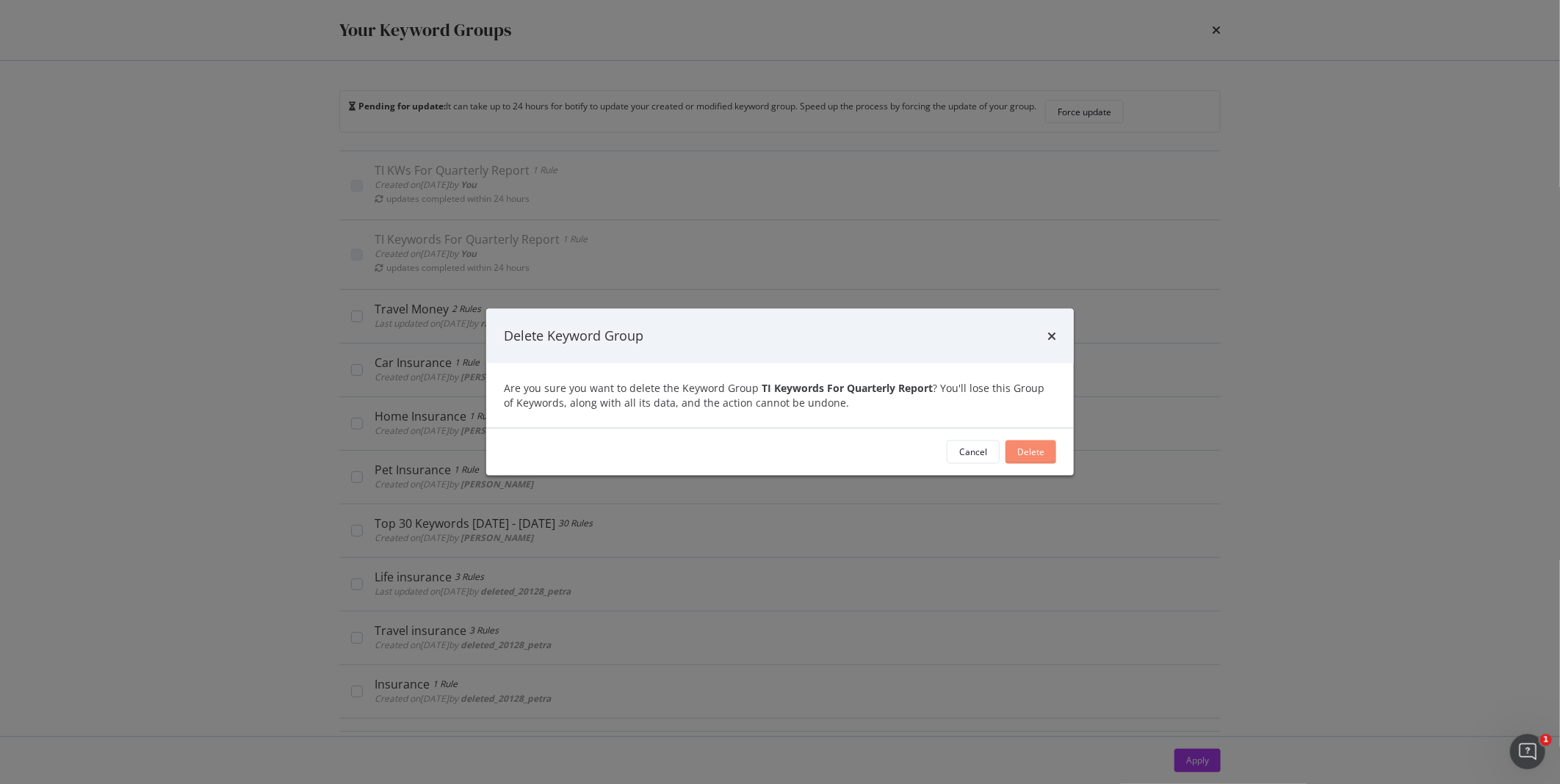
click at [1032, 455] on div "Delete" at bounding box center [1031, 451] width 27 height 13
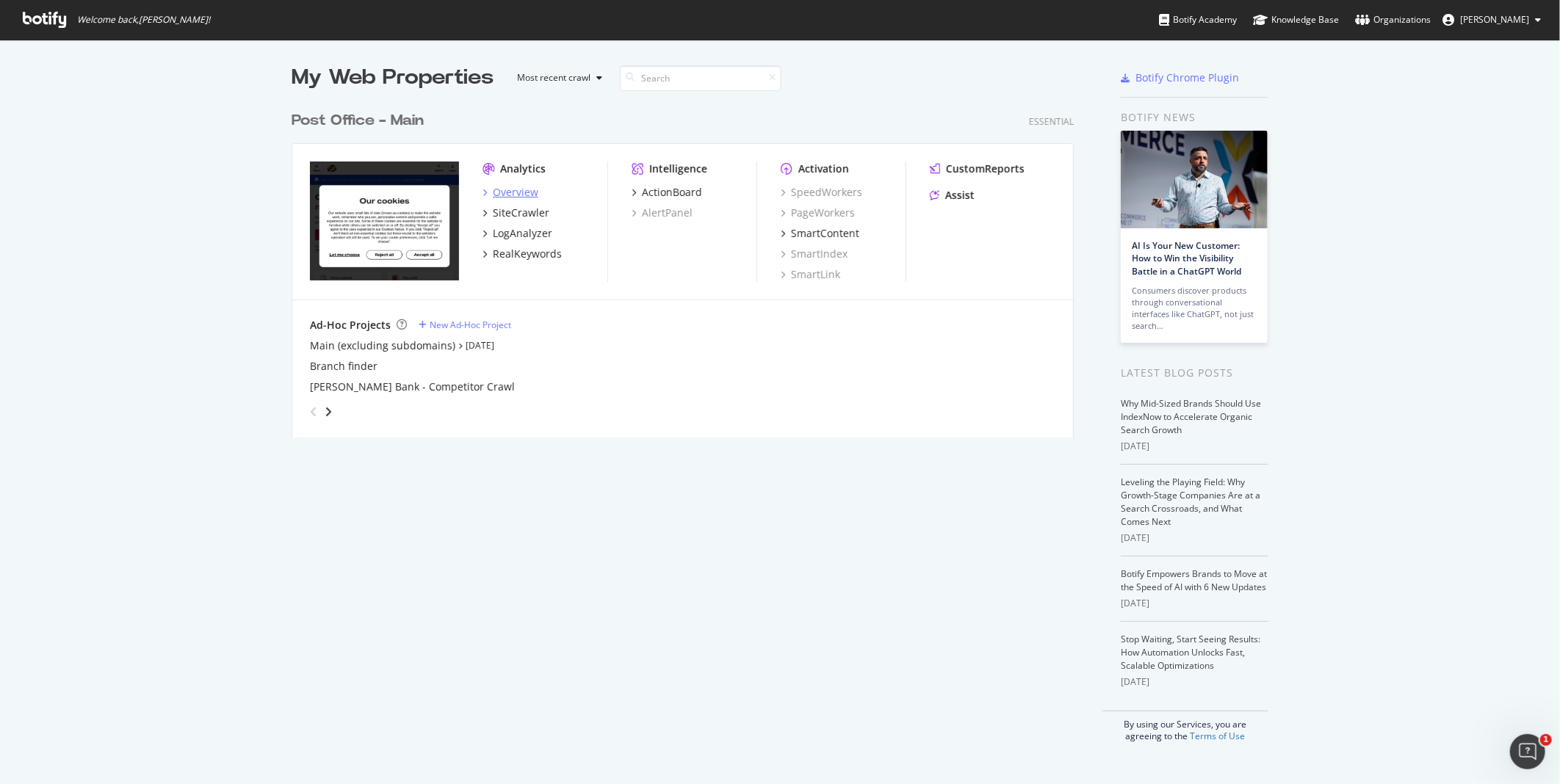
click at [502, 190] on div "Overview" at bounding box center [516, 192] width 46 height 14
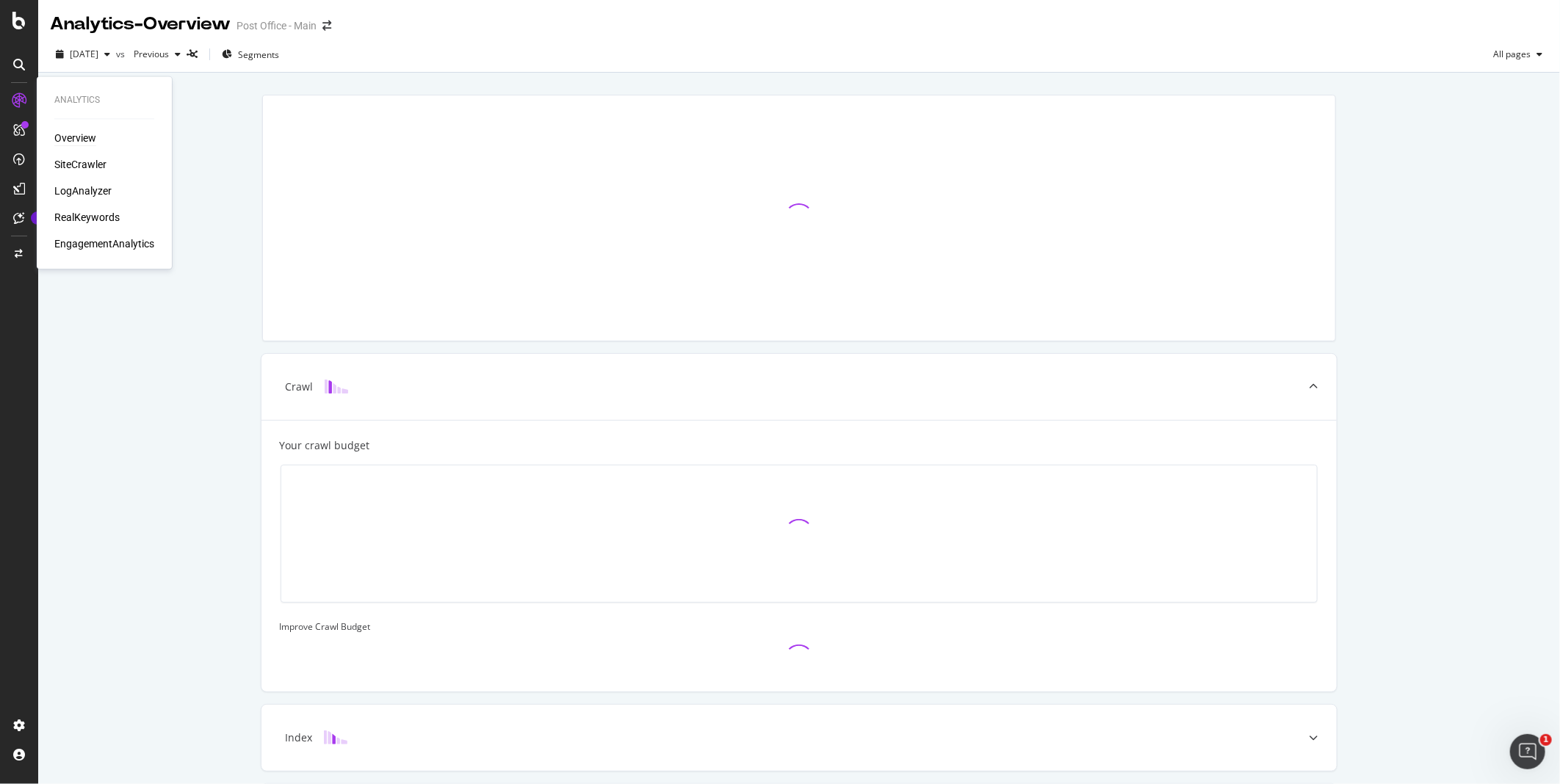
click at [90, 132] on div "Overview" at bounding box center [75, 138] width 41 height 14
